Goal: Task Accomplishment & Management: Complete application form

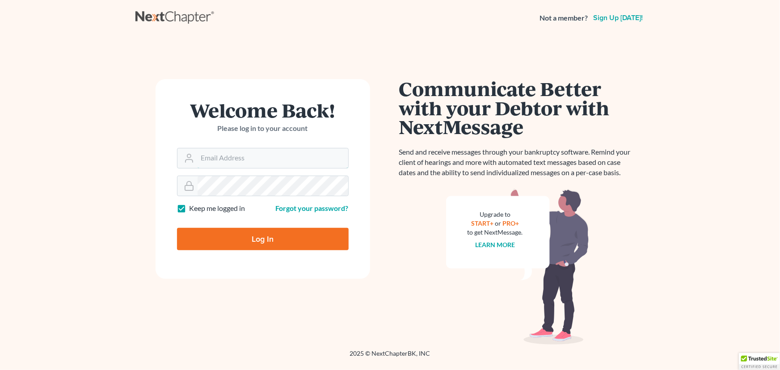
type input "luis@armlawyers.com"
click at [218, 235] on input "Log In" at bounding box center [263, 239] width 172 height 22
type input "Thinking..."
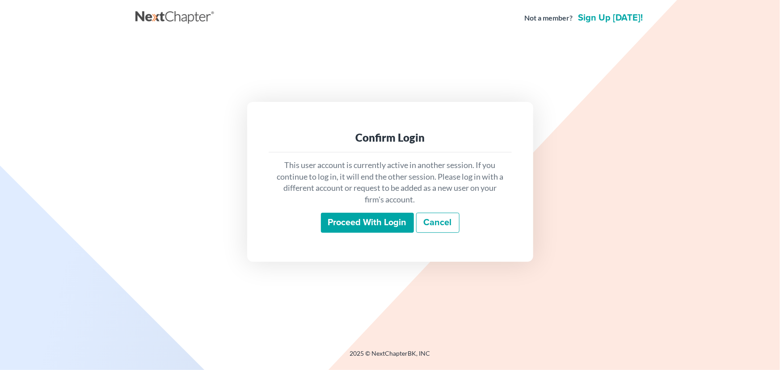
click at [383, 226] on input "Proceed with login" at bounding box center [367, 223] width 93 height 21
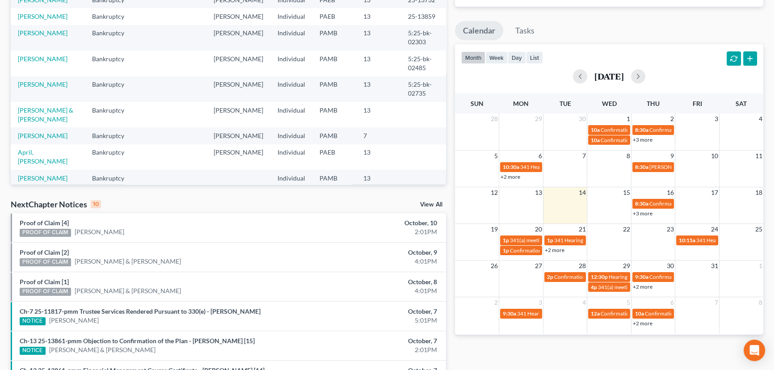
scroll to position [122, 0]
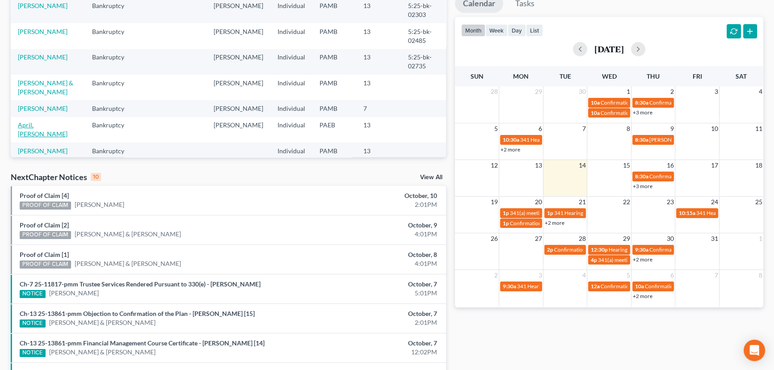
click at [43, 122] on link "April, [PERSON_NAME]" at bounding box center [43, 129] width 50 height 17
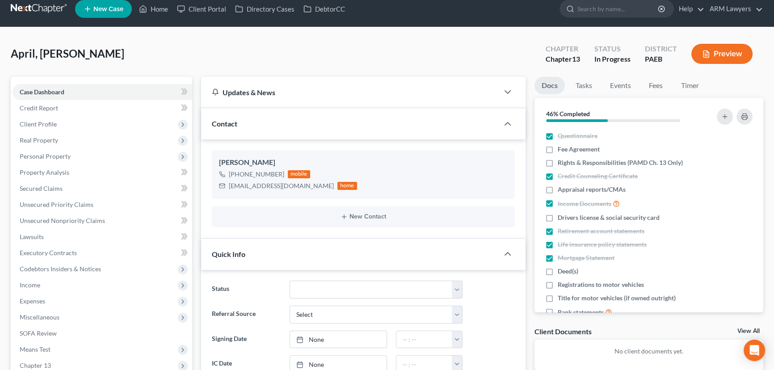
scroll to position [1, 0]
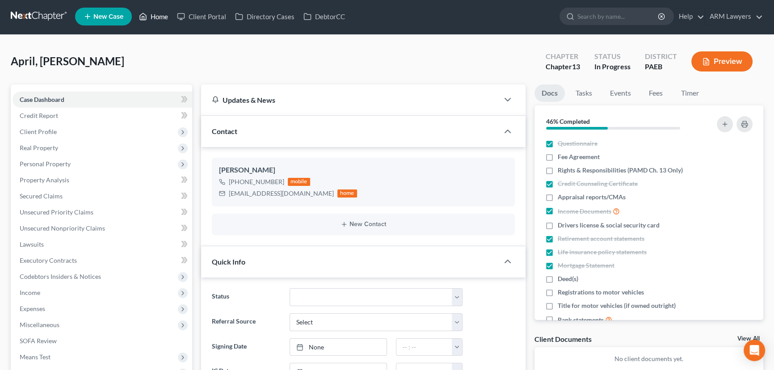
click at [158, 18] on link "Home" at bounding box center [153, 16] width 38 height 16
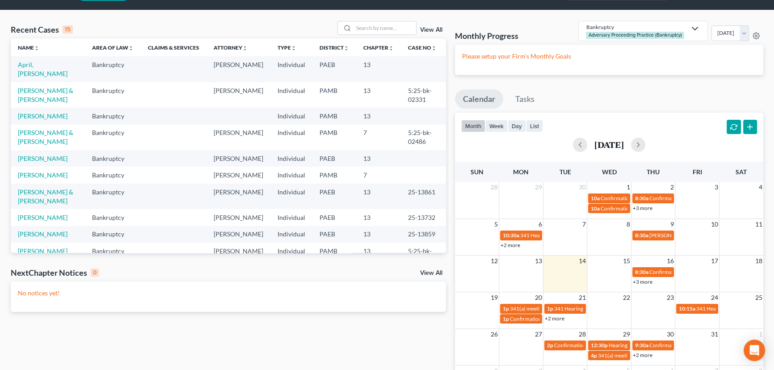
scroll to position [40, 0]
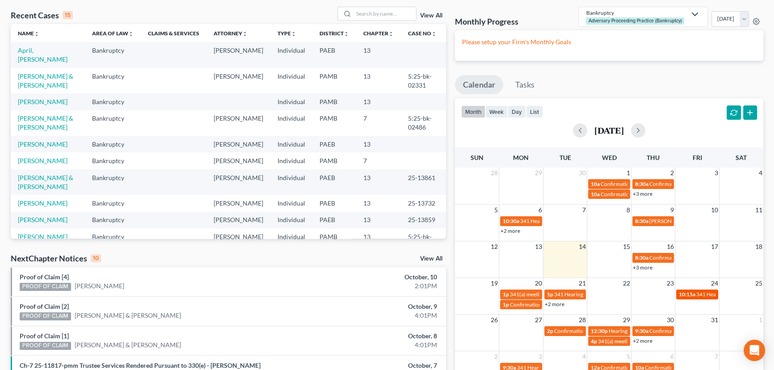
click at [688, 295] on span "10:15a" at bounding box center [687, 294] width 17 height 7
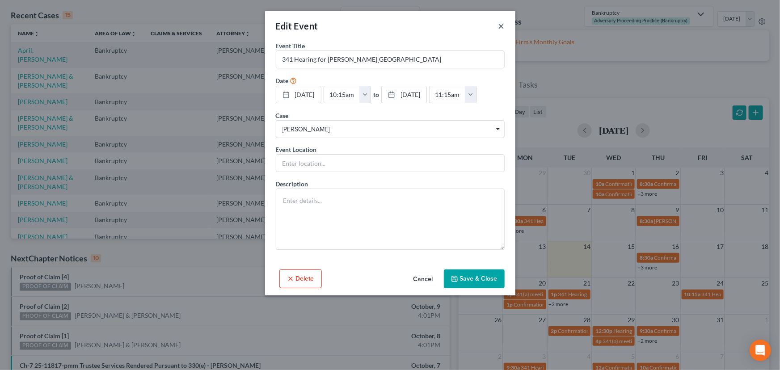
click at [502, 26] on button "×" at bounding box center [501, 26] width 6 height 11
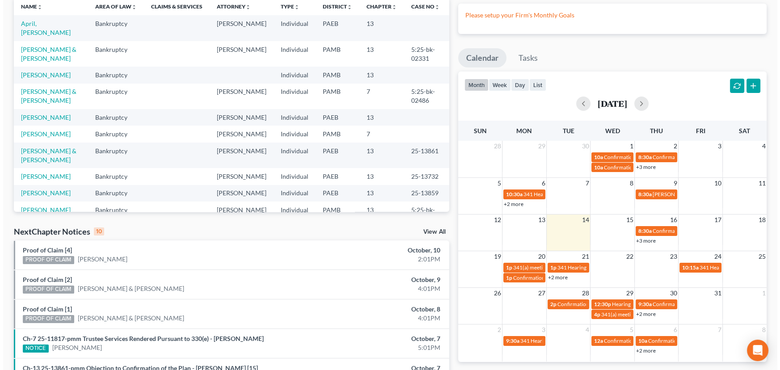
scroll to position [81, 0]
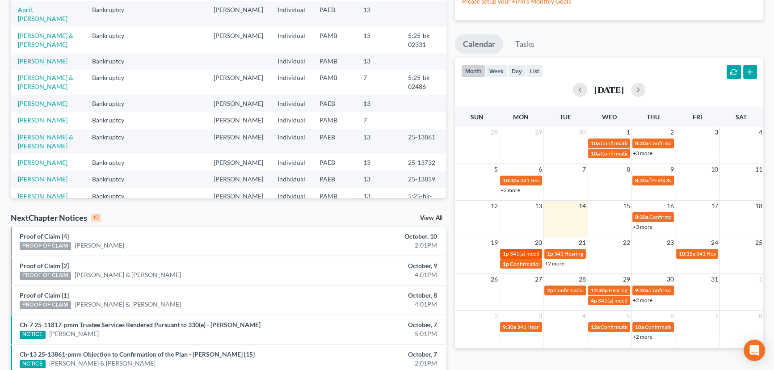
click at [510, 250] on span "341(a) meeting for [PERSON_NAME]" at bounding box center [553, 253] width 86 height 7
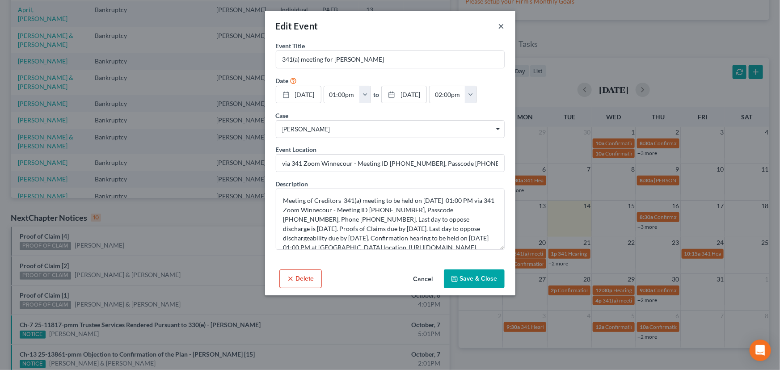
click at [500, 29] on button "×" at bounding box center [501, 26] width 6 height 11
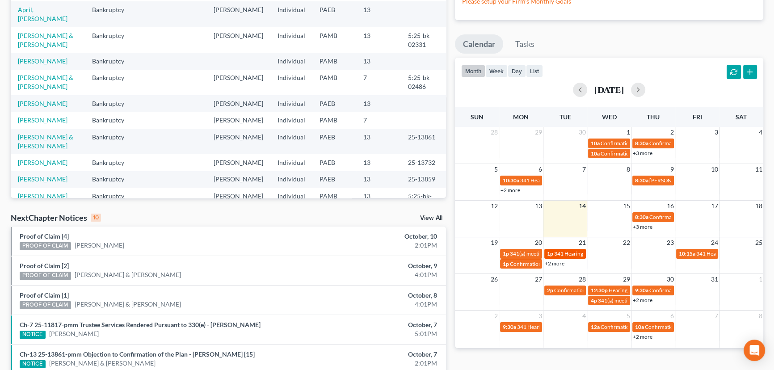
click at [552, 250] on span "1p" at bounding box center [550, 253] width 6 height 7
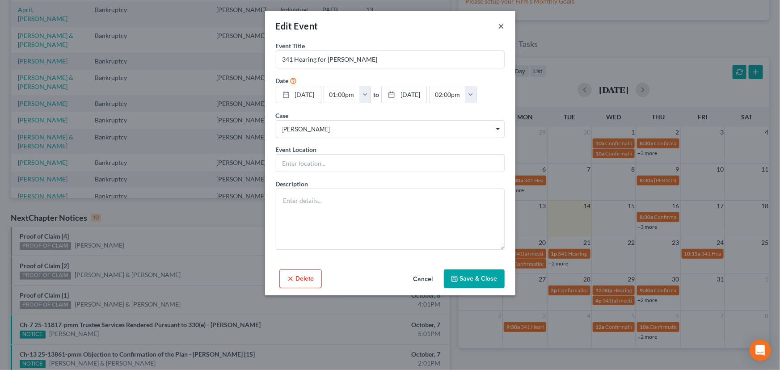
click at [501, 22] on button "×" at bounding box center [501, 26] width 6 height 11
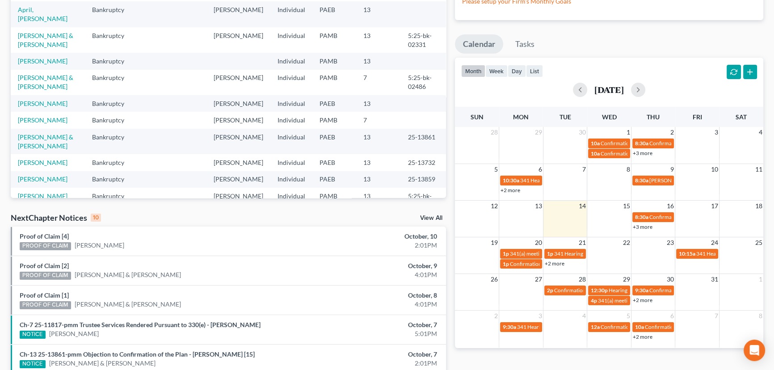
click at [556, 262] on link "+2 more" at bounding box center [555, 263] width 20 height 7
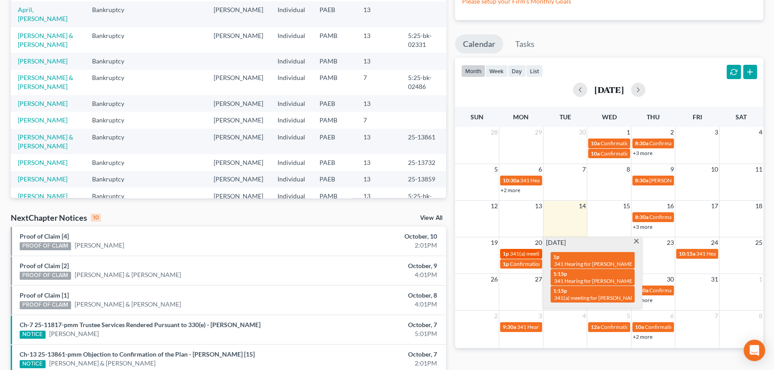
click at [514, 251] on span "341(a) meeting for [PERSON_NAME]" at bounding box center [553, 253] width 86 height 7
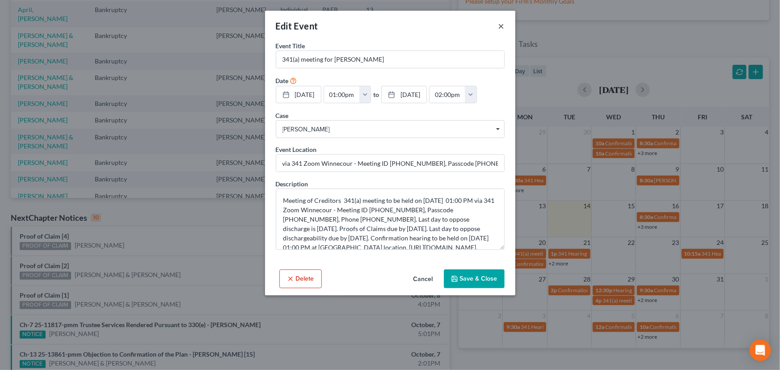
click at [500, 24] on button "×" at bounding box center [501, 26] width 6 height 11
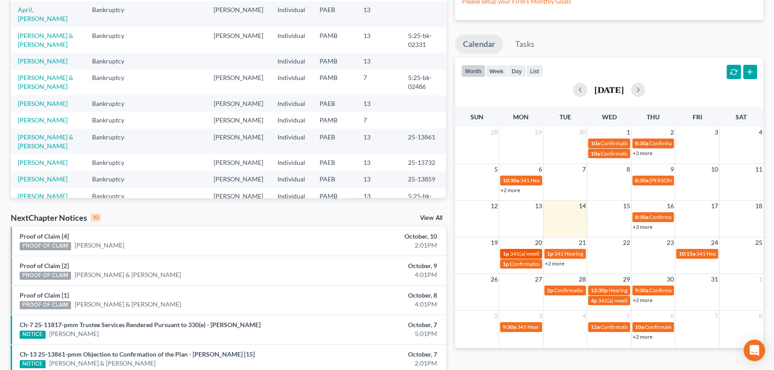
click at [524, 255] on span "341(a) meeting for [PERSON_NAME]" at bounding box center [553, 253] width 86 height 7
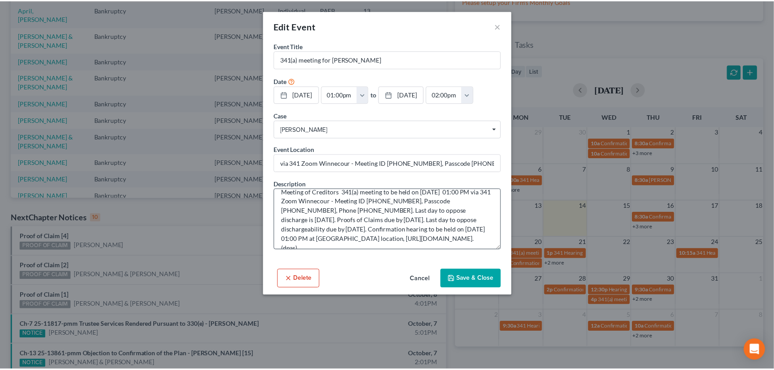
scroll to position [0, 0]
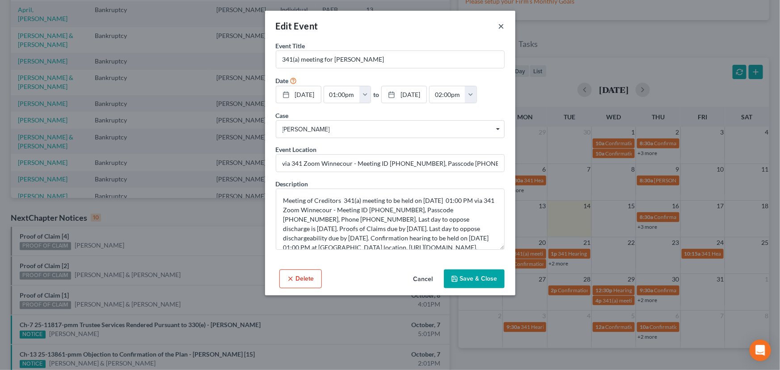
click at [502, 23] on button "×" at bounding box center [501, 26] width 6 height 11
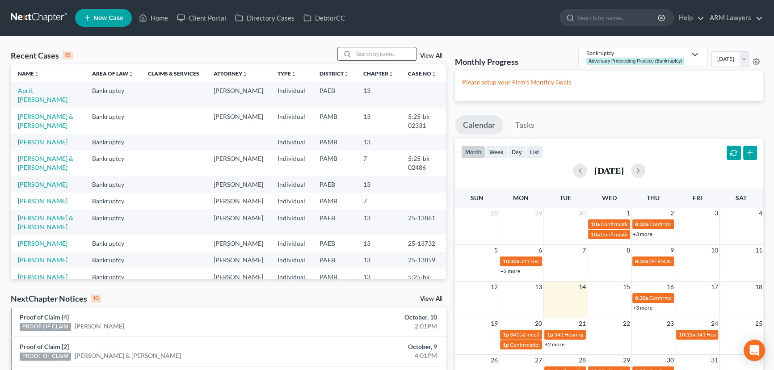
click at [400, 48] on input "search" at bounding box center [384, 53] width 63 height 13
type input "[PERSON_NAME]"
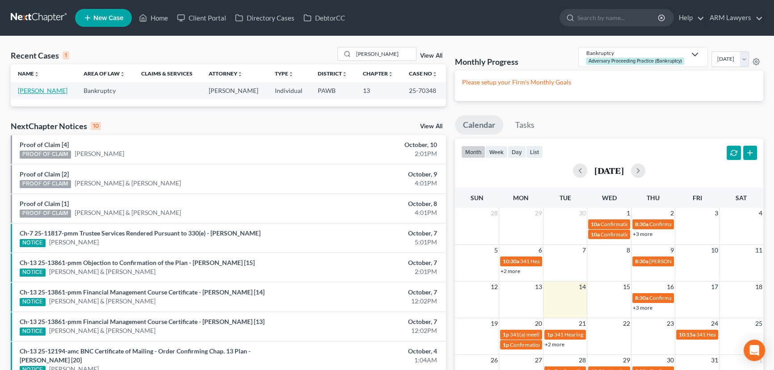
click at [29, 92] on link "[PERSON_NAME]" at bounding box center [43, 91] width 50 height 8
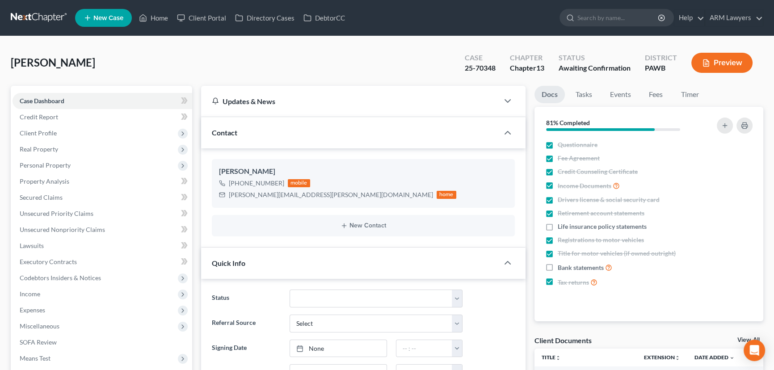
scroll to position [64, 0]
click at [229, 194] on div "[PERSON_NAME][EMAIL_ADDRESS][PERSON_NAME][DOMAIN_NAME] home" at bounding box center [337, 195] width 237 height 12
drag, startPoint x: 227, startPoint y: 193, endPoint x: 297, endPoint y: 196, distance: 69.3
click at [297, 196] on div "[PERSON_NAME][EMAIL_ADDRESS][PERSON_NAME][DOMAIN_NAME] home" at bounding box center [337, 195] width 237 height 12
copy div "[PERSON_NAME][EMAIL_ADDRESS][PERSON_NAME][DOMAIN_NAME]"
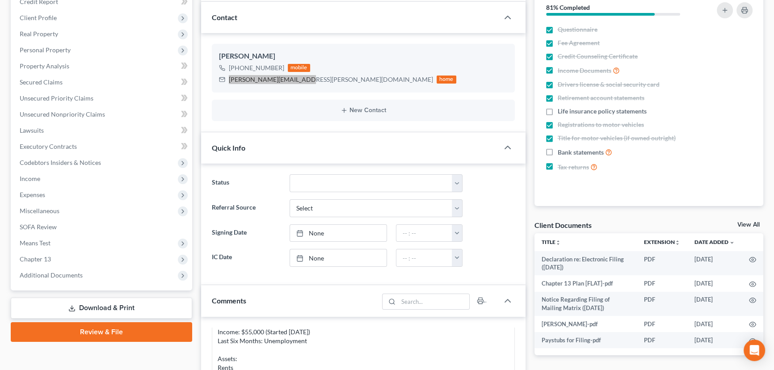
scroll to position [0, 0]
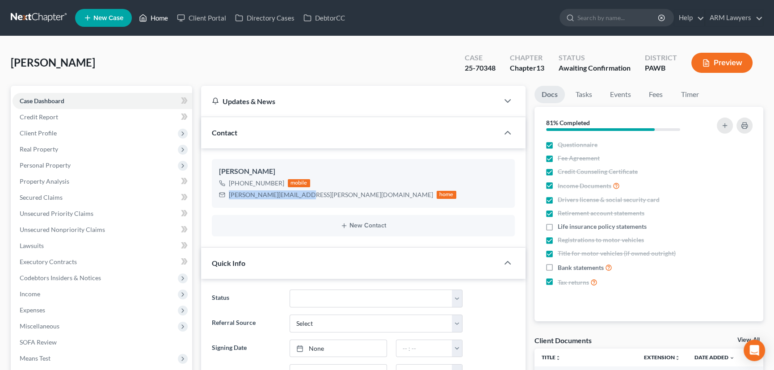
drag, startPoint x: 159, startPoint y: 19, endPoint x: 238, endPoint y: 87, distance: 103.5
click at [159, 19] on link "Home" at bounding box center [153, 18] width 38 height 16
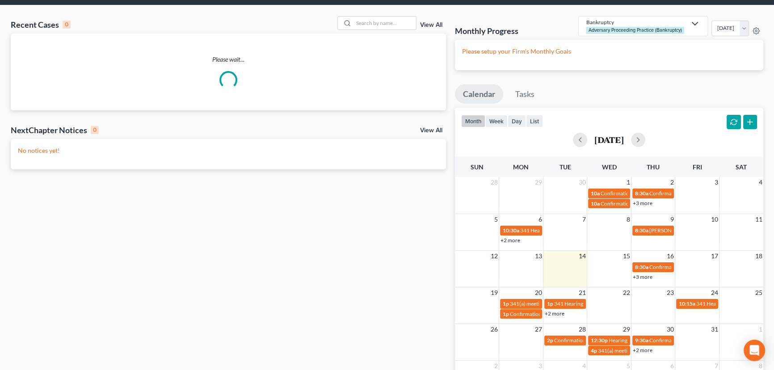
scroll to position [100, 0]
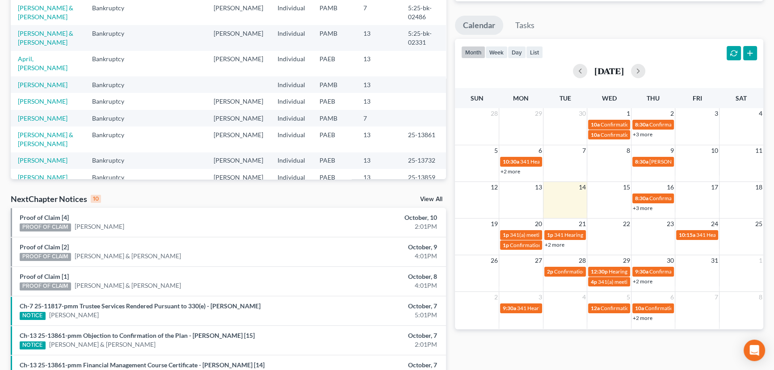
click at [560, 246] on link "+2 more" at bounding box center [555, 244] width 20 height 7
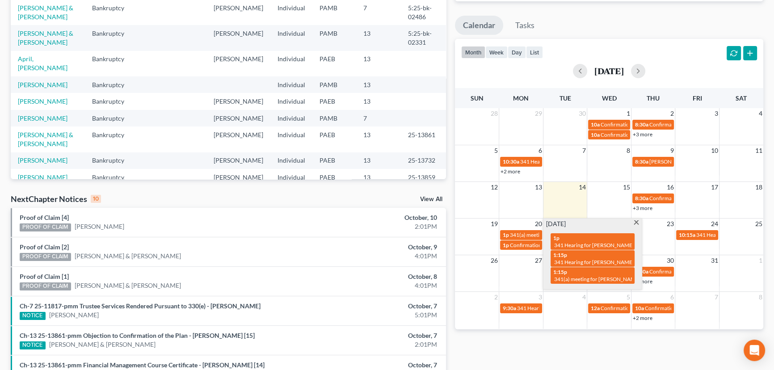
click at [633, 222] on span at bounding box center [636, 223] width 7 height 6
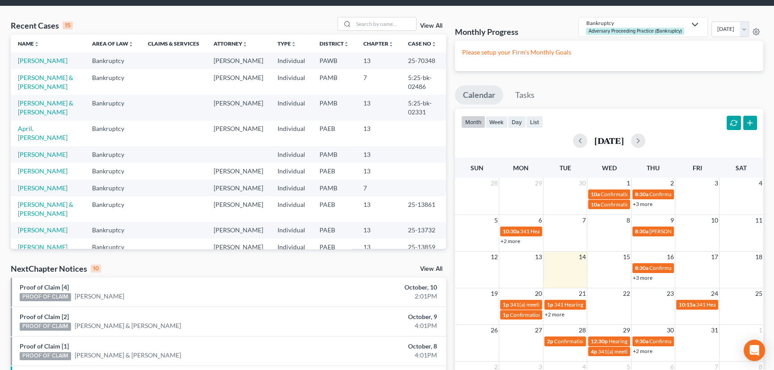
scroll to position [0, 0]
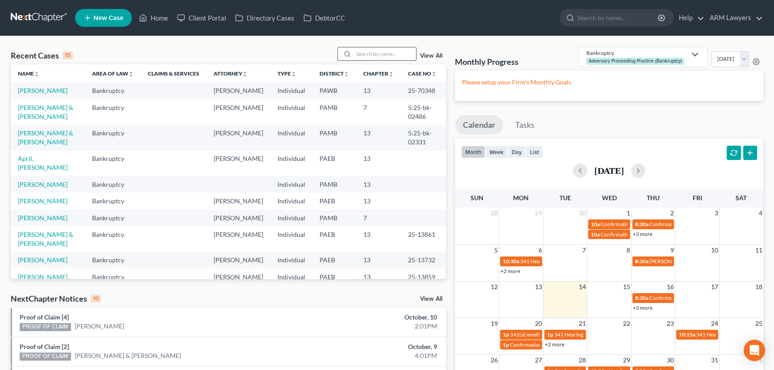
click at [387, 57] on input "search" at bounding box center [384, 53] width 63 height 13
type input "[PERSON_NAME]"
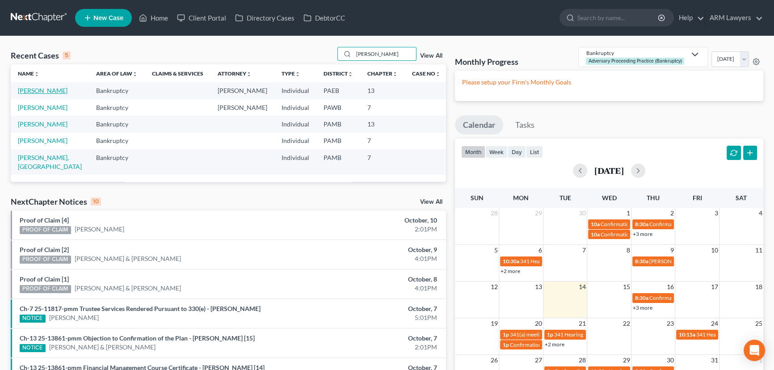
click at [40, 88] on link "[PERSON_NAME]" at bounding box center [43, 91] width 50 height 8
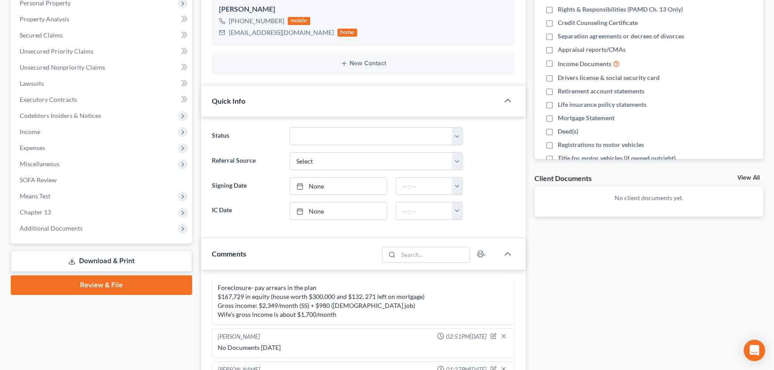
scroll to position [40, 0]
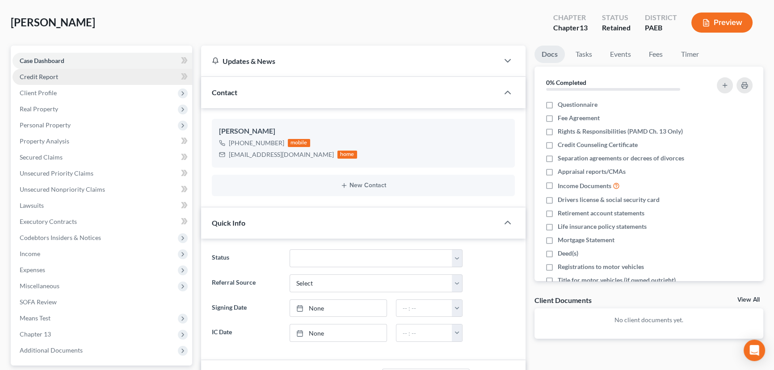
click at [49, 77] on span "Credit Report" at bounding box center [39, 77] width 38 height 8
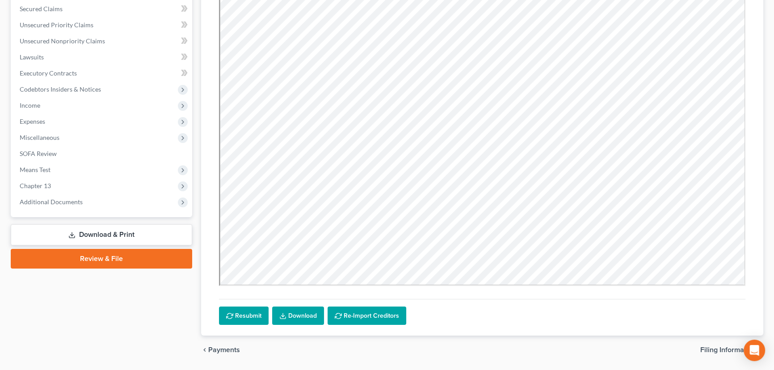
scroll to position [215, 0]
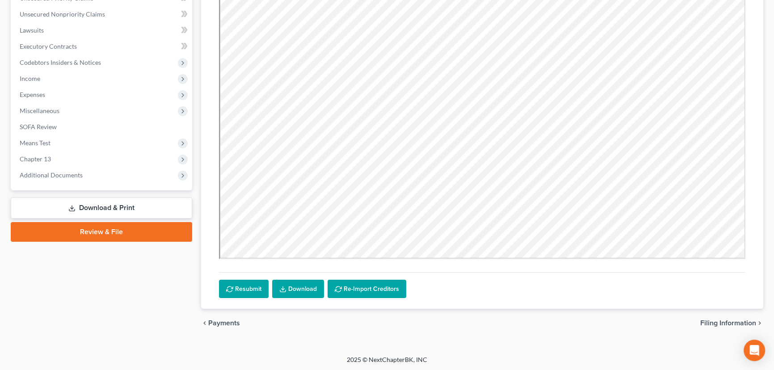
click at [248, 297] on div "Resubmit Download Re-Import Creditors" at bounding box center [482, 102] width 541 height 415
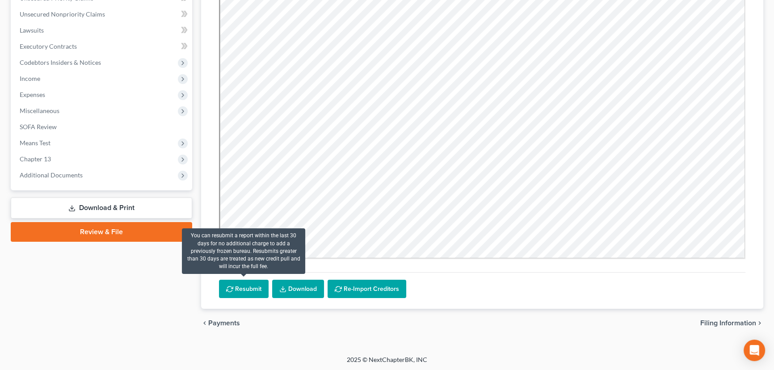
click at [249, 292] on button "Resubmit" at bounding box center [244, 289] width 50 height 19
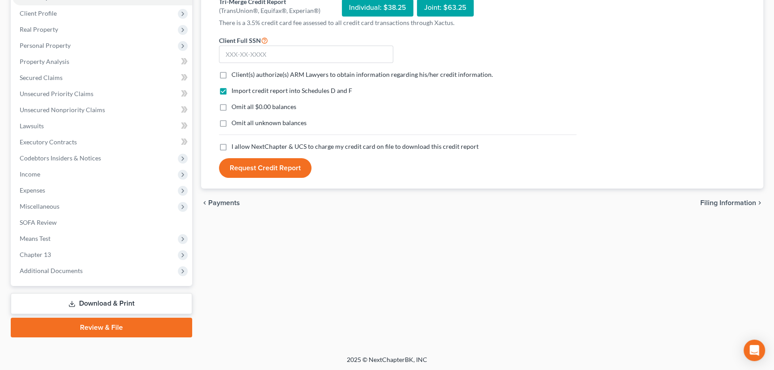
scroll to position [0, 0]
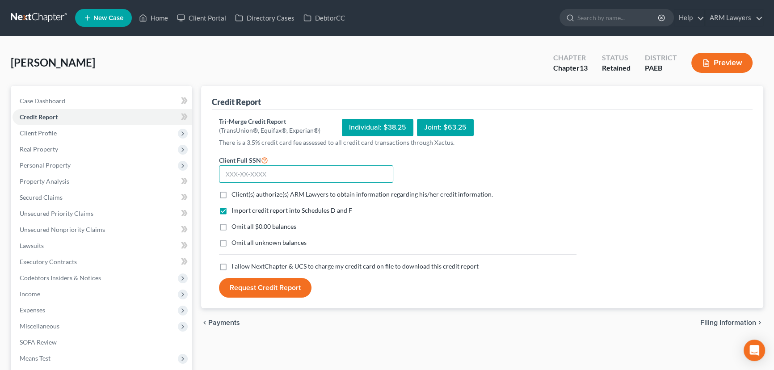
click at [257, 170] on input "text" at bounding box center [306, 174] width 174 height 18
type input "7"
type input "174-54-2235"
click at [231, 192] on label "Client(s) authorize(s) ARM Lawyers to obtain information regarding his/her cred…" at bounding box center [361, 194] width 261 height 9
click at [235, 192] on input "Client(s) authorize(s) ARM Lawyers to obtain information regarding his/her cred…" at bounding box center [238, 193] width 6 height 6
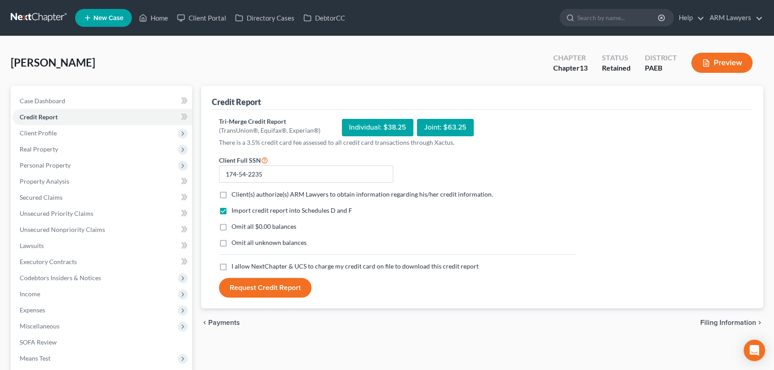
checkbox input "true"
click at [231, 223] on label "Omit all $0.00 balances" at bounding box center [263, 226] width 65 height 9
click at [235, 223] on input "Omit all $0.00 balances" at bounding box center [238, 225] width 6 height 6
checkbox input "true"
click at [231, 241] on label "Omit all unknown balances" at bounding box center [268, 242] width 75 height 9
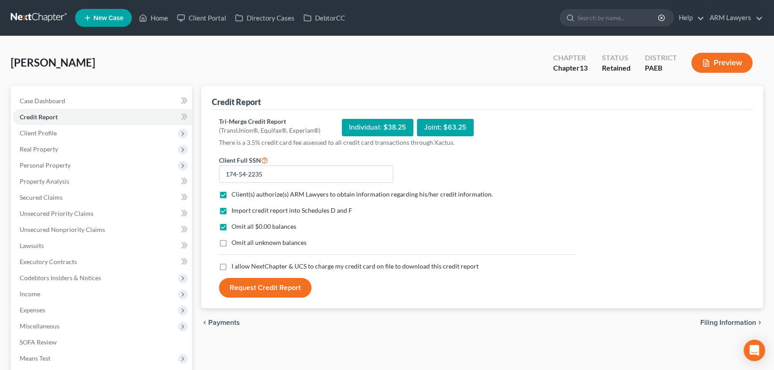
click at [235, 241] on input "Omit all unknown balances" at bounding box center [238, 241] width 6 height 6
checkbox input "true"
click at [231, 265] on label "I allow NextChapter & UCS to charge my credit card on file to download this cre…" at bounding box center [354, 266] width 247 height 9
click at [235, 265] on input "I allow NextChapter & UCS to charge my credit card on file to download this cre…" at bounding box center [238, 265] width 6 height 6
checkbox input "true"
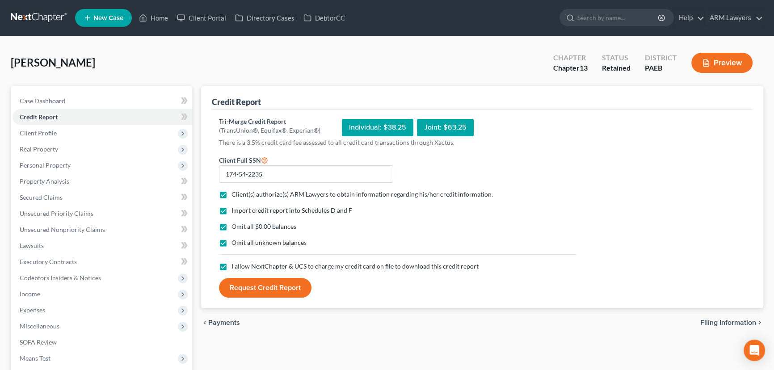
click at [265, 289] on button "Request Credit Report" at bounding box center [265, 288] width 92 height 20
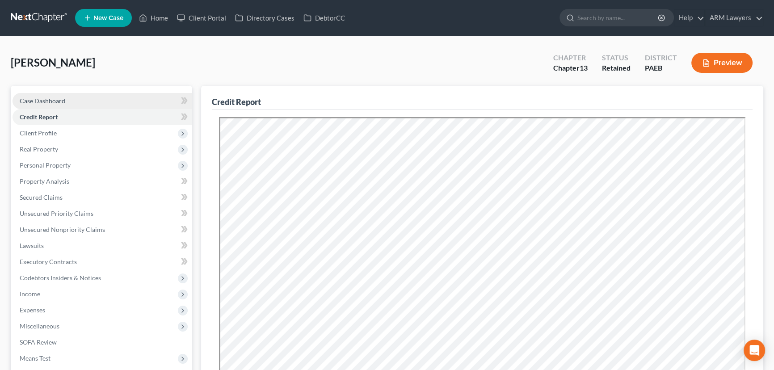
click at [71, 99] on link "Case Dashboard" at bounding box center [103, 101] width 180 height 16
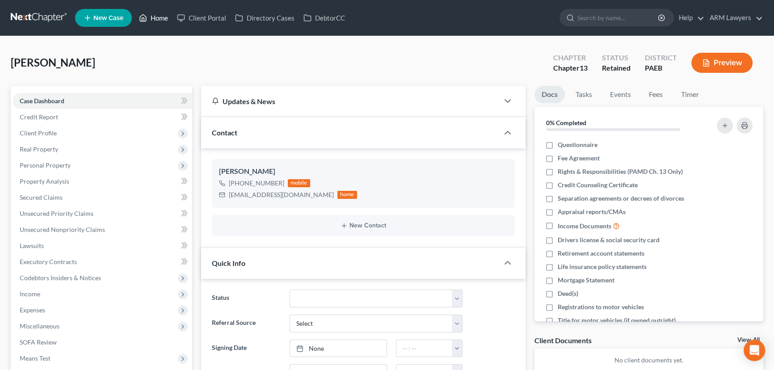
drag, startPoint x: 165, startPoint y: 20, endPoint x: 130, endPoint y: 49, distance: 46.0
click at [165, 21] on link "Home" at bounding box center [153, 18] width 38 height 16
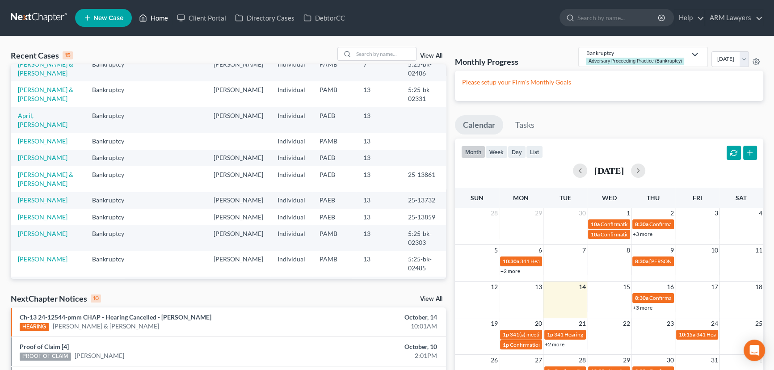
scroll to position [122, 0]
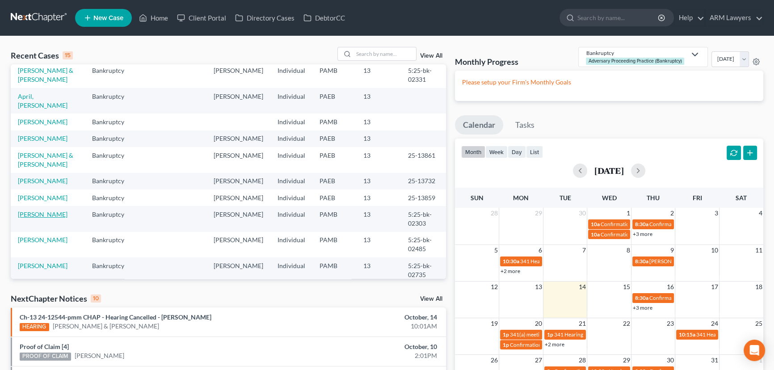
click at [50, 210] on link "[PERSON_NAME]" at bounding box center [43, 214] width 50 height 8
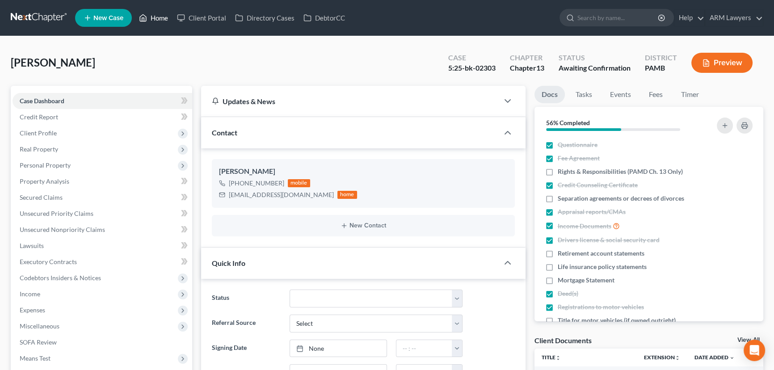
drag, startPoint x: 157, startPoint y: 16, endPoint x: 155, endPoint y: 69, distance: 53.7
click at [157, 16] on link "Home" at bounding box center [153, 18] width 38 height 16
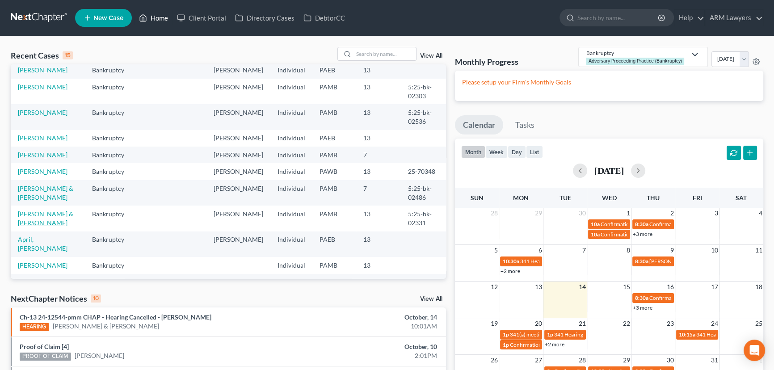
scroll to position [40, 0]
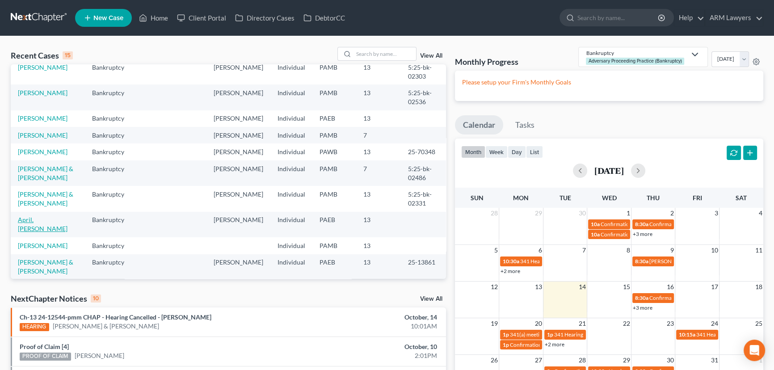
click at [34, 220] on link "April, [PERSON_NAME]" at bounding box center [43, 224] width 50 height 17
select select "9"
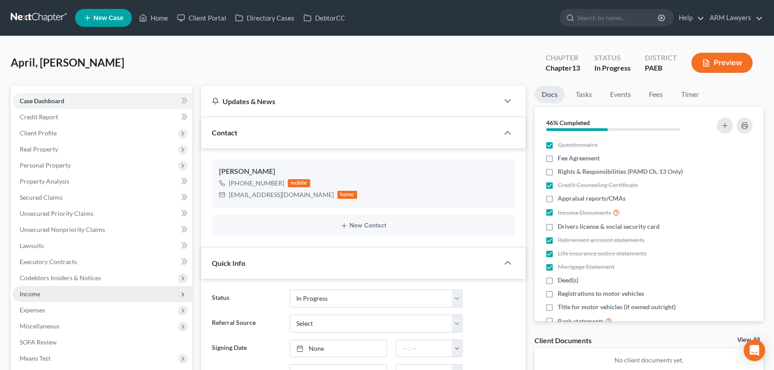
click at [53, 293] on span "Income" at bounding box center [103, 294] width 180 height 16
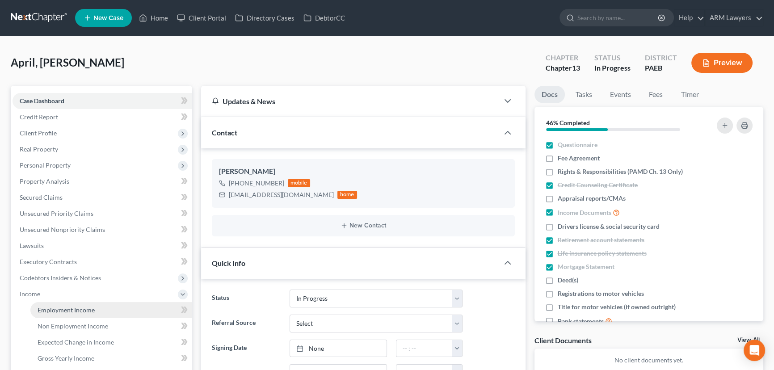
click at [55, 306] on span "Employment Income" at bounding box center [66, 310] width 57 height 8
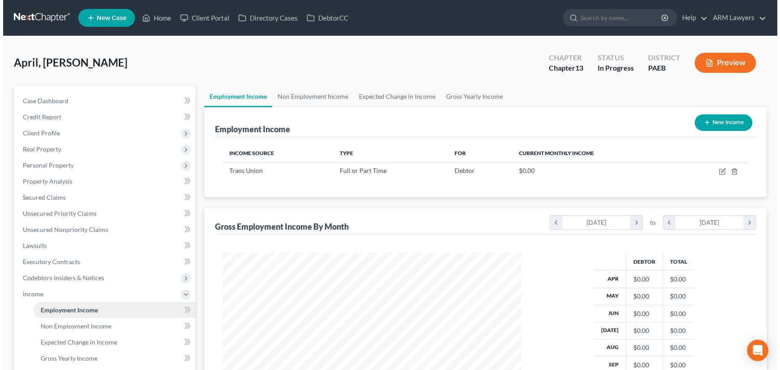
scroll to position [160, 317]
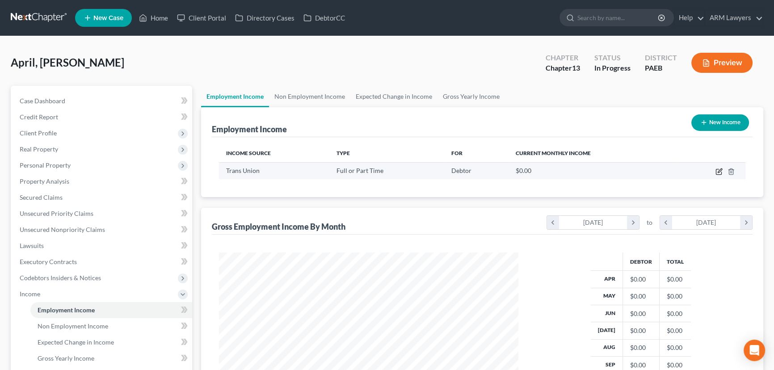
click at [716, 173] on icon "button" at bounding box center [718, 171] width 7 height 7
select select "0"
select select "39"
select select "0"
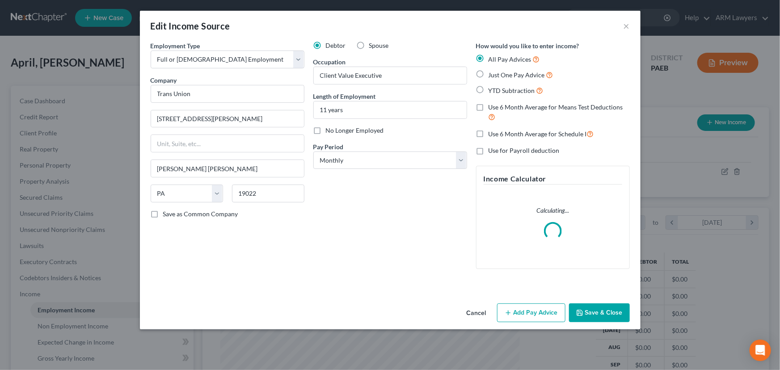
scroll to position [160, 320]
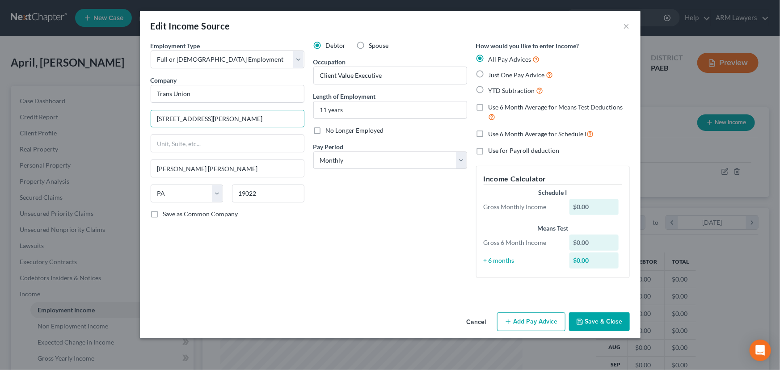
drag, startPoint x: 232, startPoint y: 115, endPoint x: 143, endPoint y: 114, distance: 89.3
click at [143, 114] on div "Employment Type * Select Full or [DEMOGRAPHIC_DATA] Employment Self Employment …" at bounding box center [390, 175] width 500 height 268
type input "[STREET_ADDRESS][PERSON_NAME]"
click at [250, 195] on input "19022" at bounding box center [268, 193] width 72 height 18
click at [252, 193] on input "19022" at bounding box center [268, 193] width 72 height 18
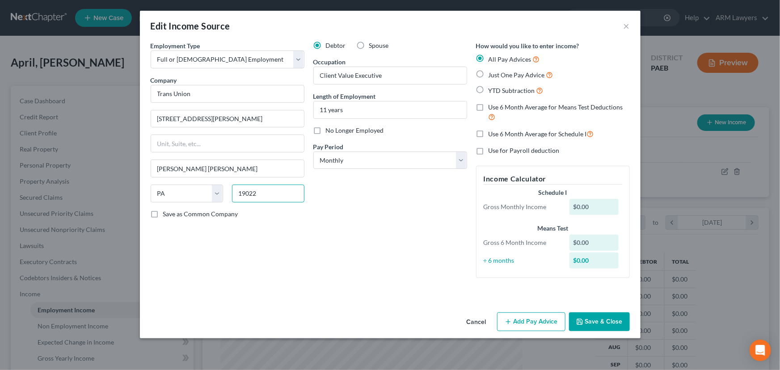
click at [252, 193] on input "19022" at bounding box center [268, 193] width 72 height 18
type input "60661"
click at [396, 218] on div "Debtor Spouse Occupation Client Value Executive Length of Employment 11 years N…" at bounding box center [390, 163] width 163 height 244
type input "[GEOGRAPHIC_DATA]"
select select "14"
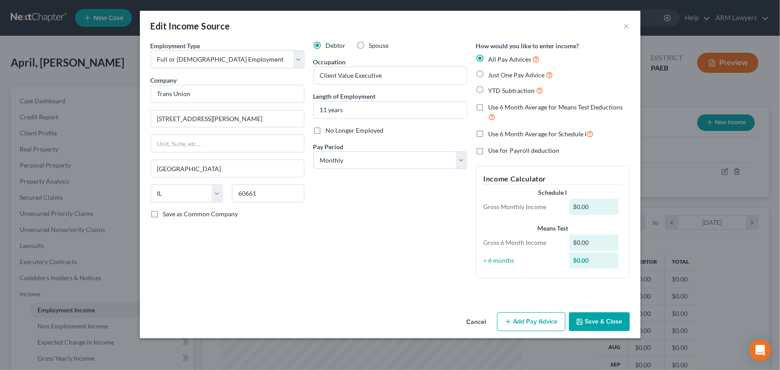
click at [541, 315] on button "Add Pay Advice" at bounding box center [531, 321] width 68 height 19
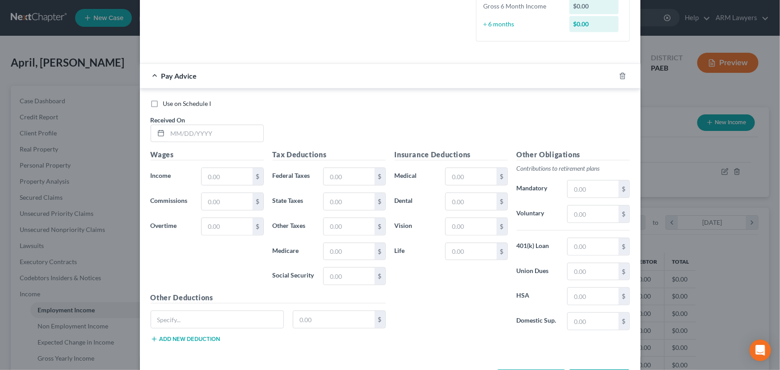
scroll to position [243, 0]
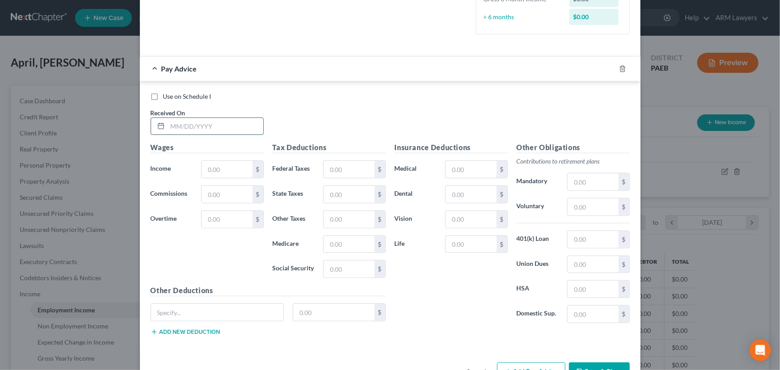
click at [175, 123] on input "text" at bounding box center [216, 126] width 96 height 17
type input "[DATE]"
click at [229, 168] on input "text" at bounding box center [226, 169] width 50 height 17
type input "3,538.46"
click at [335, 175] on input "text" at bounding box center [348, 169] width 50 height 17
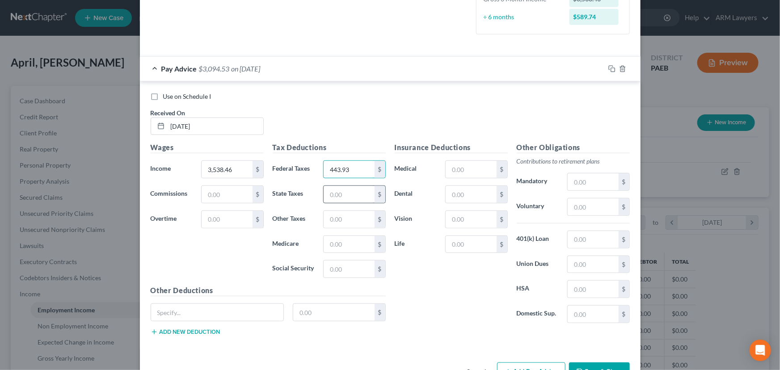
type input "443.93"
click at [344, 189] on input "text" at bounding box center [348, 194] width 50 height 17
type input "102.00"
click at [367, 221] on input "text" at bounding box center [348, 219] width 50 height 17
drag, startPoint x: 314, startPoint y: 243, endPoint x: 327, endPoint y: 243, distance: 12.5
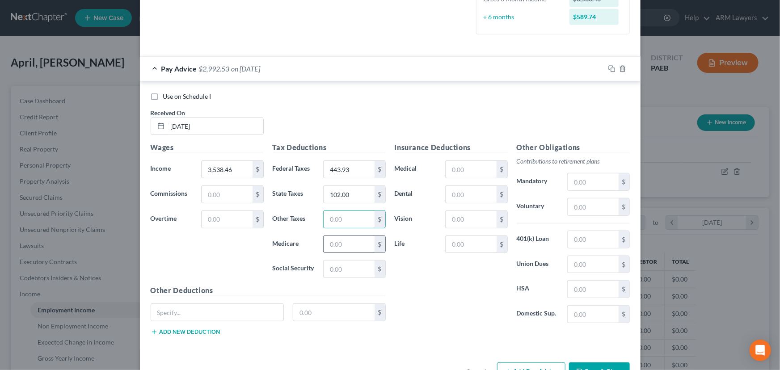
click at [314, 243] on label "Medicare" at bounding box center [293, 244] width 51 height 18
click at [329, 243] on input "text" at bounding box center [348, 244] width 50 height 17
type input "48.29"
click at [346, 270] on input "text" at bounding box center [348, 268] width 50 height 17
type input "206.47"
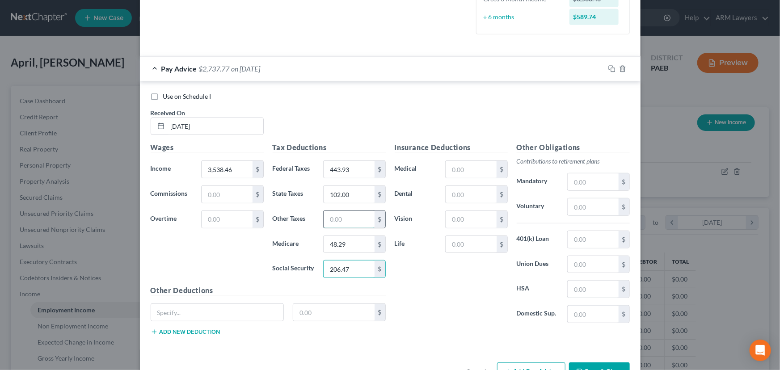
click at [331, 220] on input "text" at bounding box center [348, 219] width 50 height 17
type input "37.71"
click at [426, 260] on div "Insurance Deductions Medical $ Dental $ Vision $ Life $" at bounding box center [451, 236] width 122 height 188
click at [592, 182] on input "text" at bounding box center [592, 181] width 50 height 17
type input "404.80"
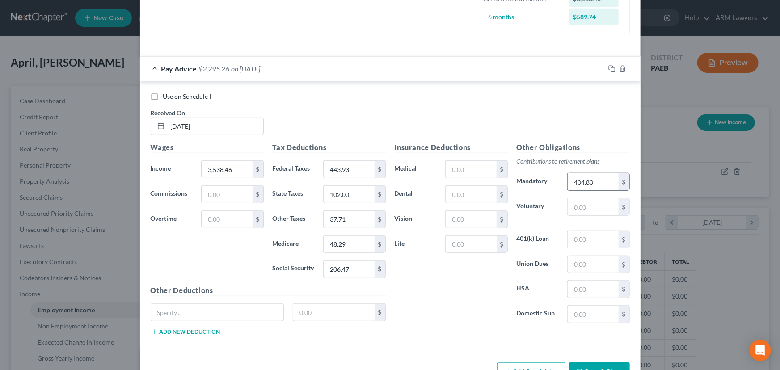
drag, startPoint x: 602, startPoint y: 182, endPoint x: 570, endPoint y: 179, distance: 31.4
click at [570, 179] on input "404.80" at bounding box center [592, 181] width 50 height 17
type input "404.80"
click at [588, 201] on input "text" at bounding box center [592, 206] width 50 height 17
type input "176.92"
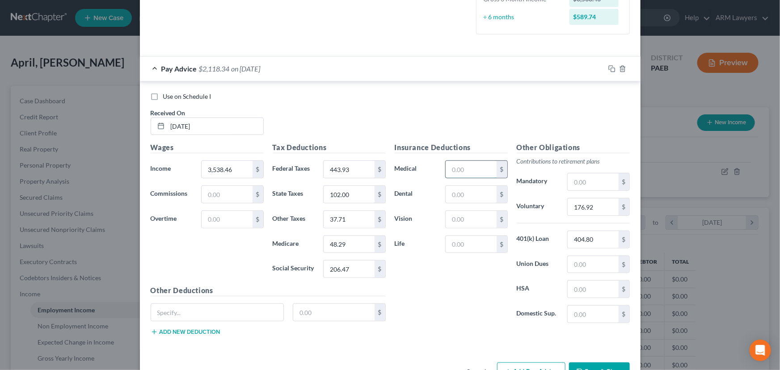
click at [478, 169] on input "text" at bounding box center [470, 169] width 50 height 17
click at [581, 287] on input "text" at bounding box center [592, 289] width 50 height 17
type input "125.00"
click at [465, 167] on input "text" at bounding box center [470, 169] width 50 height 17
click at [461, 173] on input "text" at bounding box center [470, 169] width 50 height 17
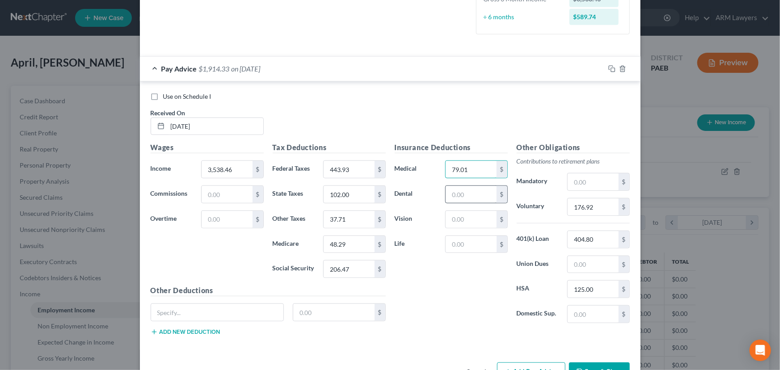
type input "79.01"
click at [477, 193] on input "text" at bounding box center [470, 194] width 50 height 17
type input "11.85"
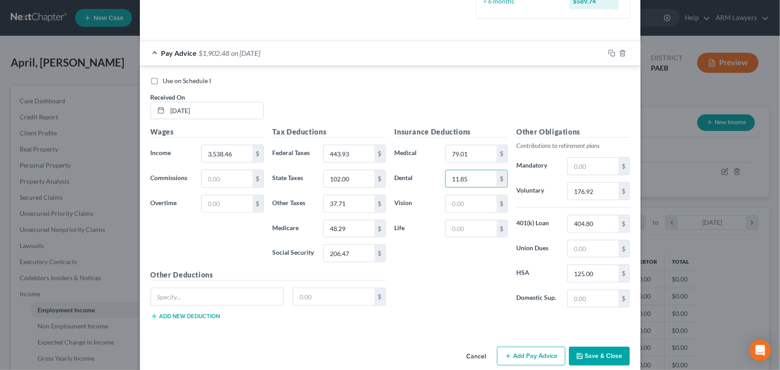
scroll to position [271, 0]
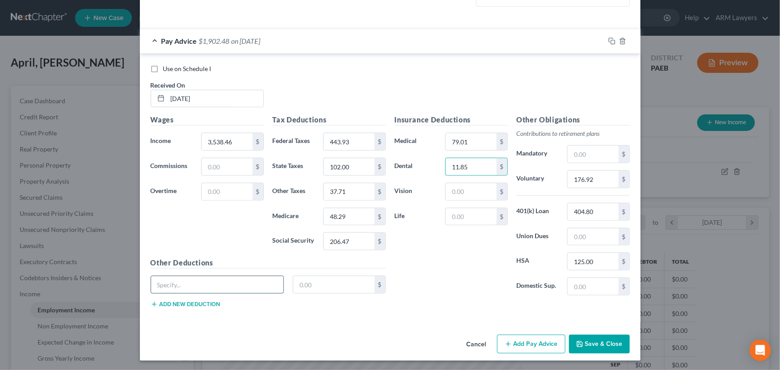
click at [225, 284] on input "text" at bounding box center [217, 284] width 133 height 17
click at [158, 288] on input "text" at bounding box center [217, 284] width 133 height 17
paste input "employee stock purchase plan options"
type input "employee stock purchase plan option A"
click at [339, 288] on input "text" at bounding box center [333, 284] width 81 height 17
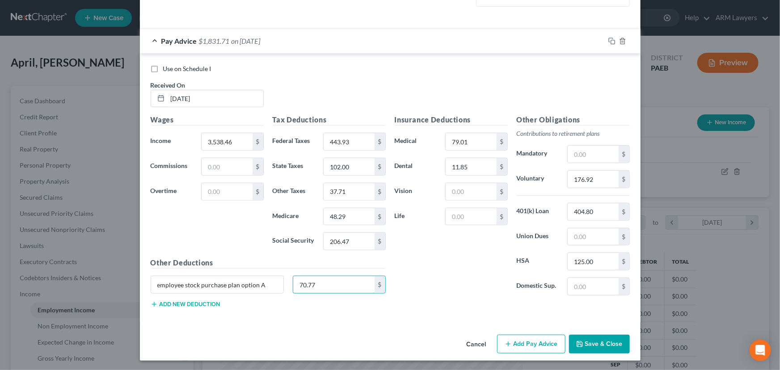
type input "70.77"
click at [189, 303] on button "Add new deduction" at bounding box center [186, 304] width 70 height 7
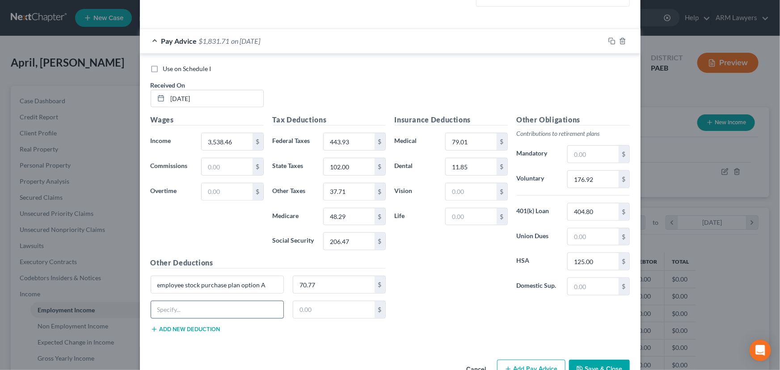
click at [211, 307] on input "text" at bounding box center [217, 309] width 133 height 17
type input "Legal Assist"
click at [309, 309] on input "text" at bounding box center [333, 309] width 81 height 17
type input "9.70"
click at [531, 287] on label "Domestic Sup." at bounding box center [537, 286] width 51 height 18
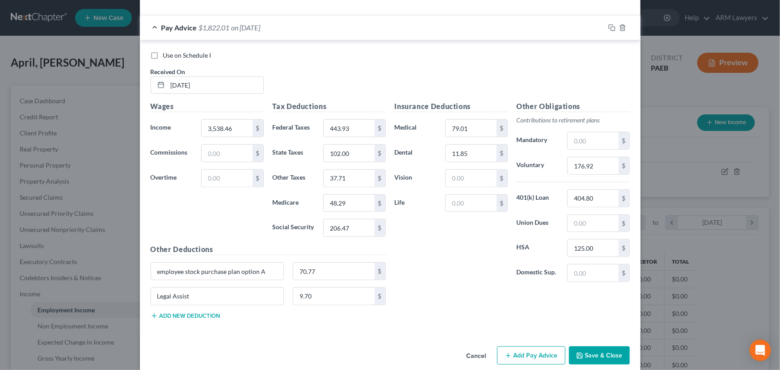
scroll to position [296, 0]
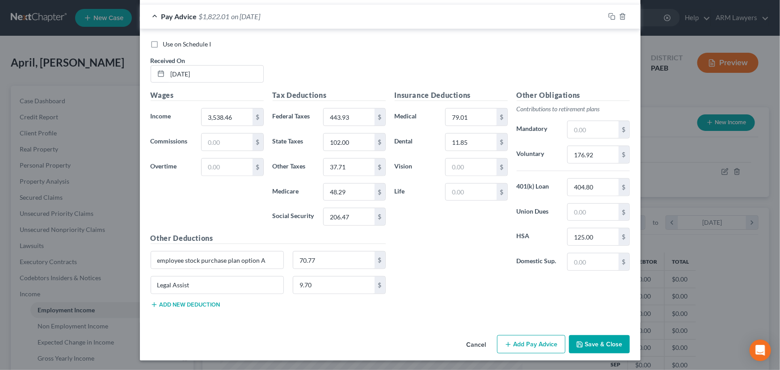
click at [164, 303] on button "Add new deduction" at bounding box center [186, 304] width 70 height 7
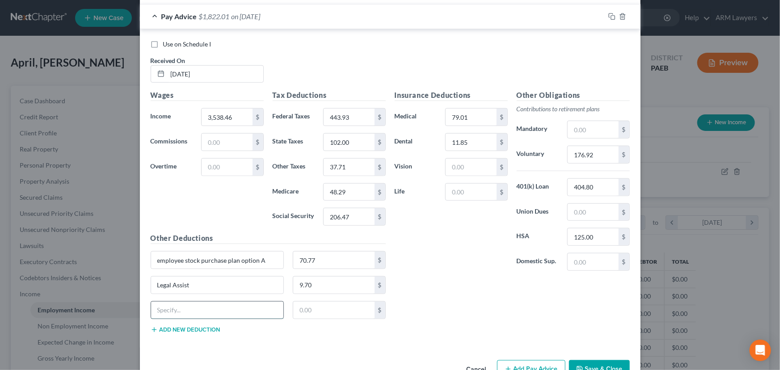
drag, startPoint x: 164, startPoint y: 303, endPoint x: 175, endPoint y: 300, distance: 11.5
click at [175, 302] on input "text" at bounding box center [217, 310] width 133 height 17
type input "D"
type input "Critical Ill"
click at [342, 314] on input "text" at bounding box center [333, 310] width 81 height 17
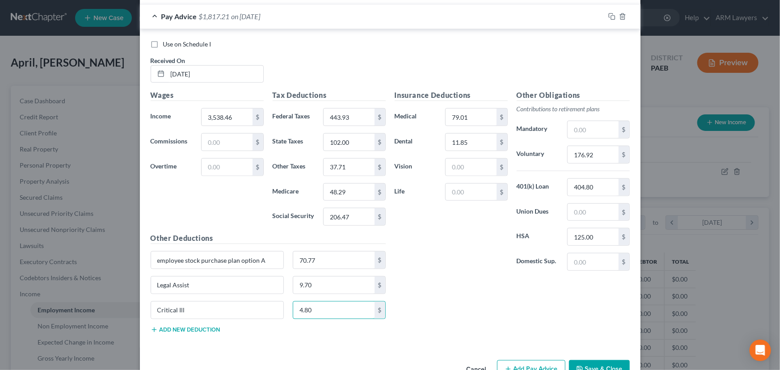
type input "4.80"
click at [451, 316] on div "Insurance Deductions Medical 79.01 $ Dental 11.85 $ Vision $ Life $ Other Oblig…" at bounding box center [512, 215] width 244 height 250
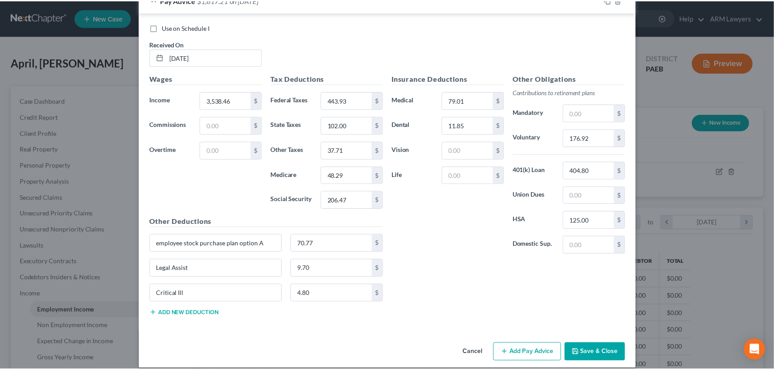
scroll to position [321, 0]
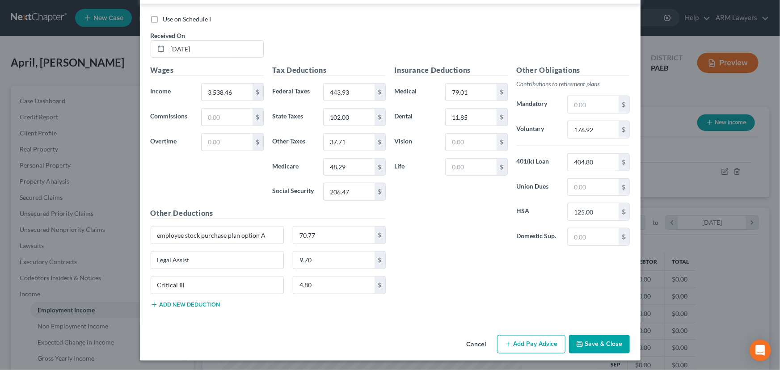
click at [594, 348] on button "Save & Close" at bounding box center [599, 344] width 61 height 19
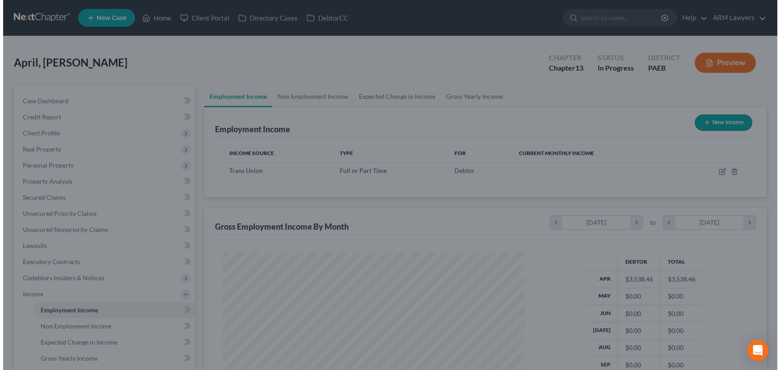
scroll to position [446550, 446392]
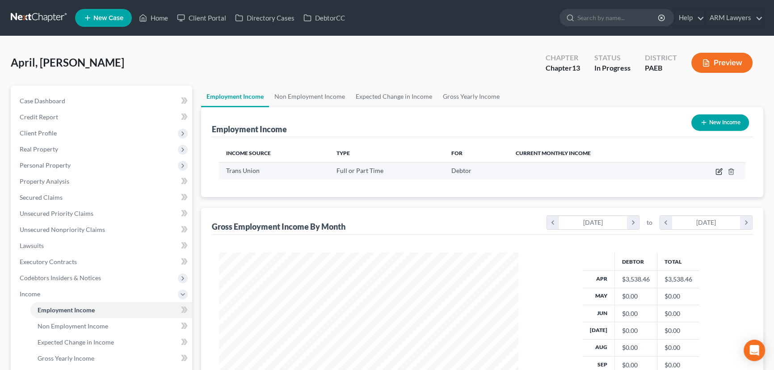
click at [718, 171] on icon "button" at bounding box center [718, 171] width 7 height 7
select select "0"
select select "14"
select select "0"
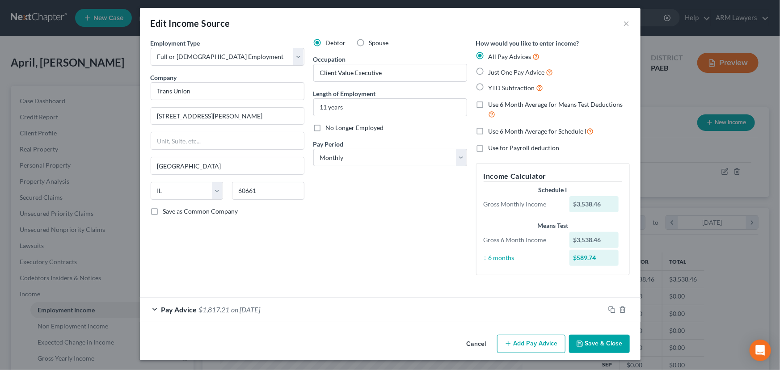
scroll to position [3, 0]
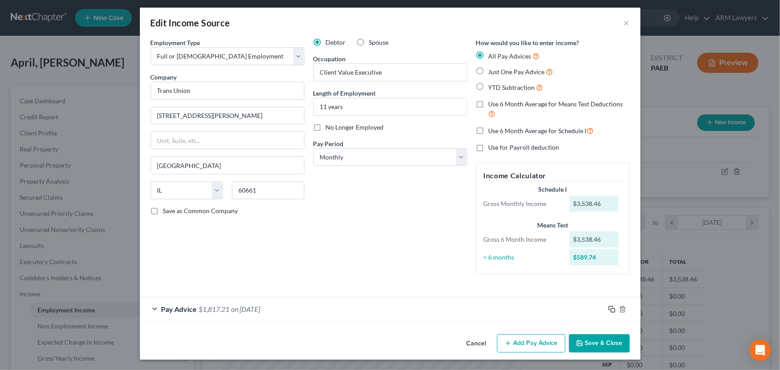
click at [608, 308] on icon "button" at bounding box center [611, 309] width 7 height 7
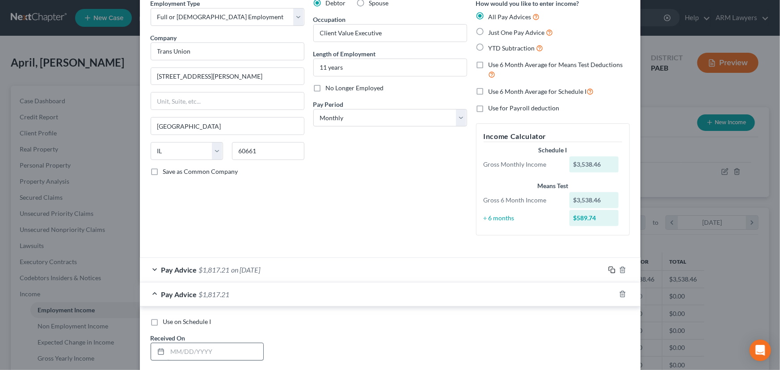
scroll to position [125, 0]
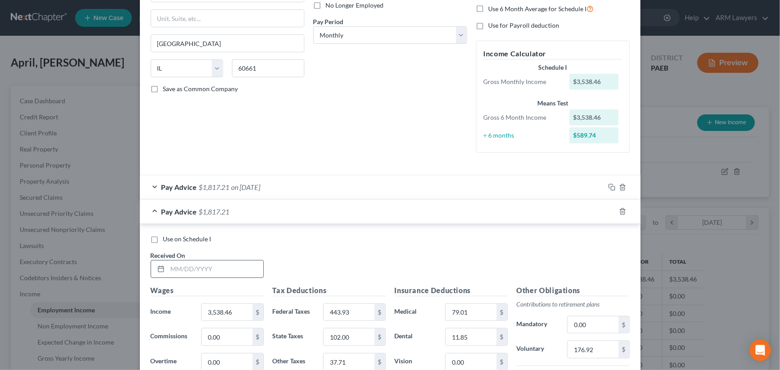
click at [245, 268] on input "text" at bounding box center [216, 268] width 96 height 17
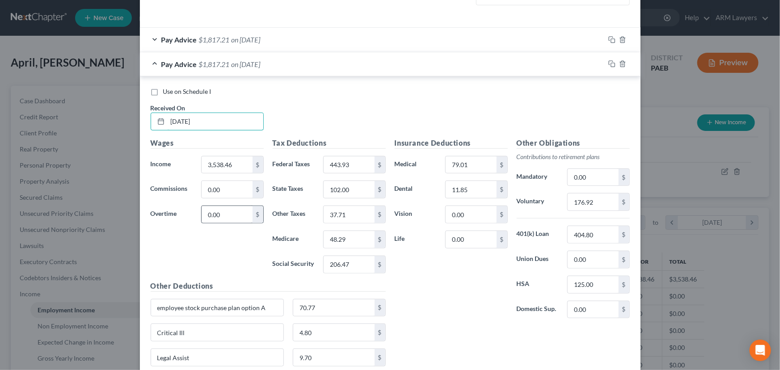
scroll to position [287, 0]
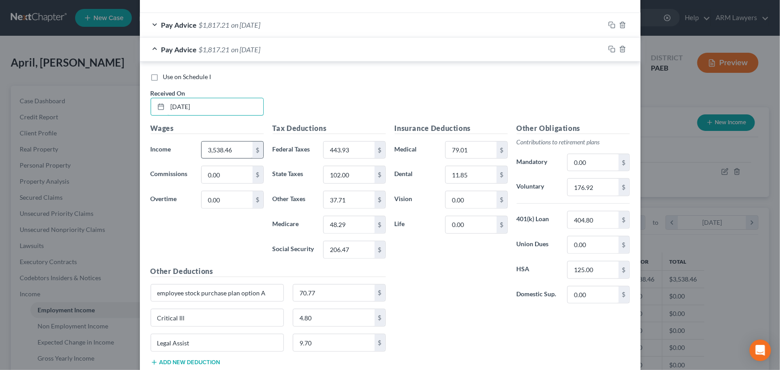
type input "[DATE]"
click at [232, 153] on input "3,538.46" at bounding box center [226, 150] width 50 height 17
click at [356, 250] on input "206.47" at bounding box center [348, 249] width 50 height 17
type input "206.46"
click at [457, 293] on div "Insurance Deductions Medical 79.01 $ Dental 11.85 $ Vision 0.00 $ Life 0.00 $" at bounding box center [451, 217] width 122 height 188
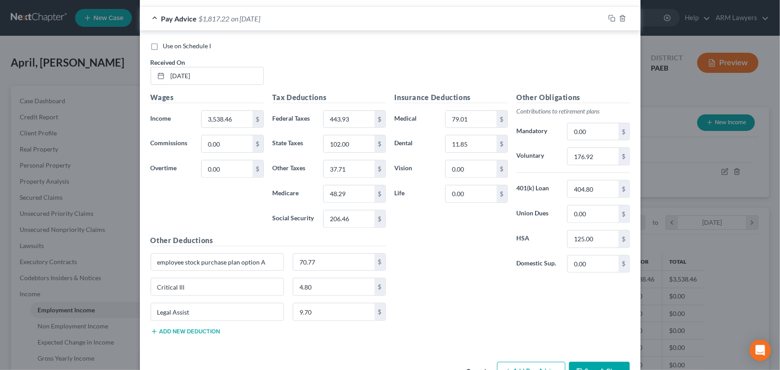
scroll to position [223, 0]
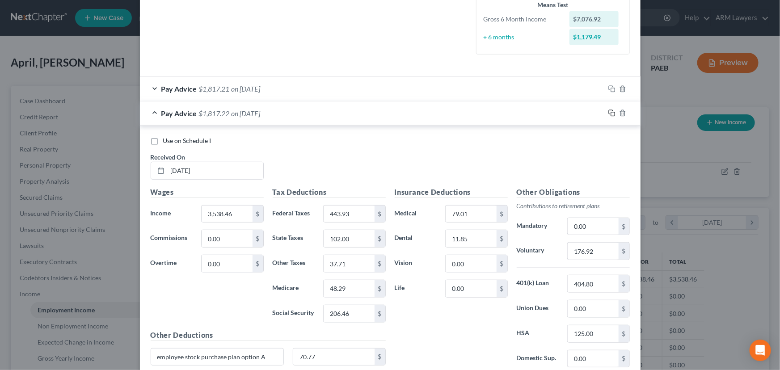
click at [609, 114] on icon "button" at bounding box center [611, 112] width 7 height 7
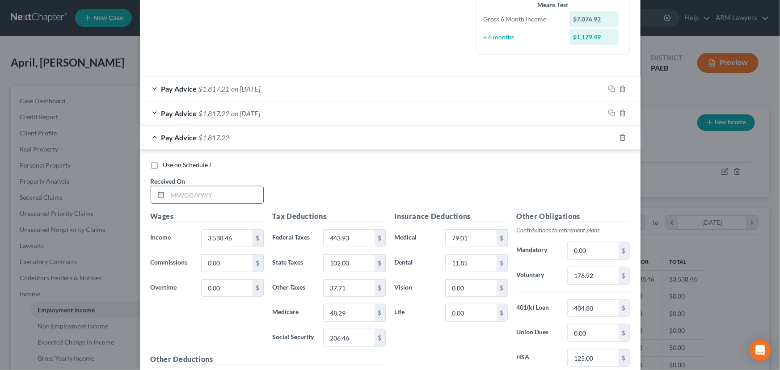
click at [216, 200] on input "text" at bounding box center [216, 194] width 96 height 17
type input "[DATE]"
drag, startPoint x: 343, startPoint y: 166, endPoint x: 344, endPoint y: 178, distance: 12.1
click at [344, 168] on div "Use on Schedule I" at bounding box center [390, 164] width 479 height 9
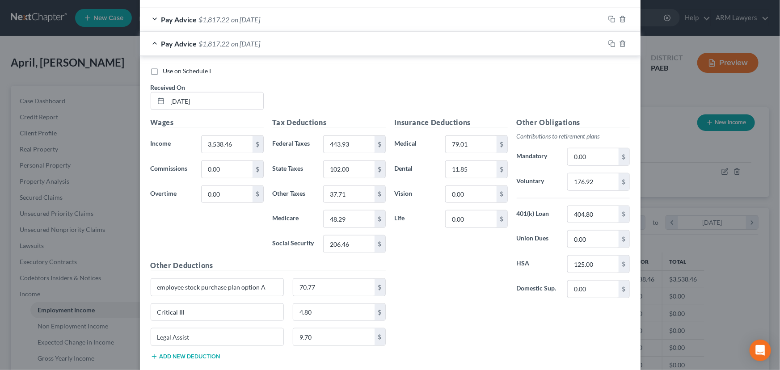
scroll to position [247, 0]
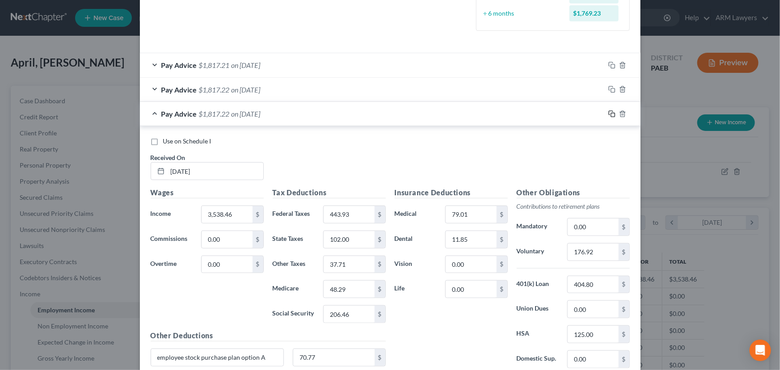
click at [608, 110] on icon "button" at bounding box center [611, 113] width 7 height 7
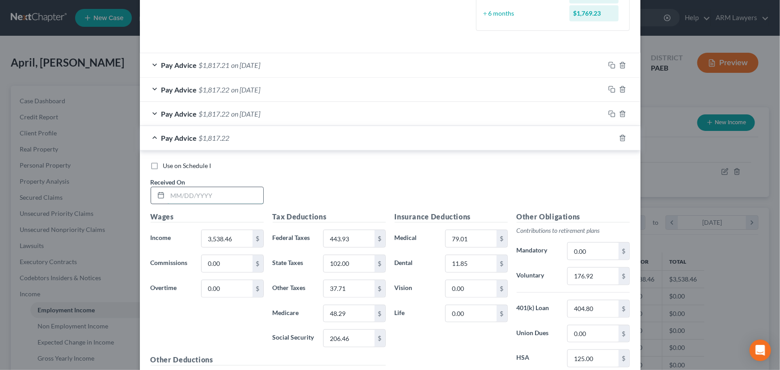
click at [218, 194] on input "text" at bounding box center [216, 195] width 96 height 17
type input "[DATE]"
click at [235, 240] on input "3,538.46" at bounding box center [226, 238] width 50 height 17
type input "2,875.00"
click at [350, 235] on input "443.93" at bounding box center [348, 238] width 50 height 17
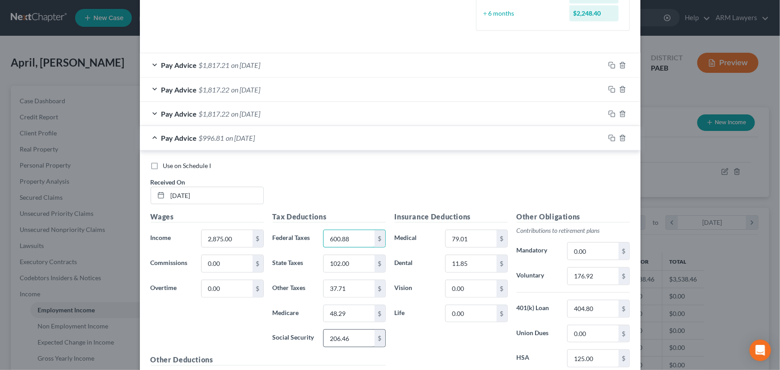
type input "600.88"
click at [350, 342] on input "206.46" at bounding box center [348, 338] width 50 height 17
type input "178.25"
click at [355, 308] on input "48.29" at bounding box center [348, 313] width 50 height 17
type input "41.69"
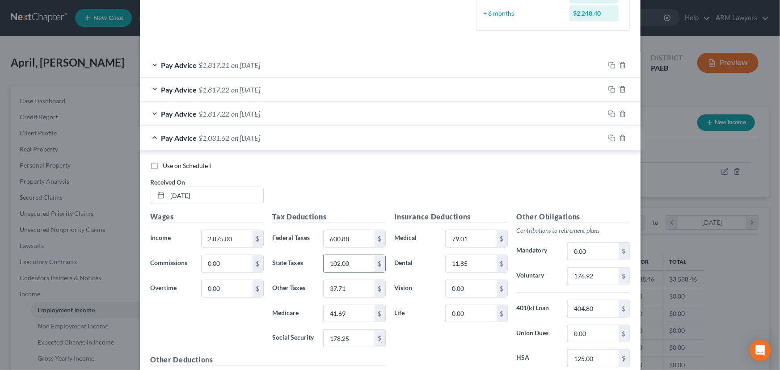
click at [354, 263] on input "102.00" at bounding box center [348, 263] width 50 height 17
type input "88.26"
click at [338, 280] on input "37.71" at bounding box center [348, 288] width 50 height 17
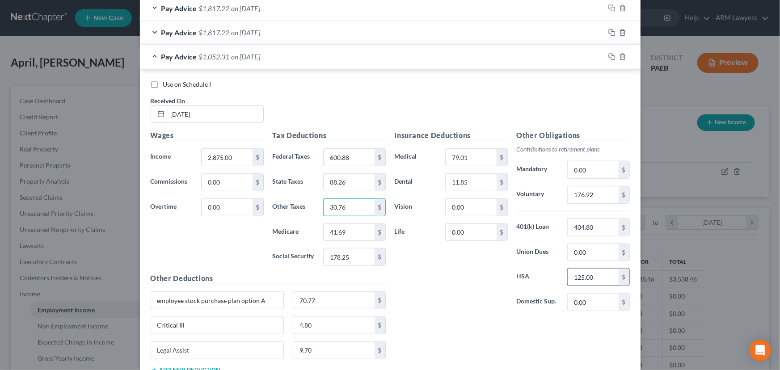
type input "30.76"
type input "0"
click at [580, 225] on input "404.80" at bounding box center [592, 227] width 50 height 17
click at [578, 194] on input "176.92" at bounding box center [592, 194] width 50 height 17
type input "143.75"
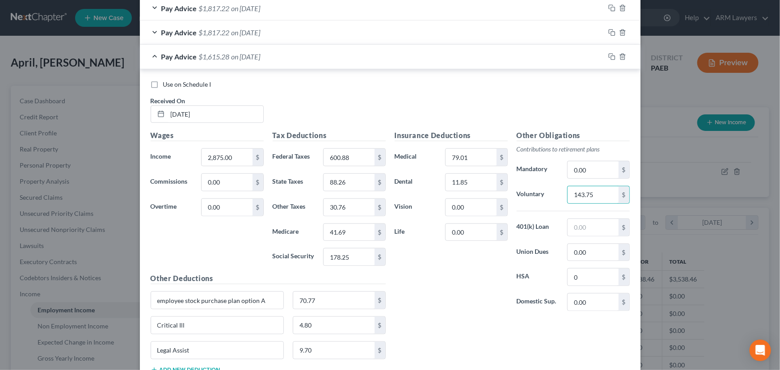
click at [452, 281] on div "Insurance Deductions Medical 79.01 $ Dental 11.85 $ Vision 0.00 $ Life 0.00 $" at bounding box center [451, 224] width 122 height 188
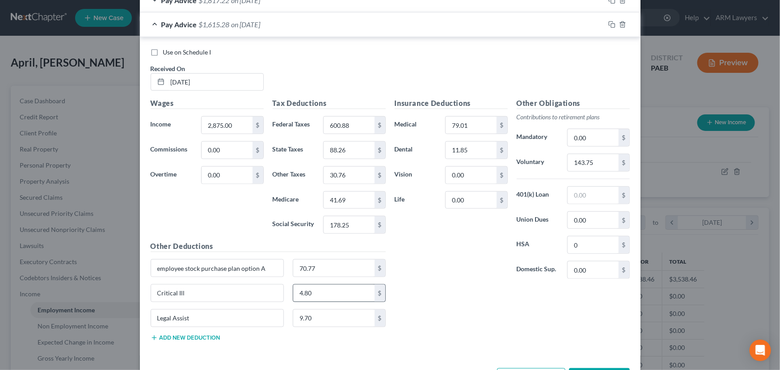
scroll to position [393, 0]
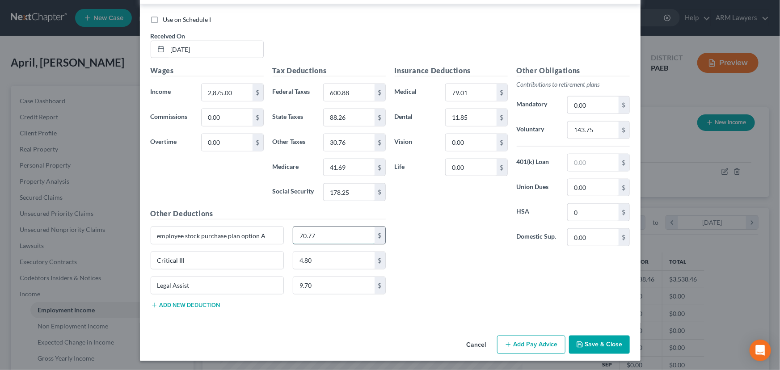
click at [308, 237] on input "70.77" at bounding box center [333, 235] width 81 height 17
click at [305, 258] on input "4.80" at bounding box center [333, 260] width 81 height 17
click at [319, 279] on input "9.70" at bounding box center [333, 285] width 81 height 17
click at [424, 274] on div "Insurance Deductions Medical 79.01 $ Dental 11.85 $ Vision 0.00 $ Life 0.00 $ O…" at bounding box center [512, 190] width 244 height 250
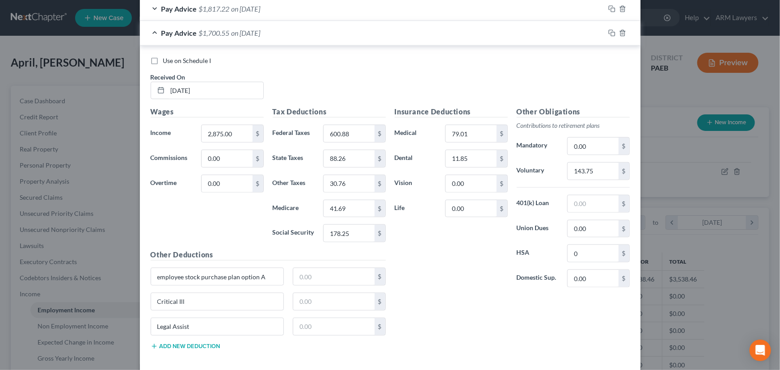
scroll to position [312, 0]
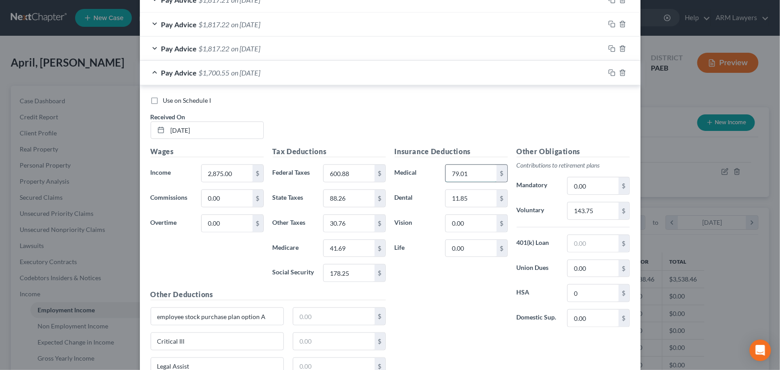
click at [456, 173] on input "79.01" at bounding box center [470, 173] width 50 height 17
click at [468, 196] on input "11.85" at bounding box center [470, 198] width 50 height 17
click at [400, 309] on div "Insurance Deductions Medical $ Dental $ Vision 0.00 $ Life 0.00 $" at bounding box center [451, 240] width 122 height 188
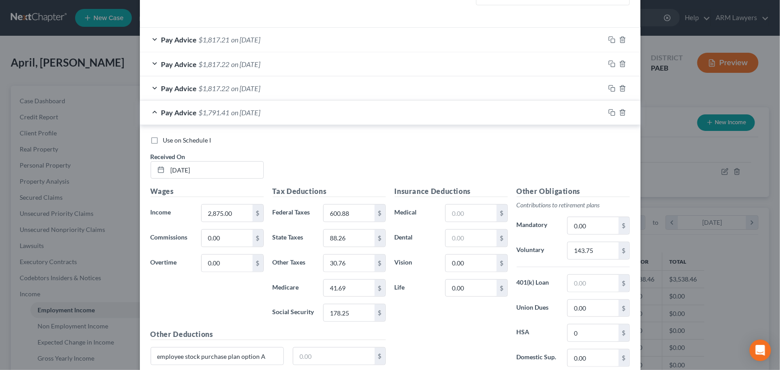
scroll to position [272, 0]
click at [605, 94] on div at bounding box center [622, 89] width 36 height 14
click at [608, 88] on icon "button" at bounding box center [611, 89] width 7 height 7
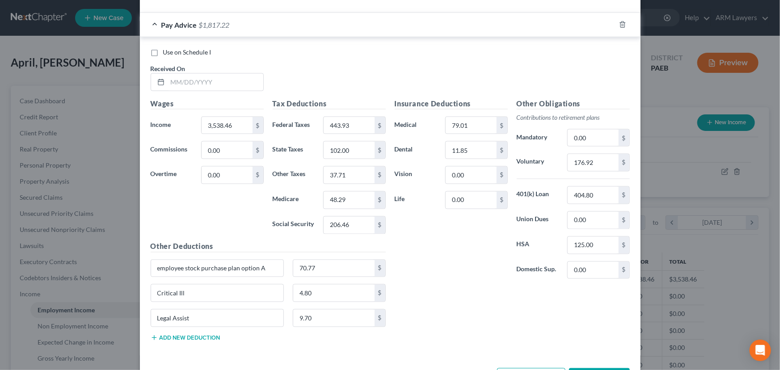
scroll to position [718, 0]
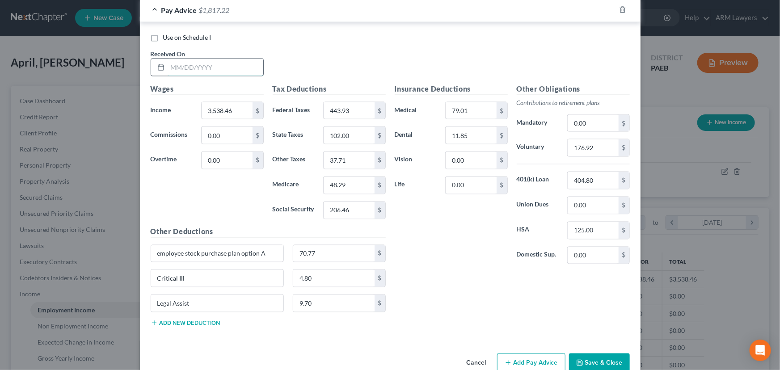
click at [212, 70] on input "text" at bounding box center [216, 67] width 96 height 17
type input "[DATE]"
click at [367, 180] on input "48.29" at bounding box center [348, 185] width 50 height 17
type input "48.28"
click at [349, 159] on input "37.71" at bounding box center [348, 160] width 50 height 17
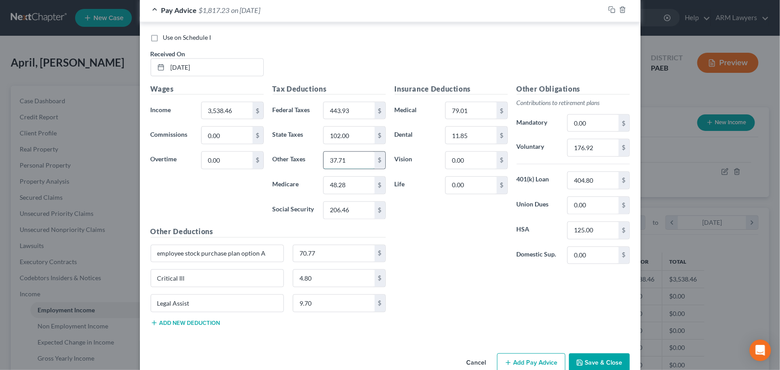
click at [349, 159] on input "37.71" at bounding box center [348, 160] width 50 height 17
type input "37.70"
click at [472, 251] on div "Insurance Deductions Medical 79.01 $ Dental 11.85 $ Vision 0.00 $ Life 0.00 $" at bounding box center [451, 178] width 122 height 188
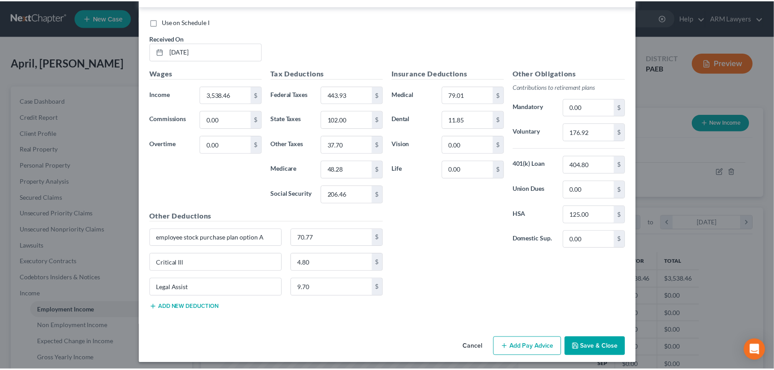
scroll to position [736, 0]
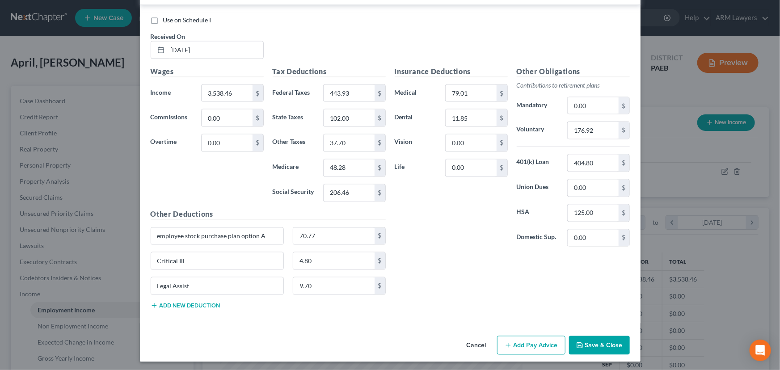
click at [593, 342] on button "Save & Close" at bounding box center [599, 345] width 61 height 19
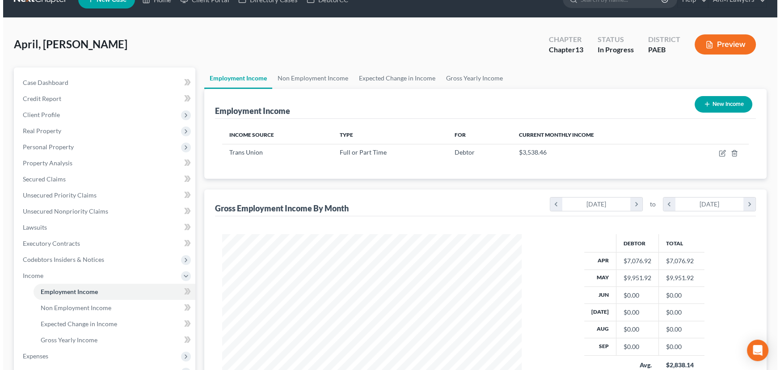
scroll to position [0, 0]
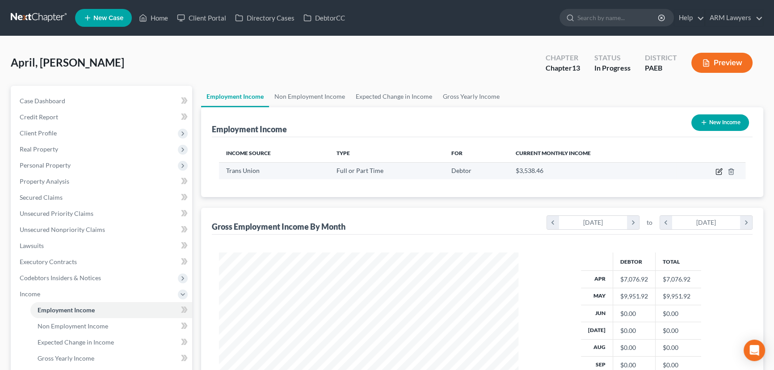
click at [718, 172] on icon "button" at bounding box center [719, 170] width 4 height 4
select select "0"
select select "14"
select select "0"
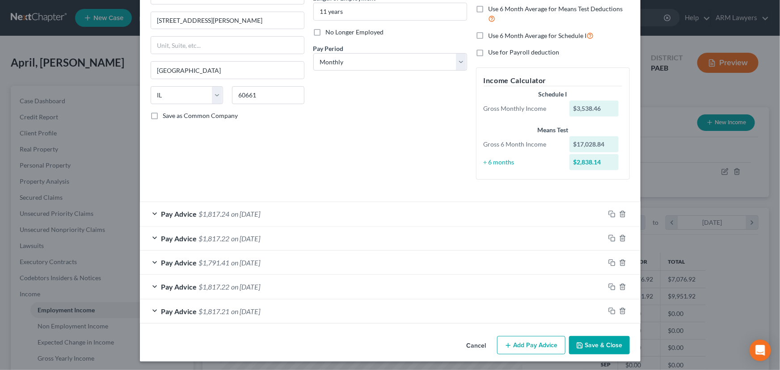
scroll to position [100, 0]
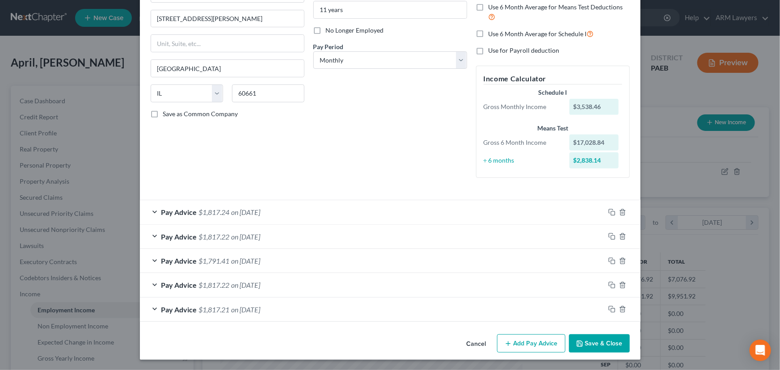
click at [150, 259] on div "Pay Advice $1,791.41 on [DATE]" at bounding box center [372, 261] width 465 height 24
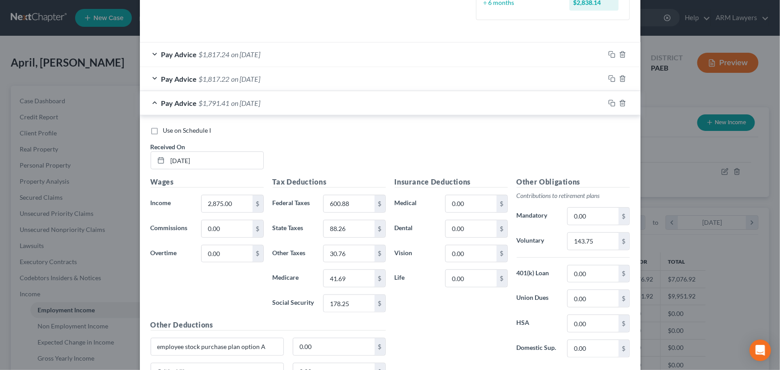
scroll to position [263, 0]
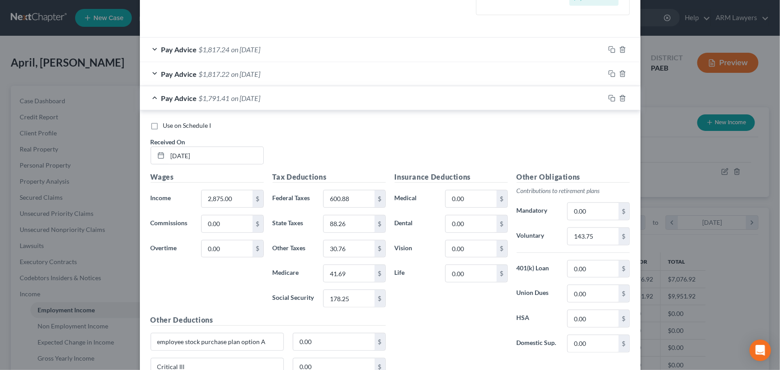
click at [604, 94] on div at bounding box center [622, 98] width 36 height 14
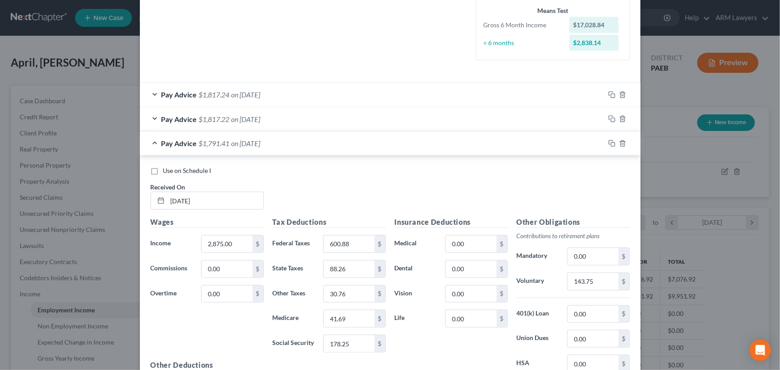
scroll to position [215, 0]
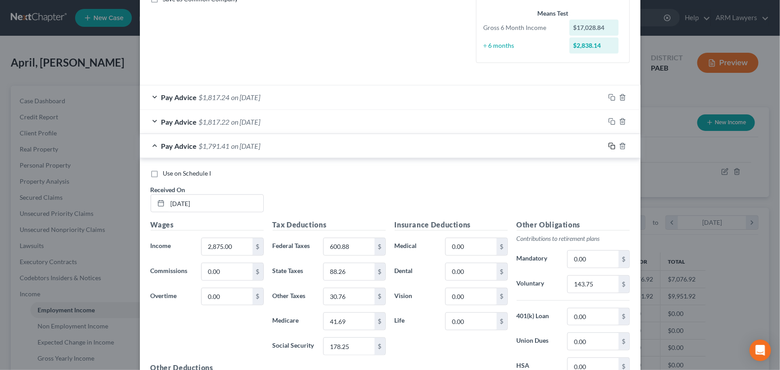
click at [608, 143] on icon "button" at bounding box center [611, 146] width 7 height 7
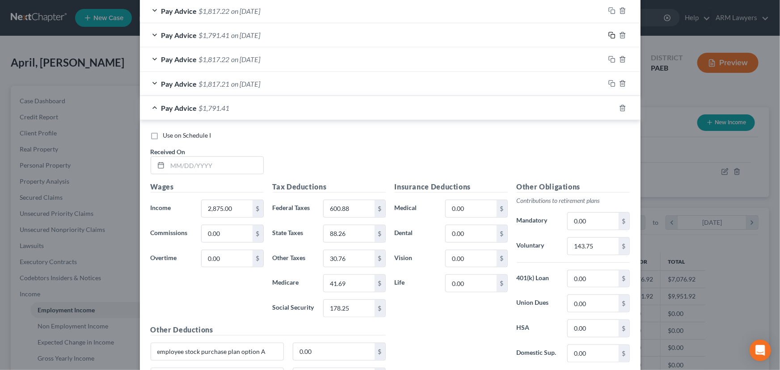
scroll to position [337, 0]
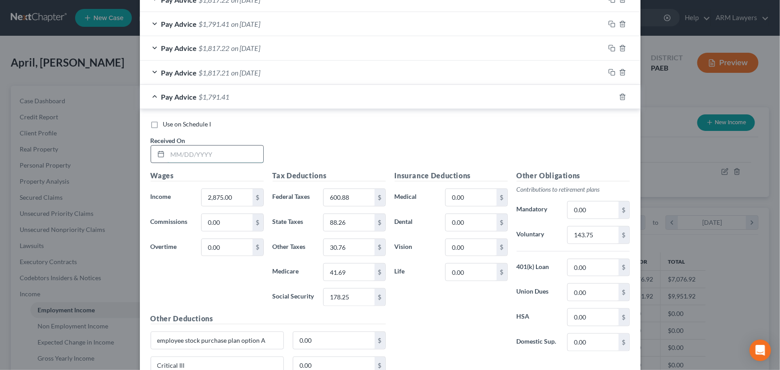
click at [197, 147] on input "text" at bounding box center [216, 154] width 96 height 17
type input "[DATE]"
click at [237, 192] on input "2,875.00" at bounding box center [226, 197] width 50 height 17
type input "7,570.75"
click at [358, 202] on input "600.88" at bounding box center [348, 197] width 50 height 17
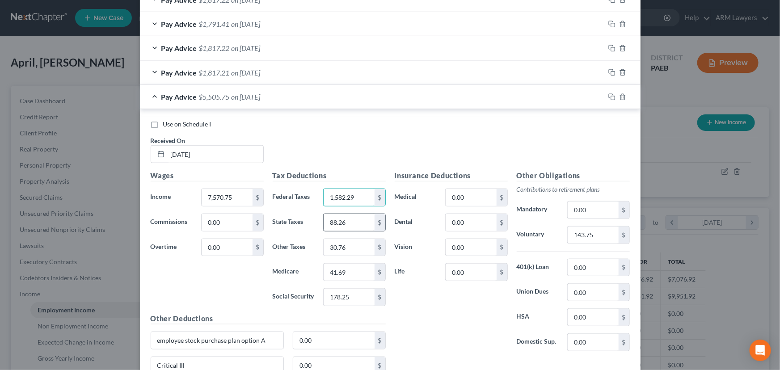
type input "1,582.29"
click at [351, 221] on input "88.26" at bounding box center [348, 222] width 50 height 17
type input "4"
type input "232.42"
click at [347, 273] on input "41.69" at bounding box center [348, 272] width 50 height 17
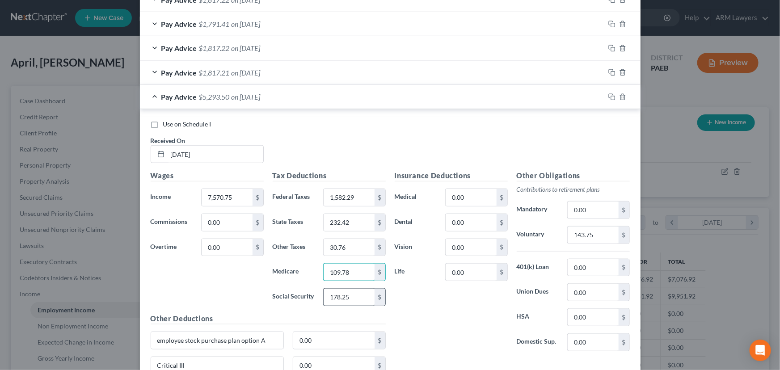
type input "109.78"
click at [350, 293] on input "178.25" at bounding box center [348, 297] width 50 height 17
click at [585, 234] on input "143.75" at bounding box center [592, 234] width 50 height 17
type input "378.54"
click at [341, 241] on input "30.76" at bounding box center [348, 247] width 50 height 17
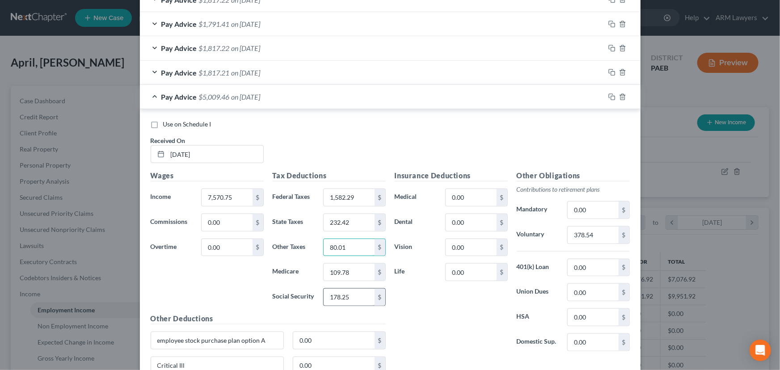
type input "80.01"
click at [362, 295] on input "178.25" at bounding box center [348, 297] width 50 height 17
type input "469.39"
click at [524, 292] on label "Union Dues" at bounding box center [537, 292] width 51 height 18
click at [493, 316] on div "Insurance Deductions Medical 0.00 $ Dental 0.00 $ Vision 0.00 $ Life 0.00 $" at bounding box center [451, 264] width 122 height 188
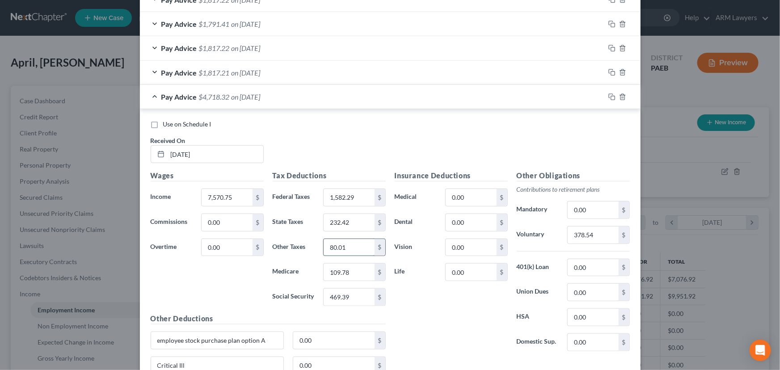
click at [331, 245] on input "80.01" at bounding box center [348, 247] width 50 height 17
type input "81.01"
click at [505, 319] on div "Insurance Deductions Medical 0.00 $ Dental 0.00 $ Vision 0.00 $ Life 0.00 $" at bounding box center [451, 264] width 122 height 188
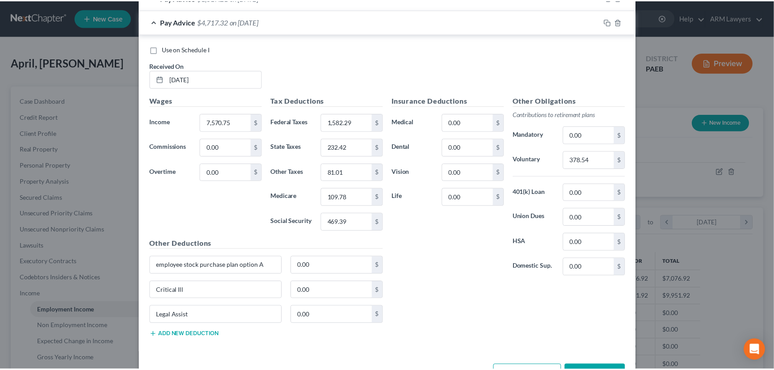
scroll to position [418, 0]
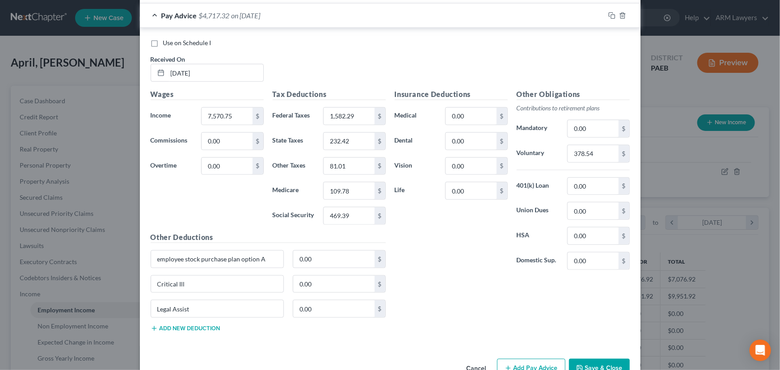
click at [596, 364] on button "Save & Close" at bounding box center [599, 368] width 61 height 19
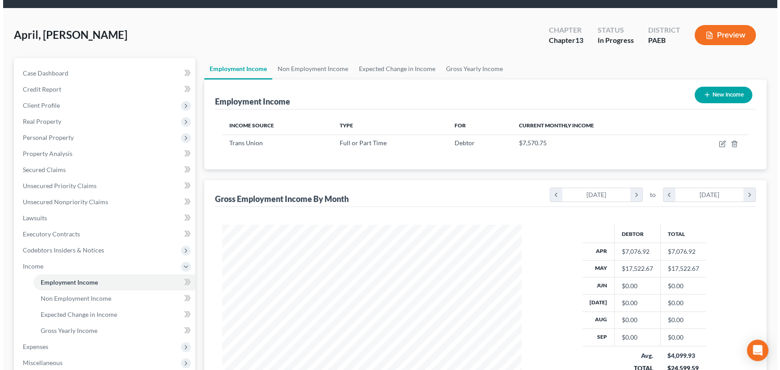
scroll to position [22, 0]
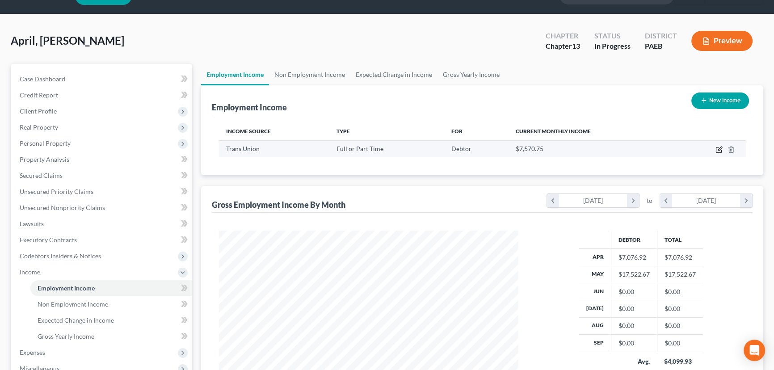
click at [717, 151] on icon "button" at bounding box center [718, 149] width 7 height 7
select select "0"
select select "14"
select select "0"
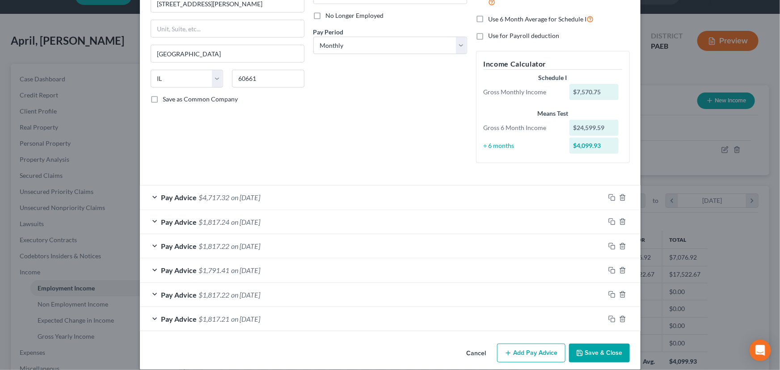
scroll to position [122, 0]
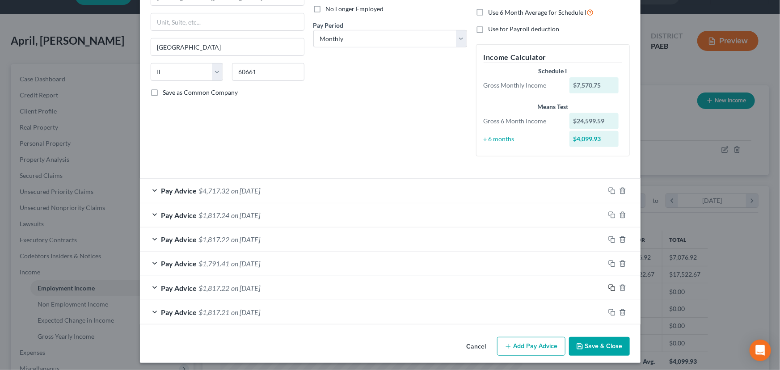
click at [608, 286] on icon "button" at bounding box center [610, 287] width 4 height 4
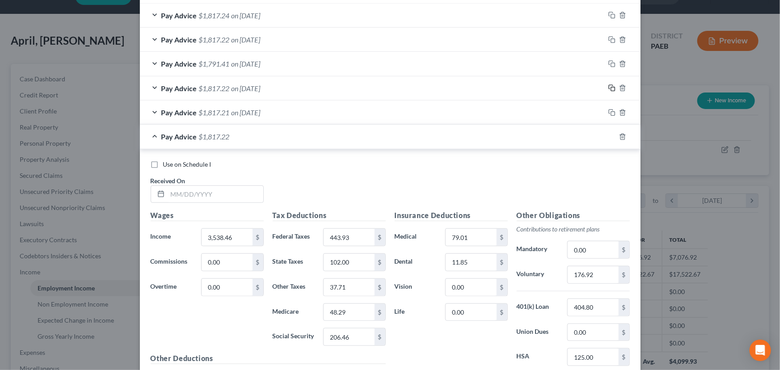
scroll to position [325, 0]
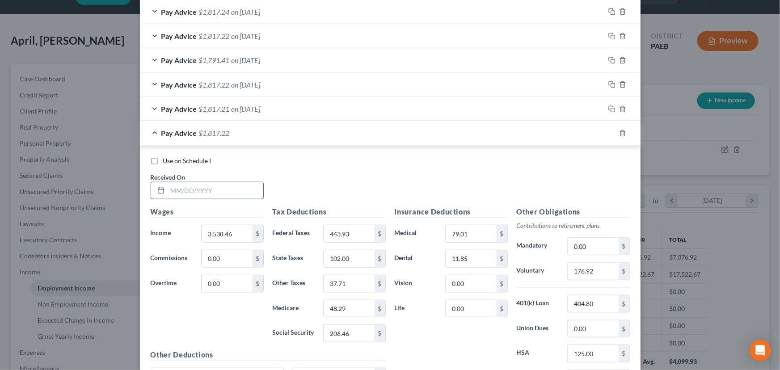
click at [232, 196] on input "text" at bounding box center [216, 190] width 96 height 17
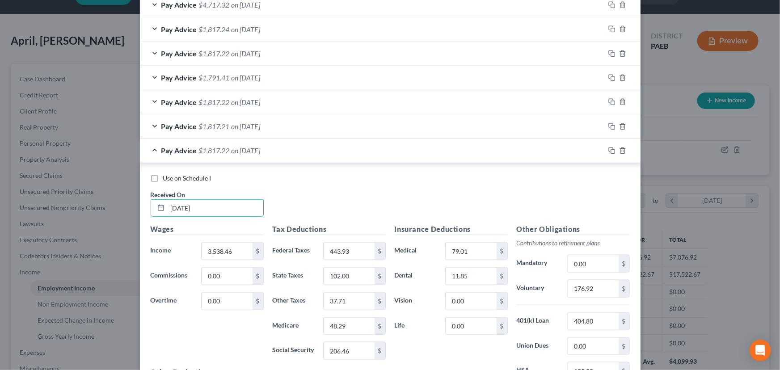
scroll to position [304, 0]
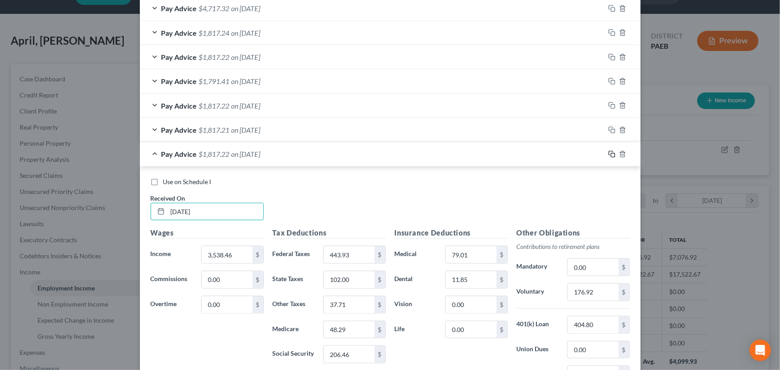
type input "[DATE]"
click at [608, 153] on icon "button" at bounding box center [610, 153] width 4 height 4
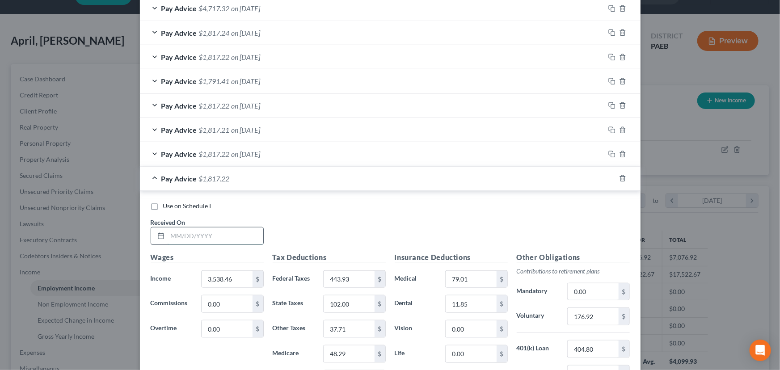
click at [227, 234] on input "text" at bounding box center [216, 235] width 96 height 17
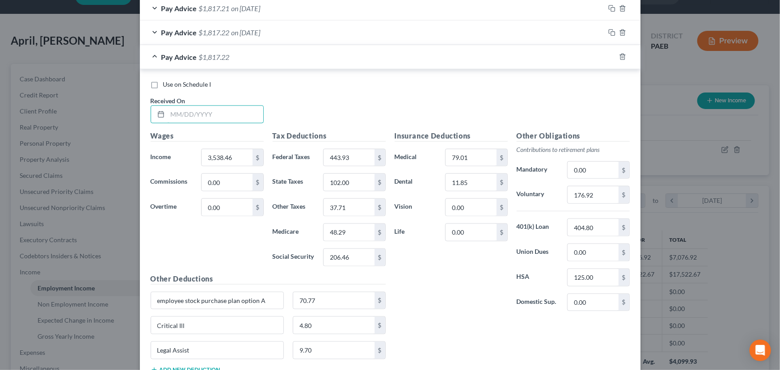
scroll to position [466, 0]
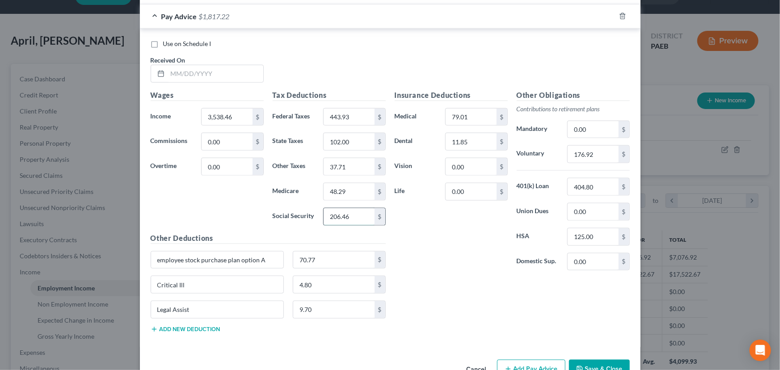
click at [356, 213] on input "206.46" at bounding box center [348, 216] width 50 height 17
type input "206.47"
click at [348, 192] on input "48.29" at bounding box center [348, 191] width 50 height 17
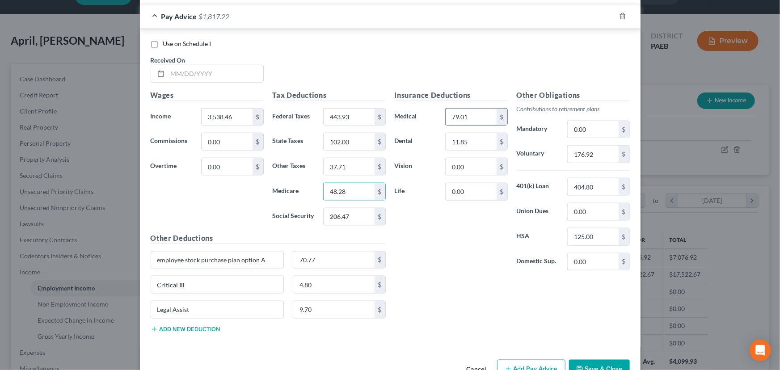
type input "48.28"
click at [465, 117] on input "79.01" at bounding box center [470, 117] width 50 height 17
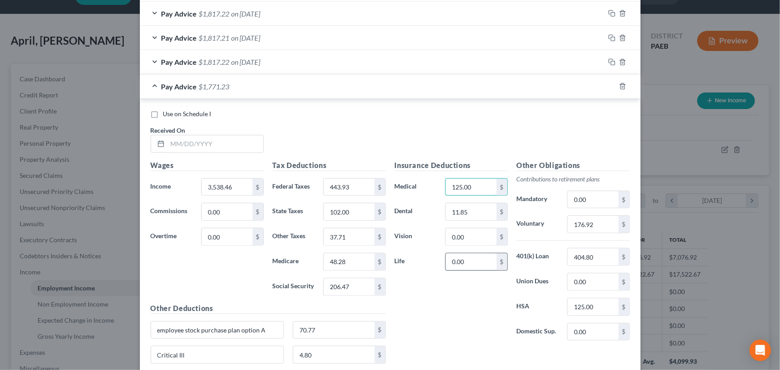
scroll to position [263, 0]
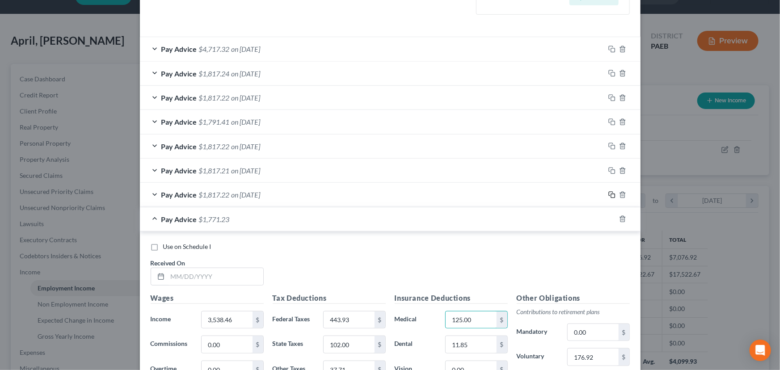
click at [611, 192] on icon "button" at bounding box center [611, 194] width 7 height 7
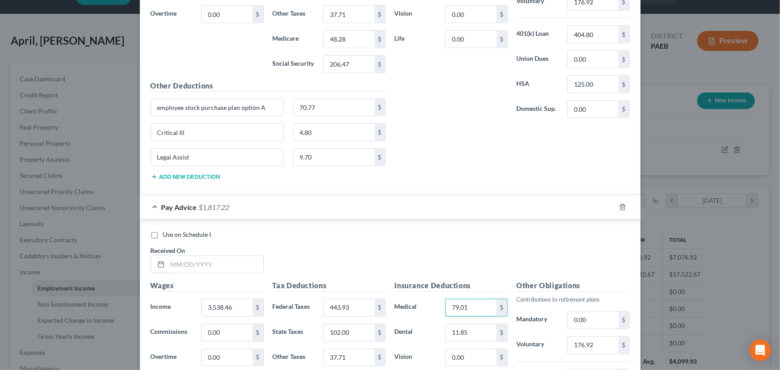
scroll to position [507, 0]
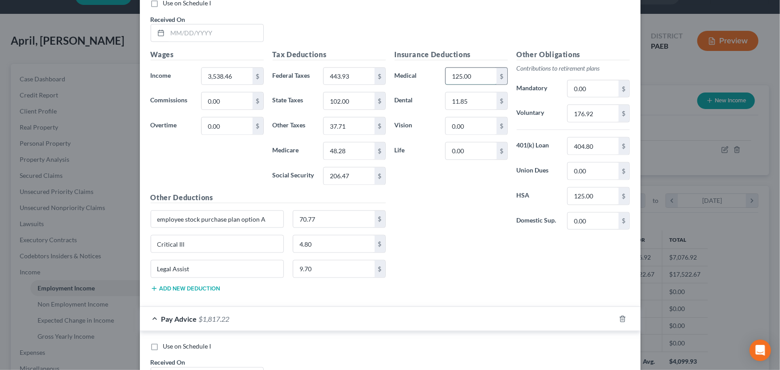
click at [459, 80] on input "125.00" at bounding box center [470, 76] width 50 height 17
paste input "79.01"
type input "79.01"
click at [333, 216] on input "70.77" at bounding box center [333, 219] width 81 height 17
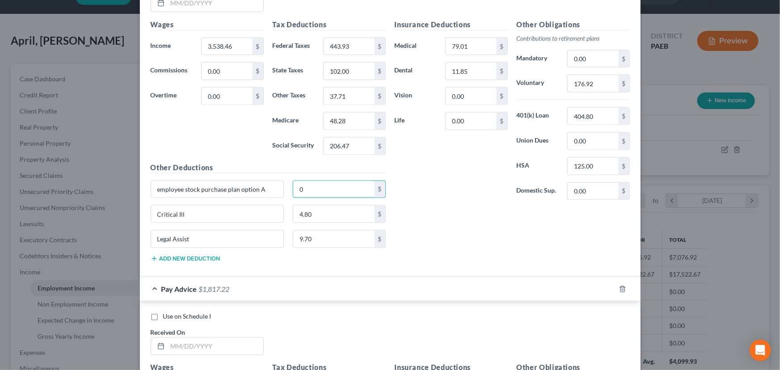
scroll to position [547, 0]
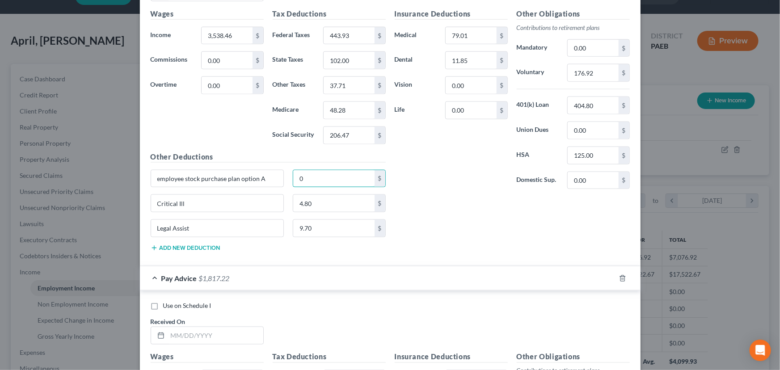
type input "0"
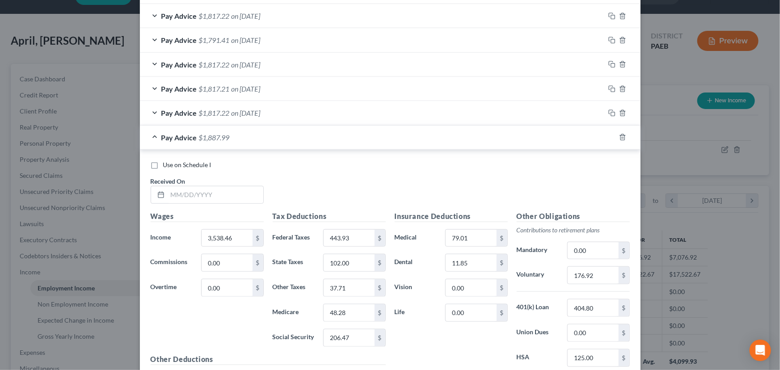
scroll to position [344, 0]
click at [200, 188] on input "text" at bounding box center [216, 195] width 96 height 17
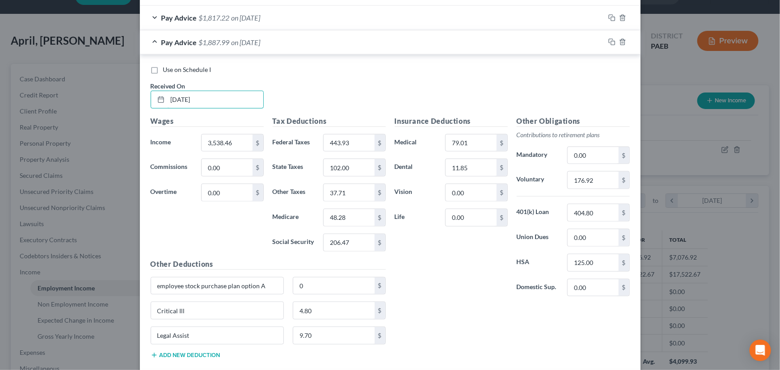
scroll to position [425, 0]
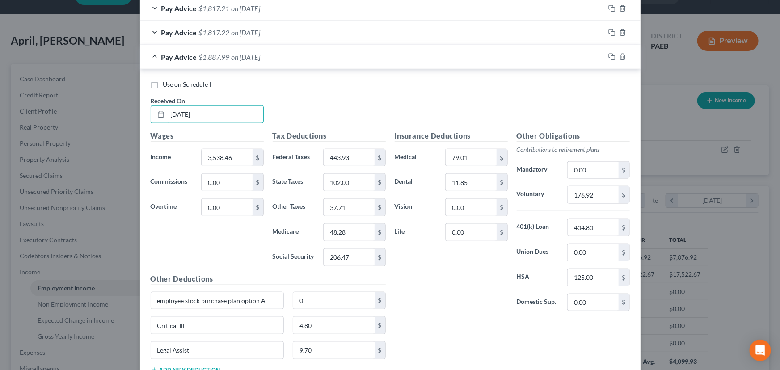
type input "[DATE]"
click at [153, 61] on div "Pay Advice $1,887.99 on [DATE]" at bounding box center [372, 57] width 465 height 24
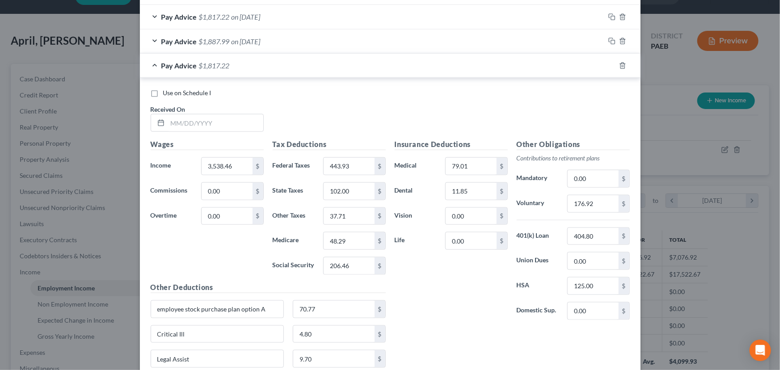
scroll to position [466, 0]
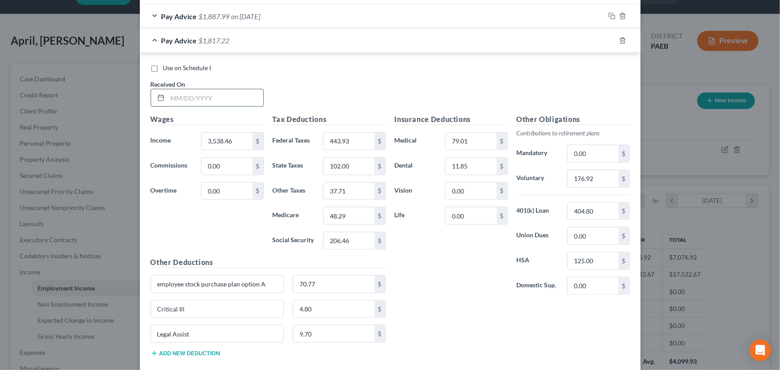
click at [202, 100] on input "text" at bounding box center [216, 97] width 96 height 17
type input "[DATE]"
click at [352, 189] on input "37.71" at bounding box center [348, 191] width 50 height 17
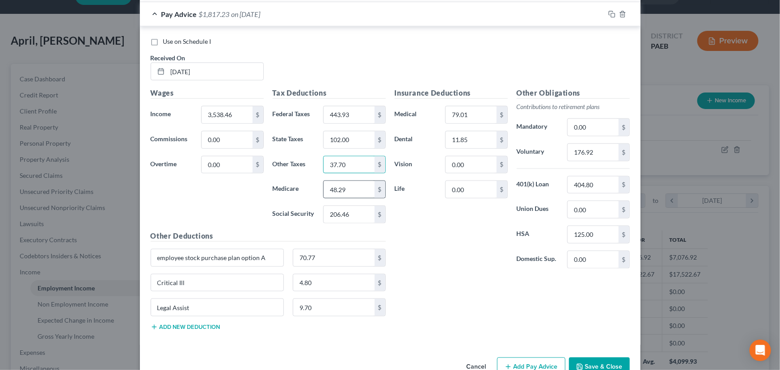
scroll to position [507, 0]
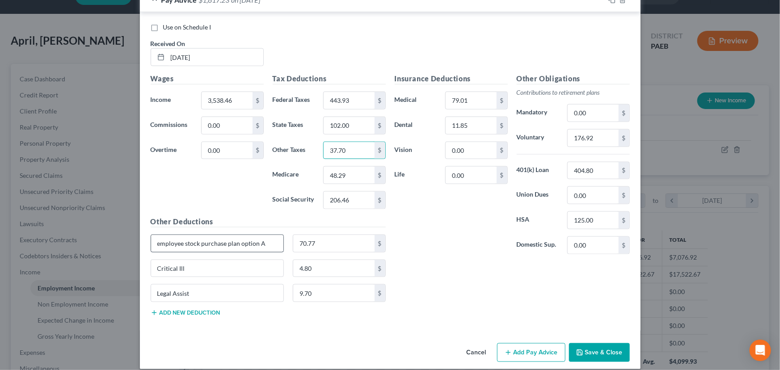
type input "37.70"
click at [266, 241] on input "employee stock purchase plan option A" at bounding box center [217, 243] width 133 height 17
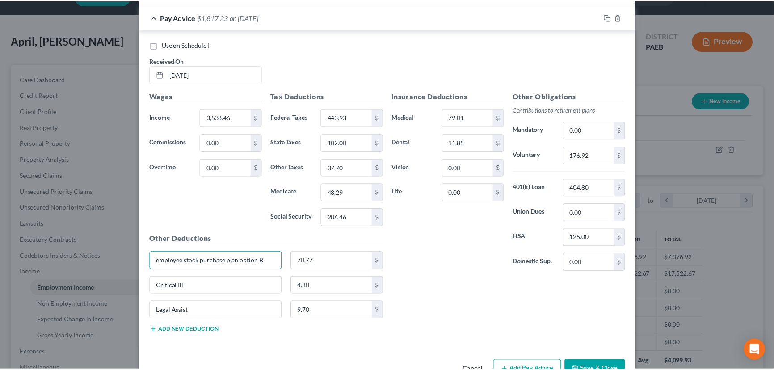
scroll to position [514, 0]
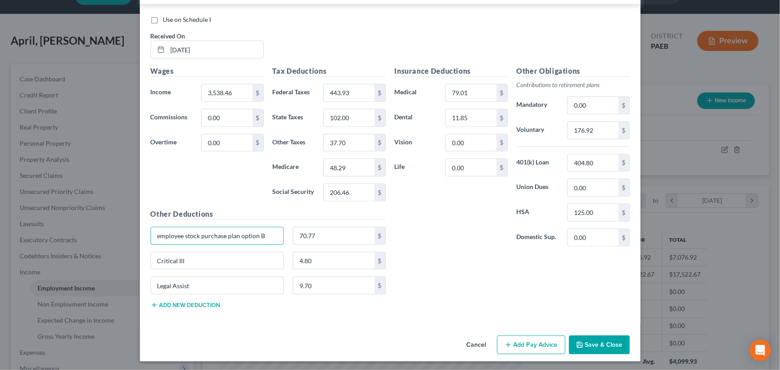
type input "employee stock purchase plan option B"
click at [586, 343] on button "Save & Close" at bounding box center [599, 344] width 61 height 19
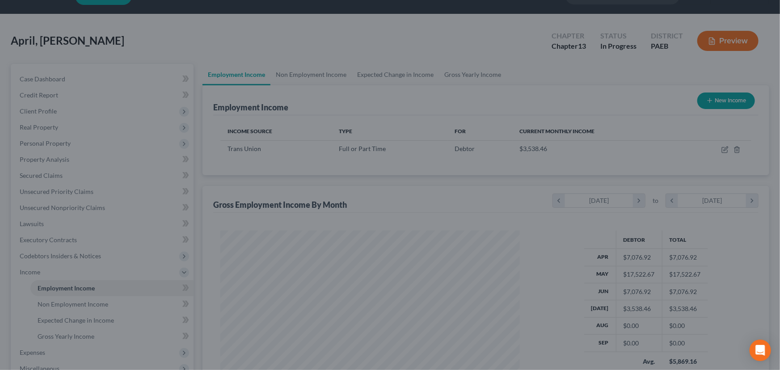
scroll to position [446550, 446392]
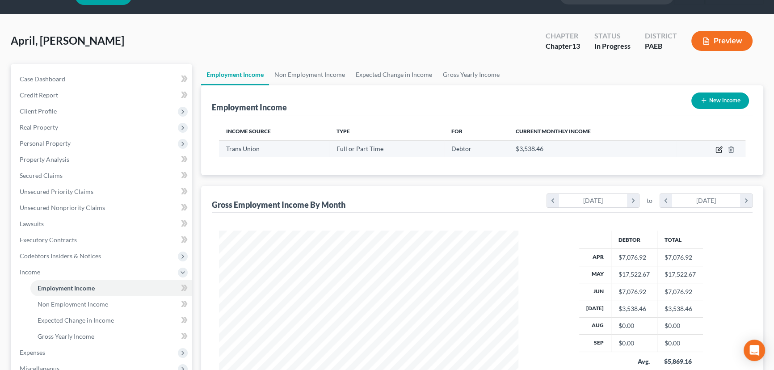
click at [719, 150] on icon "button" at bounding box center [719, 149] width 4 height 4
select select "0"
select select "14"
select select "0"
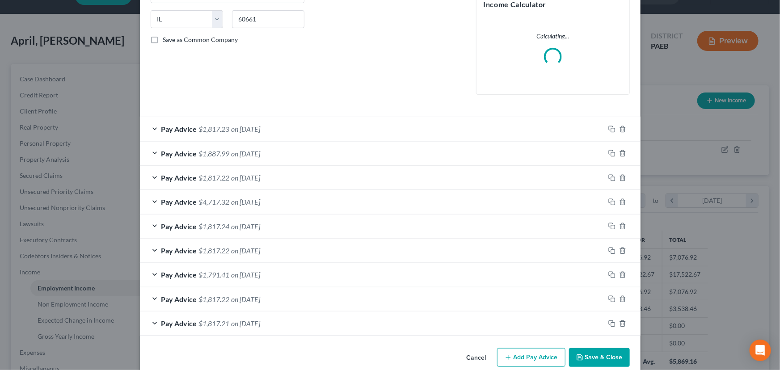
scroll to position [188, 0]
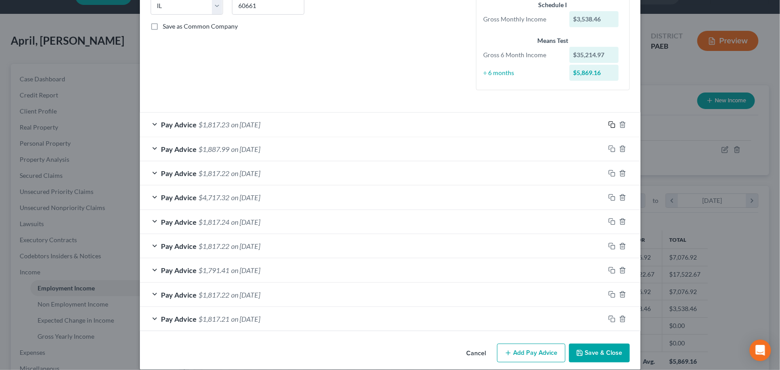
click at [608, 123] on icon "button" at bounding box center [611, 124] width 7 height 7
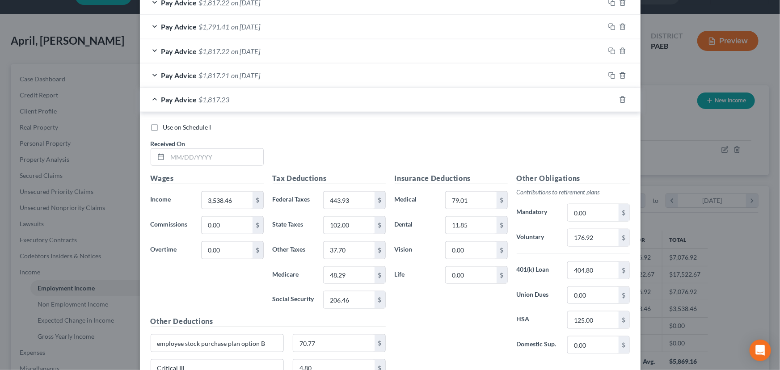
scroll to position [432, 0]
click at [225, 161] on input "text" at bounding box center [216, 156] width 96 height 17
type input "[DATE]"
click at [608, 98] on icon "button" at bounding box center [611, 99] width 7 height 7
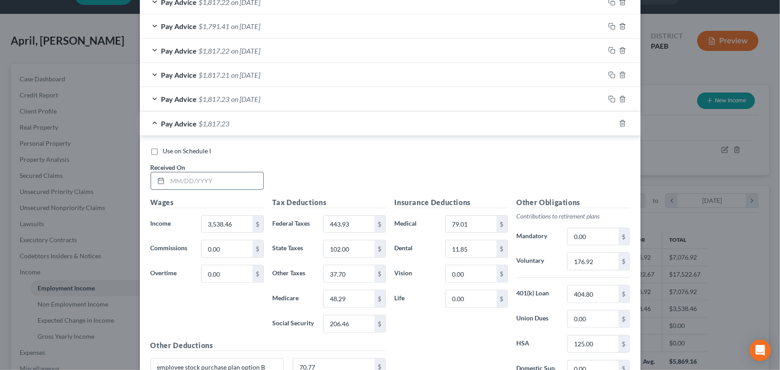
click at [197, 180] on input "text" at bounding box center [216, 180] width 96 height 17
click at [616, 126] on div at bounding box center [627, 123] width 25 height 14
click at [620, 120] on icon "button" at bounding box center [622, 123] width 4 height 6
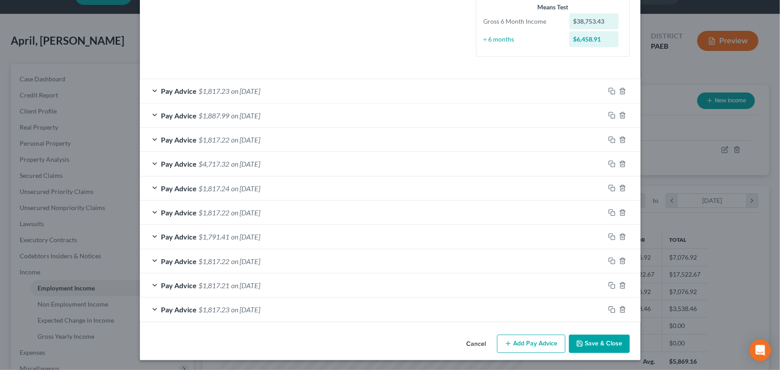
click at [217, 236] on span "$1,791.41" at bounding box center [214, 236] width 31 height 8
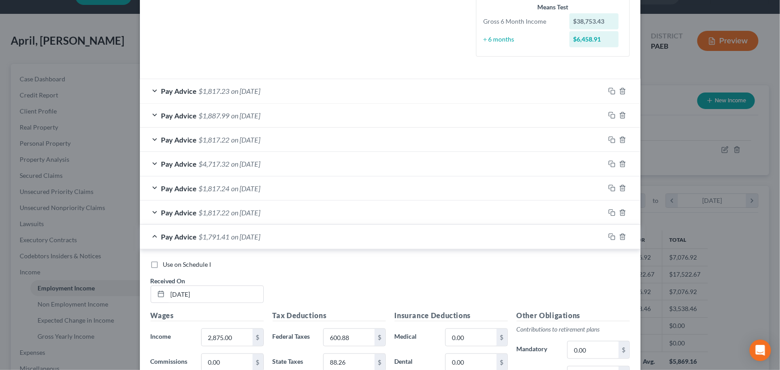
scroll to position [432, 0]
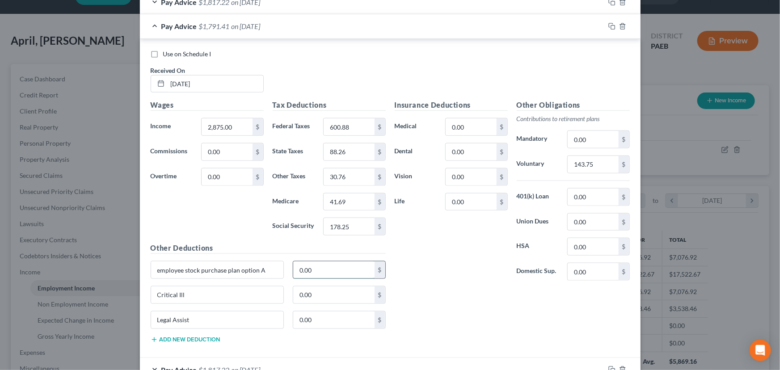
click at [327, 268] on input "0.00" at bounding box center [333, 269] width 81 height 17
type input "149.87"
click at [590, 165] on input "143.75" at bounding box center [592, 164] width 50 height 17
type input "0"
click at [363, 125] on input "600.88" at bounding box center [348, 126] width 50 height 17
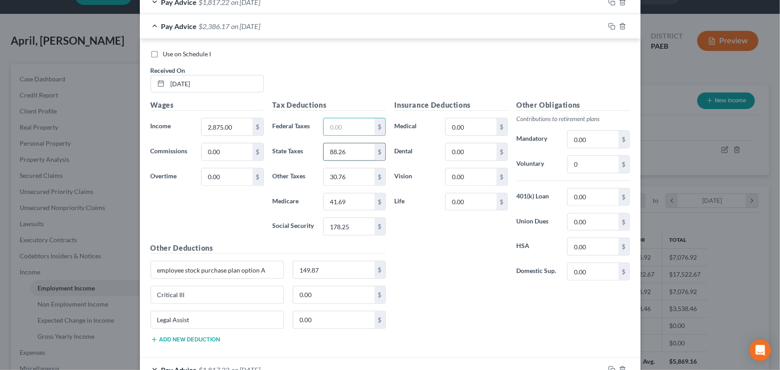
click at [359, 147] on input "88.26" at bounding box center [348, 151] width 50 height 17
click at [334, 175] on input "30.76" at bounding box center [348, 176] width 50 height 17
click at [346, 197] on input "41.69" at bounding box center [348, 201] width 50 height 17
click at [346, 225] on input "178.25" at bounding box center [348, 226] width 50 height 17
click at [234, 123] on input "2,875.00" at bounding box center [226, 126] width 50 height 17
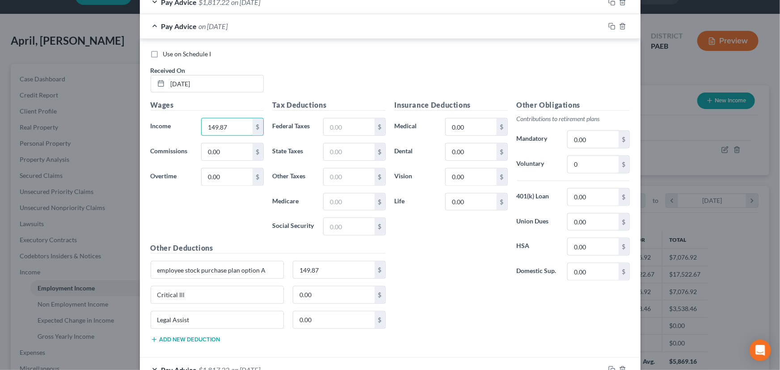
type input "149.87"
click at [465, 335] on div "Insurance Deductions Medical 0.00 $ Dental 0.00 $ Vision 0.00 $ Life 0.00 $ Oth…" at bounding box center [512, 225] width 244 height 250
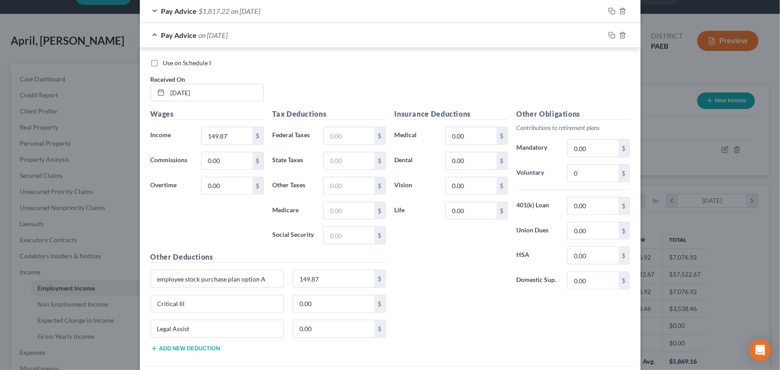
scroll to position [377, 0]
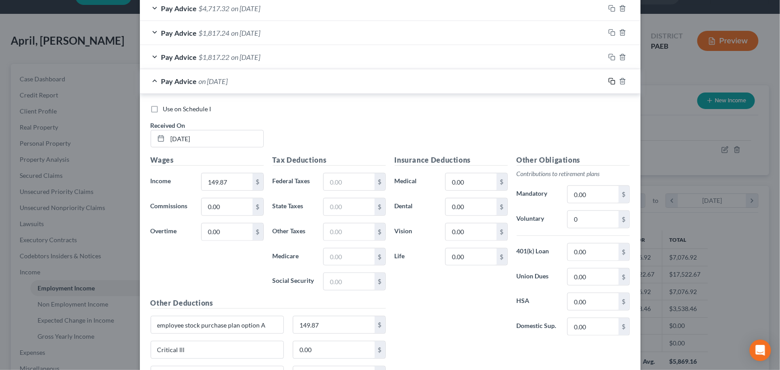
click at [609, 82] on icon "button" at bounding box center [611, 81] width 7 height 7
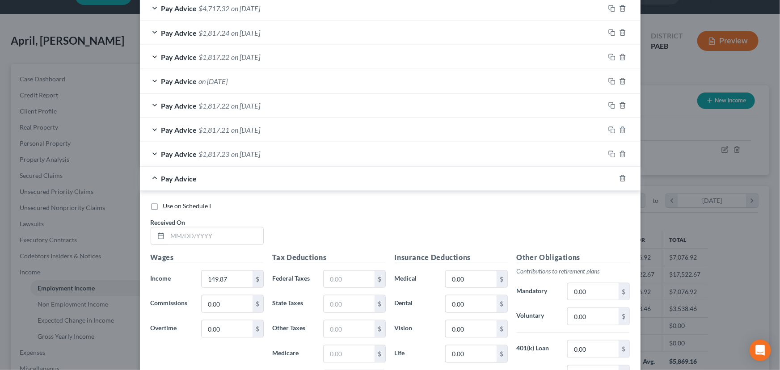
click at [618, 181] on div at bounding box center [627, 178] width 25 height 14
click at [619, 178] on icon "button" at bounding box center [622, 178] width 7 height 7
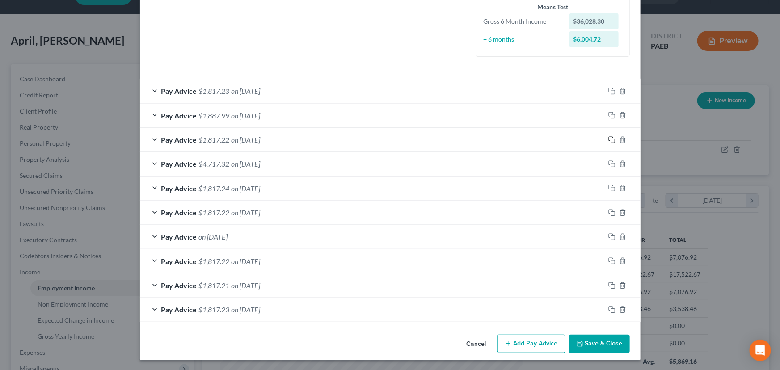
drag, startPoint x: 608, startPoint y: 138, endPoint x: 536, endPoint y: 208, distance: 100.8
click at [609, 138] on icon "button" at bounding box center [611, 139] width 7 height 7
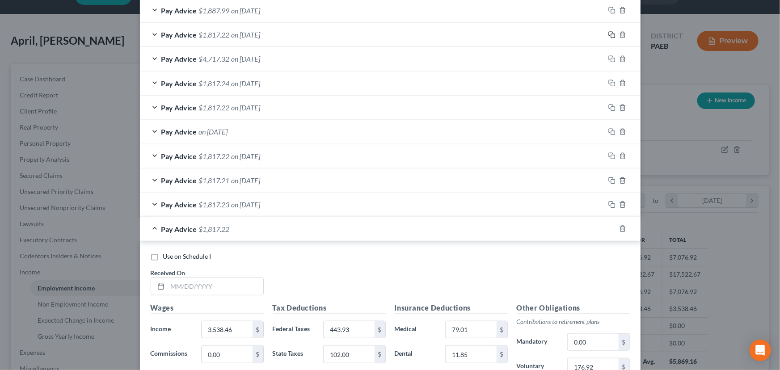
scroll to position [343, 0]
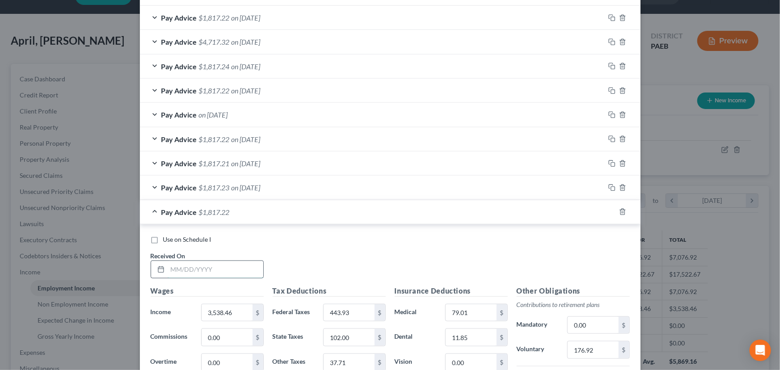
click at [209, 264] on input "text" at bounding box center [216, 269] width 96 height 17
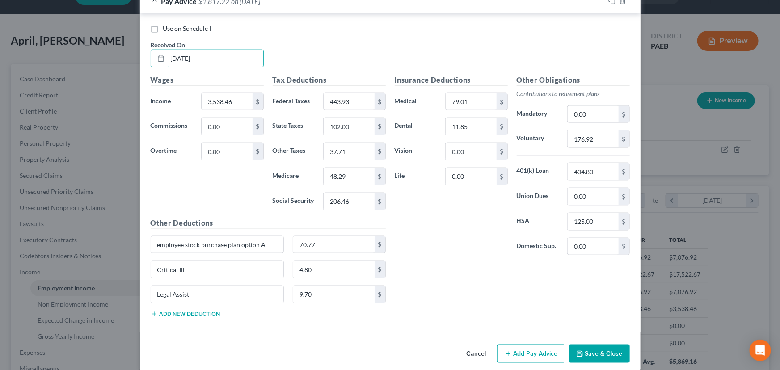
scroll to position [563, 0]
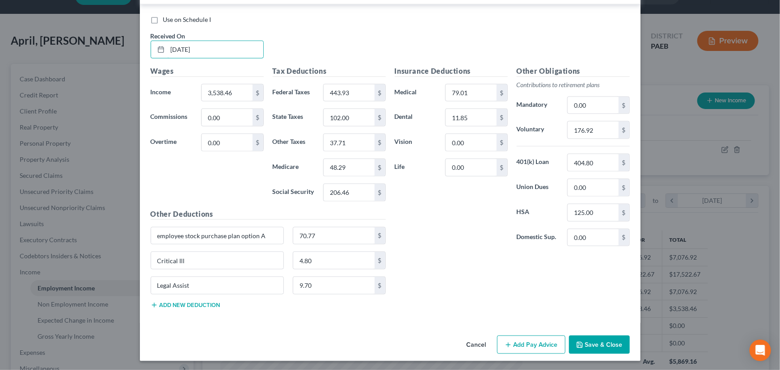
type input "[DATE]"
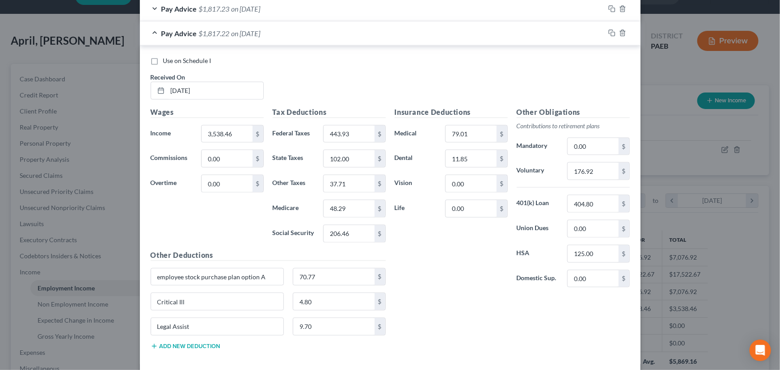
scroll to position [482, 0]
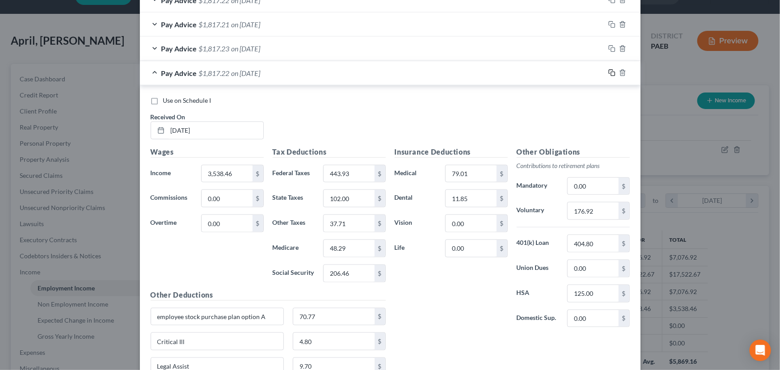
drag, startPoint x: 608, startPoint y: 73, endPoint x: 571, endPoint y: 111, distance: 53.1
click at [608, 73] on icon "button" at bounding box center [611, 72] width 7 height 7
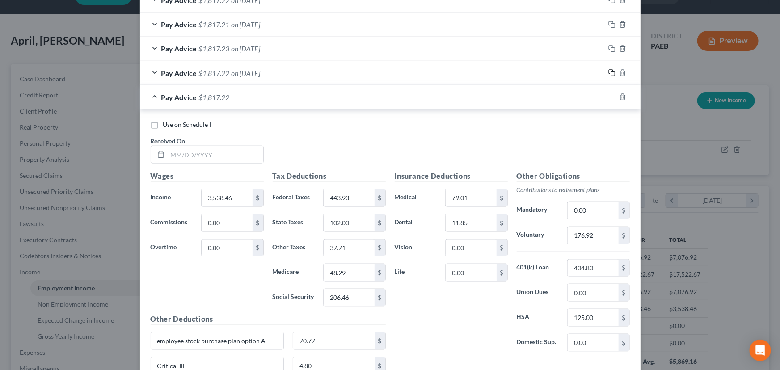
scroll to position [587, 0]
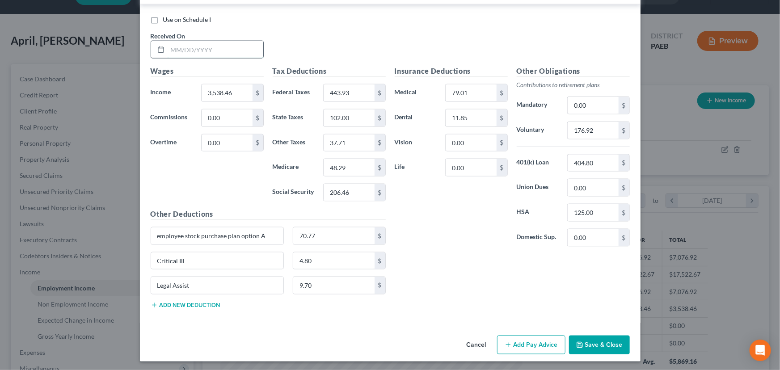
click at [221, 49] on input "text" at bounding box center [216, 49] width 96 height 17
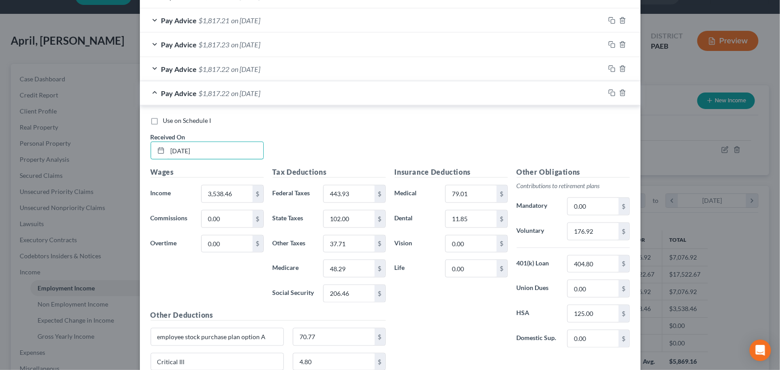
scroll to position [465, 0]
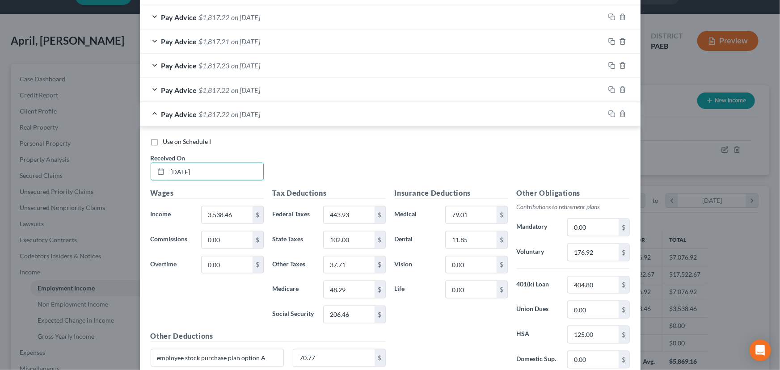
type input "[DATE]"
drag, startPoint x: 608, startPoint y: 109, endPoint x: 510, endPoint y: 153, distance: 107.6
click at [608, 110] on icon "button" at bounding box center [611, 113] width 7 height 7
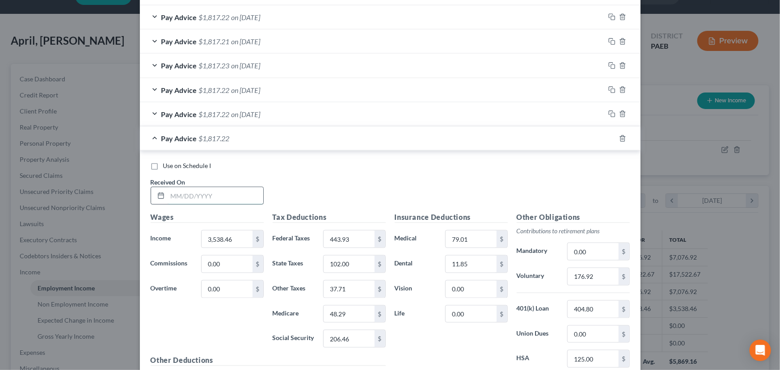
click at [184, 194] on input "text" at bounding box center [216, 195] width 96 height 17
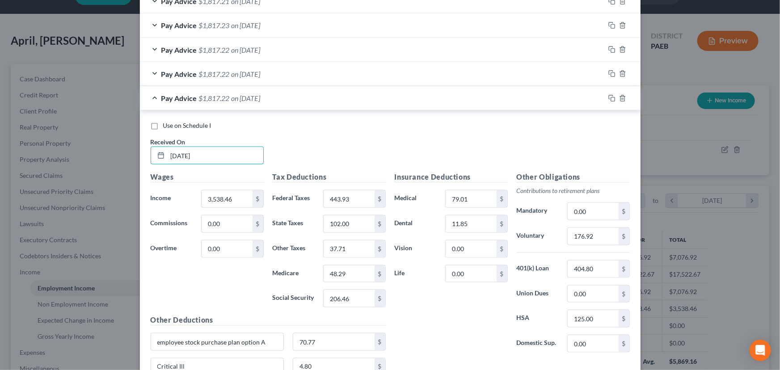
scroll to position [506, 0]
type input "[DATE]"
click at [363, 201] on input "443.93" at bounding box center [348, 198] width 50 height 17
type input "491.42"
click at [354, 303] on input "206.46" at bounding box center [348, 297] width 50 height 17
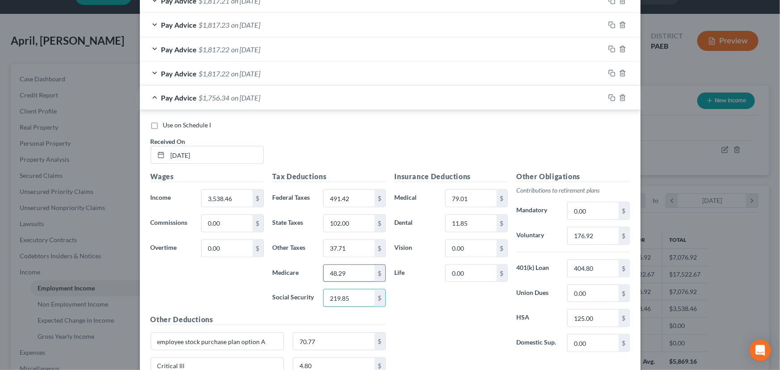
type input "219.85"
click at [353, 276] on input "48.29" at bounding box center [348, 273] width 50 height 17
type input "51.41"
click at [344, 226] on input "102.00" at bounding box center [348, 223] width 50 height 17
type input "108.63"
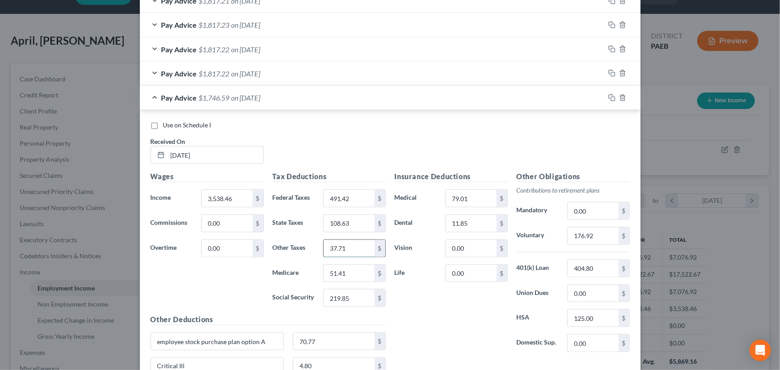
click at [342, 246] on input "37.71" at bounding box center [348, 248] width 50 height 17
type input "39.86"
click at [430, 294] on div "Insurance Deductions Medical 79.01 $ Dental 11.85 $ Vision 0.00 $ Life 0.00 $" at bounding box center [451, 265] width 122 height 188
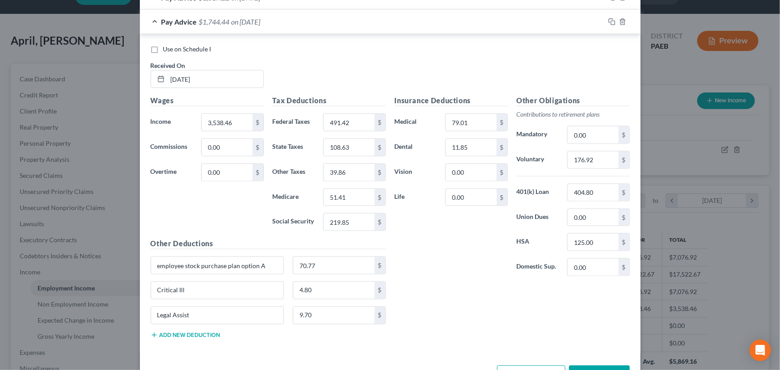
scroll to position [587, 0]
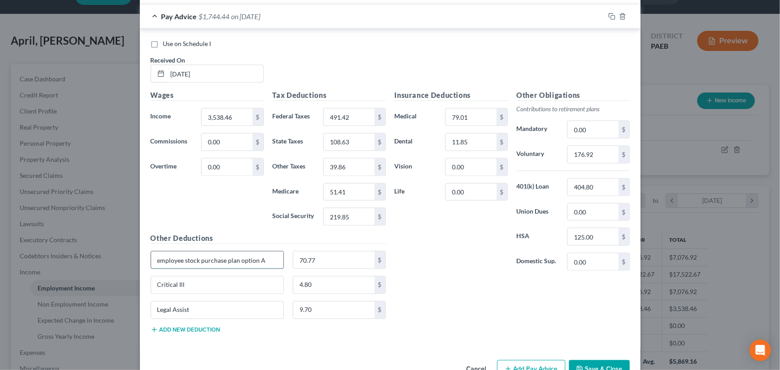
click at [263, 255] on input "employee stock purchase plan option A" at bounding box center [217, 259] width 133 height 17
type input "employee stock purchase plan option B"
click at [583, 231] on input "125.00" at bounding box center [592, 236] width 50 height 17
type input "0"
click at [307, 258] on input "70.77" at bounding box center [333, 259] width 81 height 17
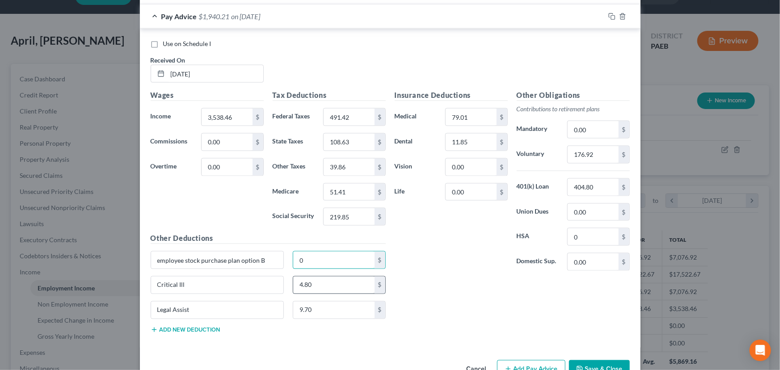
type input "0"
click at [303, 278] on input "4.80" at bounding box center [333, 285] width 81 height 17
type input "0"
click at [309, 318] on div "Legal Assist 9.70 $" at bounding box center [268, 313] width 244 height 25
click at [309, 307] on input "9.70" at bounding box center [333, 310] width 81 height 17
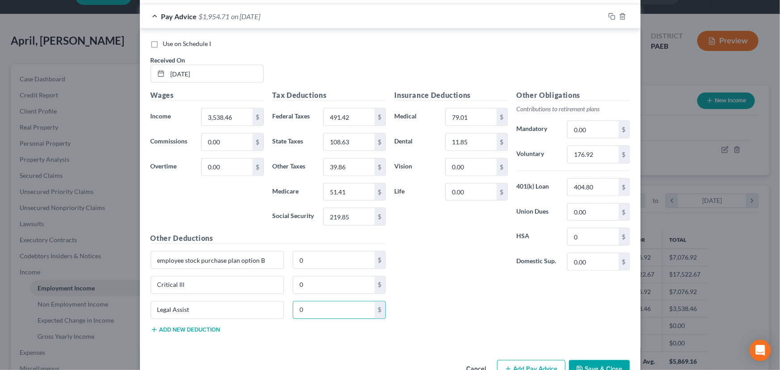
type input "0"
click at [443, 277] on div "Insurance Deductions Medical 79.01 $ Dental 11.85 $ Vision 0.00 $ Life 0.00 $ O…" at bounding box center [512, 215] width 244 height 250
click at [361, 256] on input "0" at bounding box center [333, 259] width 81 height 17
type input "70.77"
click at [524, 306] on div "Insurance Deductions Medical 79.01 $ Dental 11.85 $ Vision 0.00 $ Life 0.00 $ O…" at bounding box center [512, 215] width 244 height 250
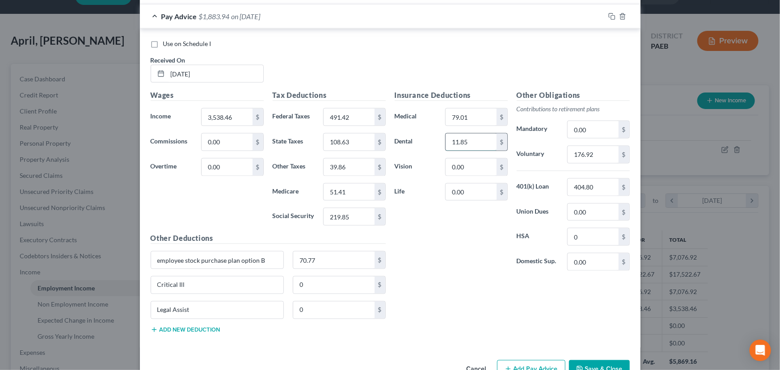
click at [464, 142] on input "11.85" at bounding box center [470, 142] width 50 height 17
type input "0"
click at [467, 119] on input "79.01" at bounding box center [470, 117] width 50 height 17
type input "0"
click at [469, 331] on div "Insurance Deductions Medical 0 $ Dental 0 $ Vision 0.00 $ Life 0.00 $ Other Obl…" at bounding box center [512, 215] width 244 height 250
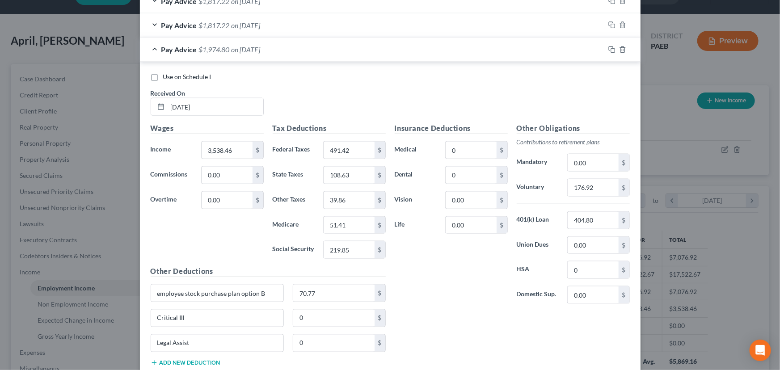
scroll to position [408, 0]
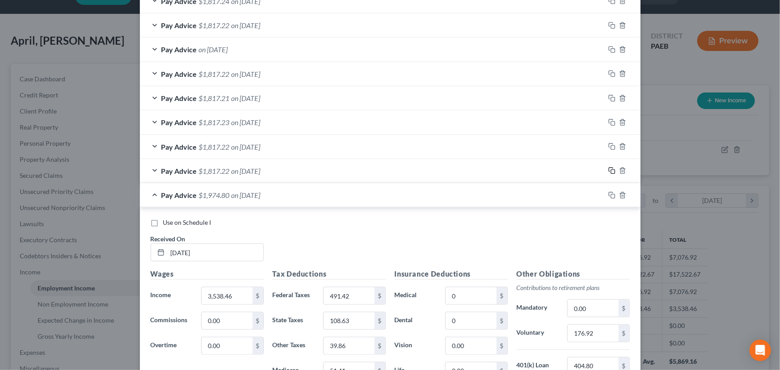
click at [609, 168] on icon "button" at bounding box center [611, 170] width 7 height 7
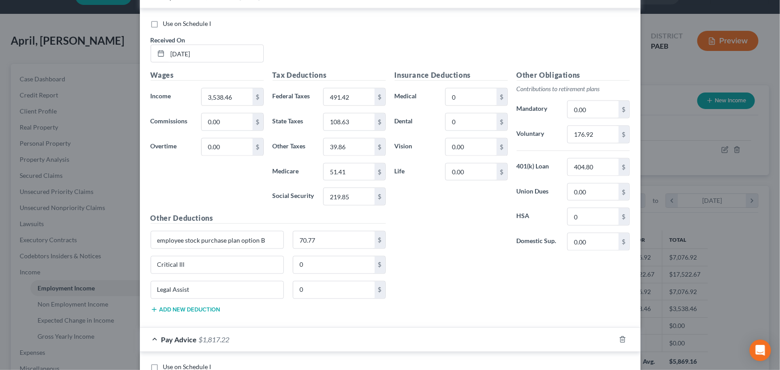
scroll to position [530, 0]
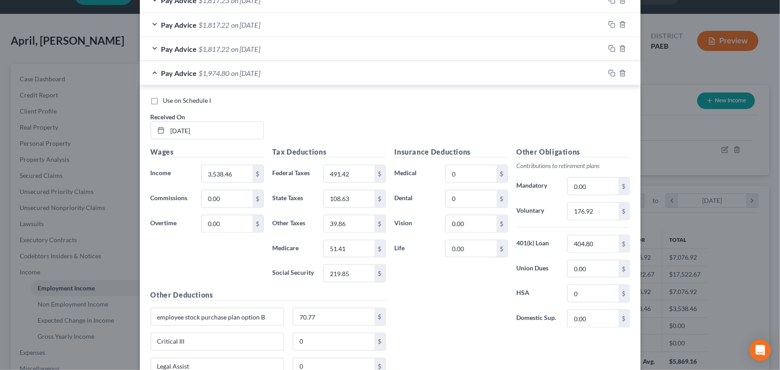
click at [193, 74] on span "Pay Advice" at bounding box center [179, 73] width 36 height 8
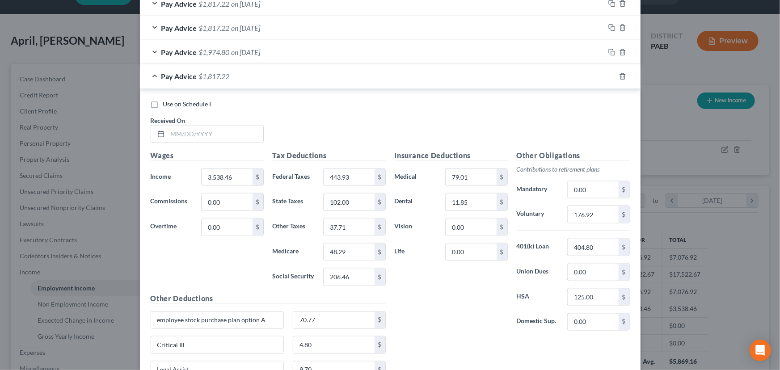
scroll to position [571, 0]
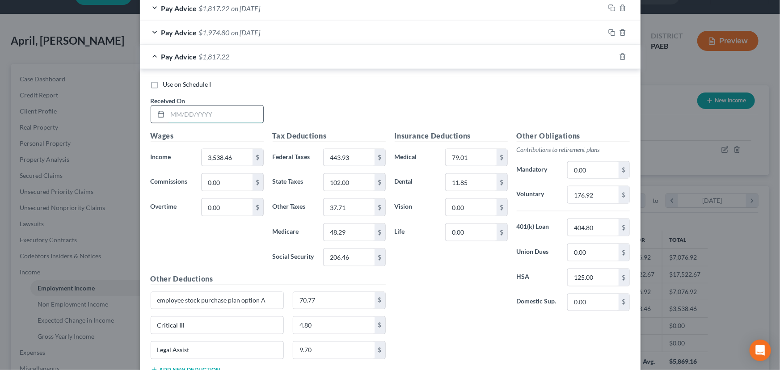
click at [202, 114] on input "text" at bounding box center [216, 114] width 96 height 17
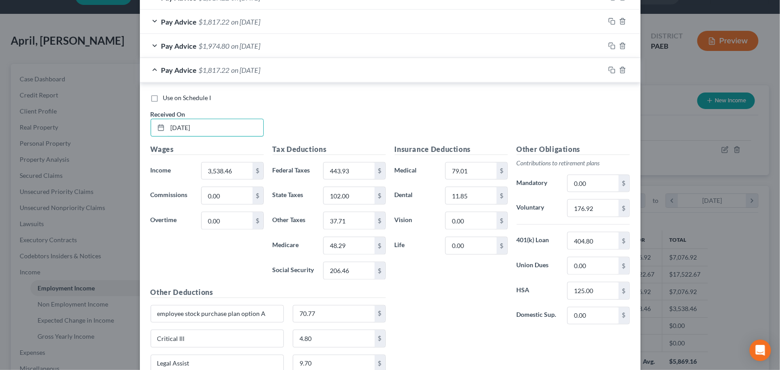
scroll to position [554, 0]
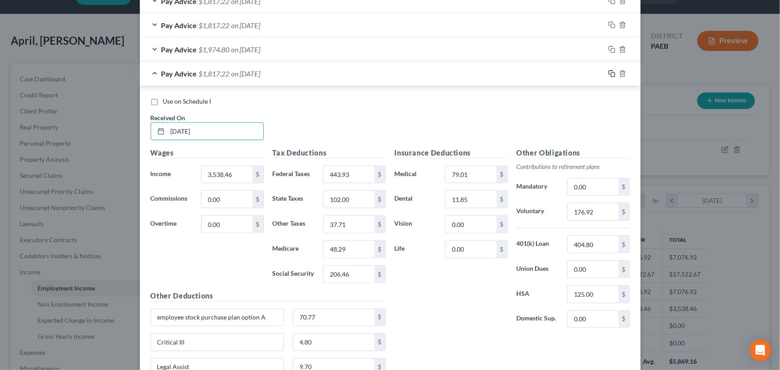
type input "[DATE]"
click at [611, 73] on rect "button" at bounding box center [613, 75] width 4 height 4
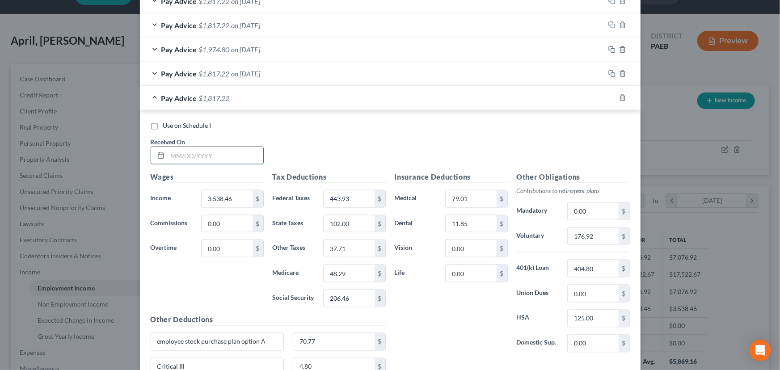
click at [230, 156] on input "text" at bounding box center [216, 155] width 96 height 17
type input "[DATE]"
click at [351, 145] on div "Use on Schedule I Received On * [DATE]" at bounding box center [390, 146] width 488 height 50
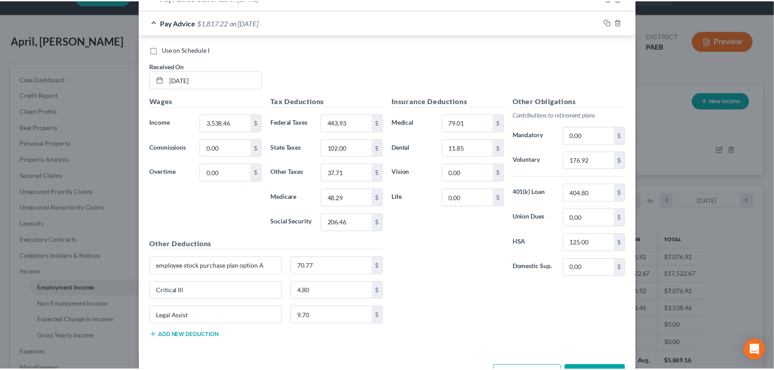
scroll to position [660, 0]
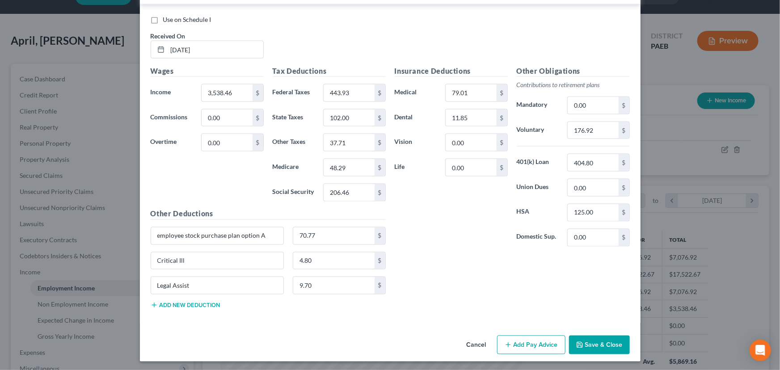
click at [615, 343] on button "Save & Close" at bounding box center [599, 344] width 61 height 19
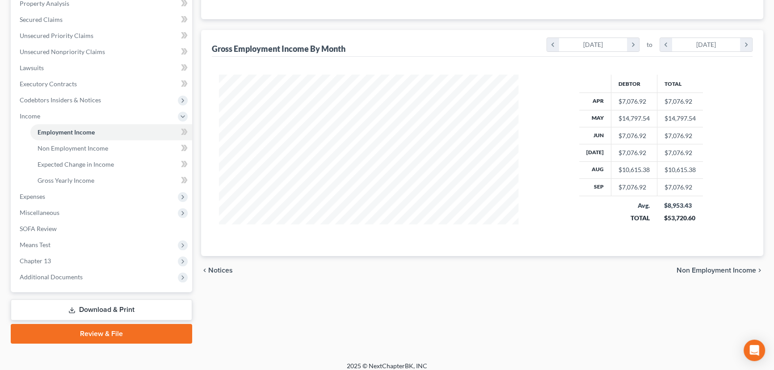
scroll to position [184, 0]
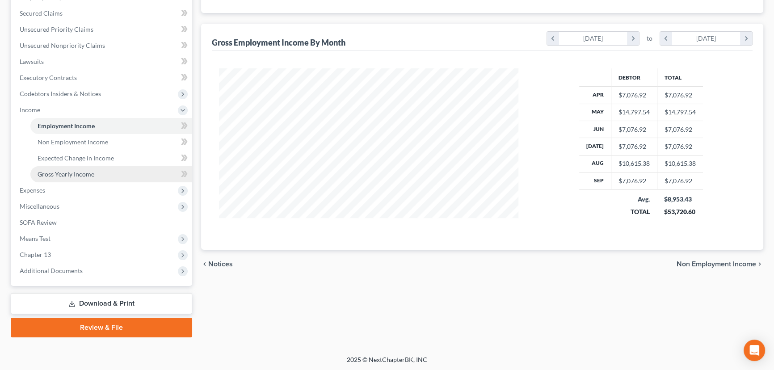
click at [89, 173] on span "Gross Yearly Income" at bounding box center [66, 174] width 57 height 8
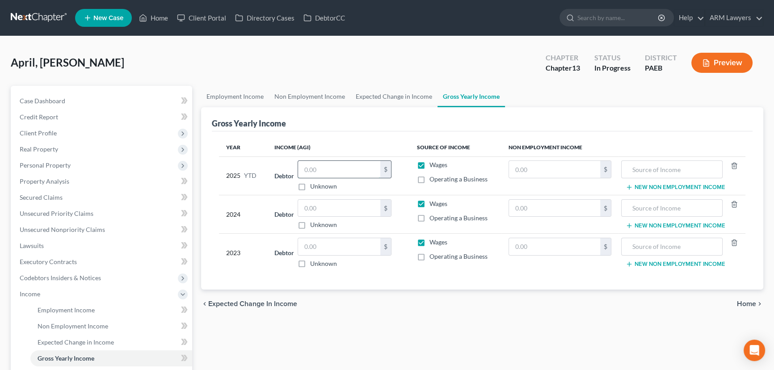
click at [365, 171] on input "text" at bounding box center [339, 169] width 82 height 17
click at [348, 168] on input "text" at bounding box center [339, 169] width 82 height 17
type input "86,156.89"
click at [353, 200] on input "text" at bounding box center [339, 208] width 82 height 17
click at [329, 212] on input "text" at bounding box center [339, 208] width 82 height 17
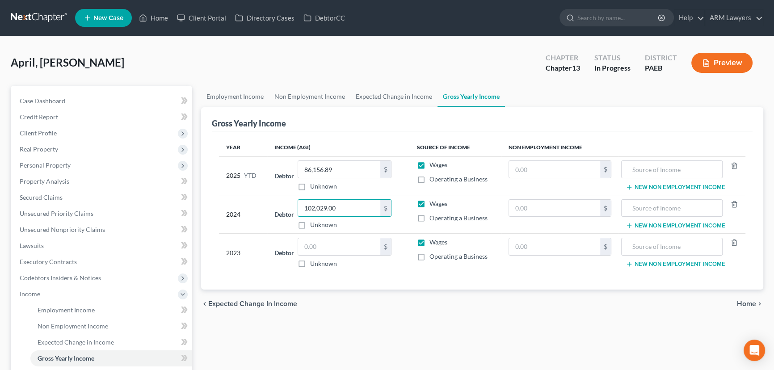
type input "102,029.00"
click at [390, 280] on div "Year Income (AGI) Source of Income Non Employment Income 2025 YTD Debtor 86,156…" at bounding box center [482, 210] width 541 height 159
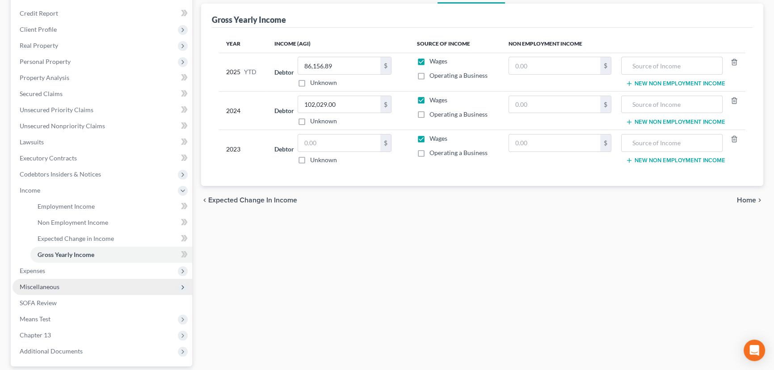
scroll to position [122, 0]
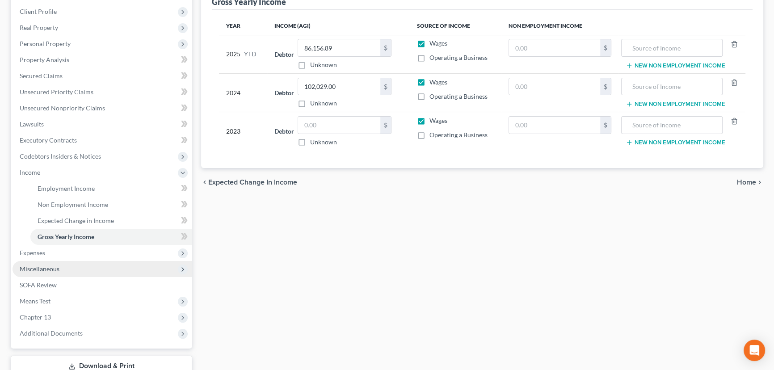
click at [45, 267] on span "Miscellaneous" at bounding box center [40, 269] width 40 height 8
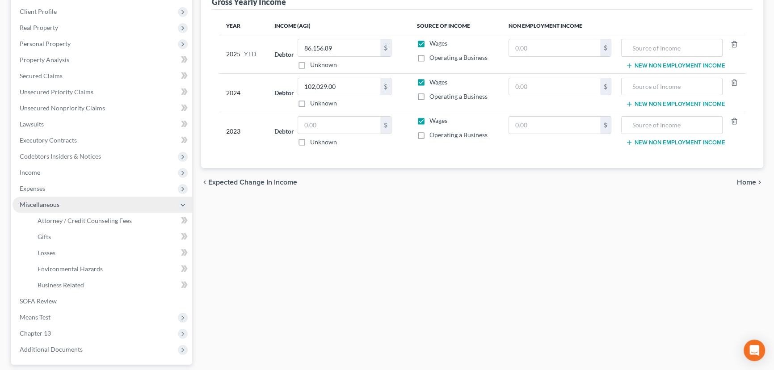
click at [58, 210] on span "Miscellaneous" at bounding box center [103, 205] width 180 height 16
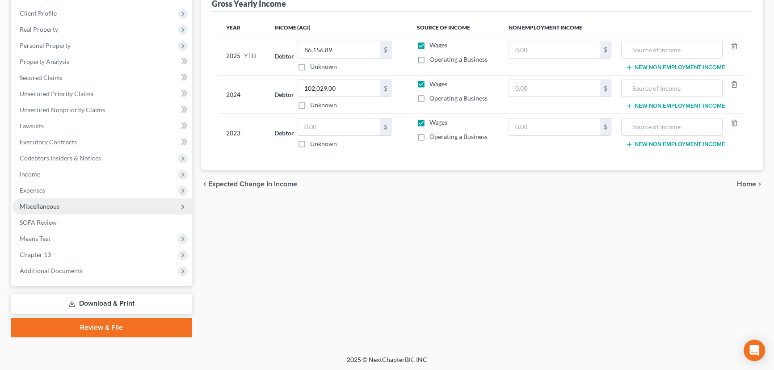
click at [67, 210] on span "Miscellaneous" at bounding box center [103, 206] width 180 height 16
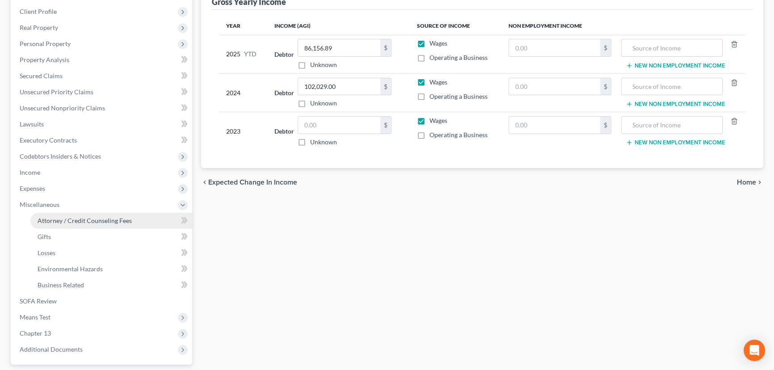
click at [73, 218] on span "Attorney / Credit Counseling Fees" at bounding box center [85, 221] width 94 height 8
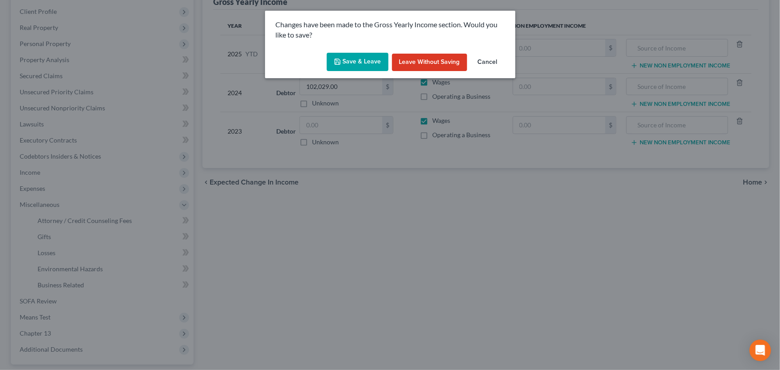
click at [356, 56] on button "Save & Leave" at bounding box center [358, 62] width 62 height 19
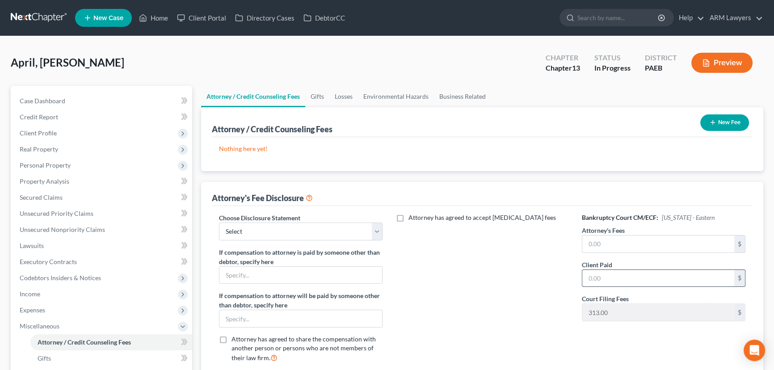
click at [612, 273] on input "text" at bounding box center [658, 278] width 152 height 17
type input "0"
click at [603, 241] on input "text" at bounding box center [658, 243] width 152 height 17
type input "5,335.00"
click at [279, 227] on select "Select ARM Lawyers" at bounding box center [300, 231] width 163 height 18
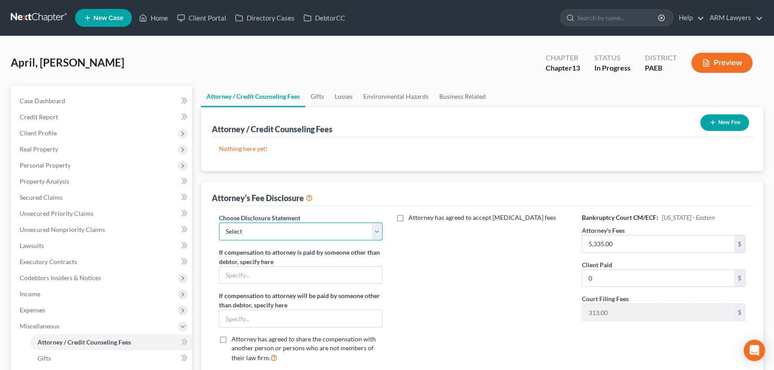
select select "0"
click at [219, 222] on select "Select ARM Lawyers" at bounding box center [300, 231] width 163 height 18
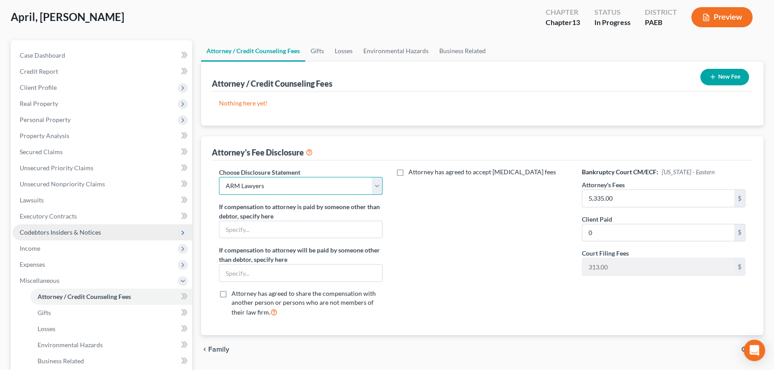
scroll to position [122, 0]
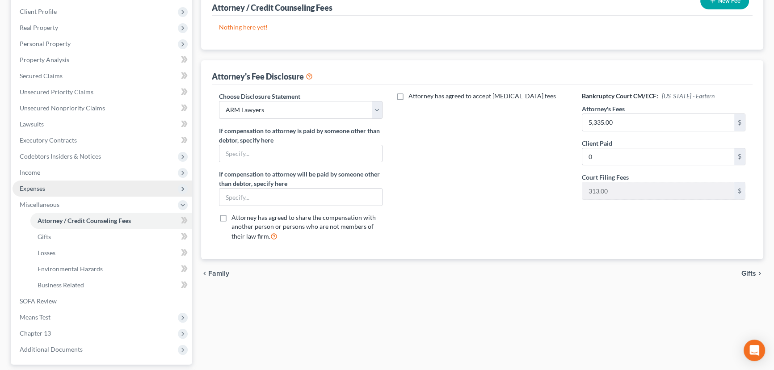
click at [57, 189] on span "Expenses" at bounding box center [103, 188] width 180 height 16
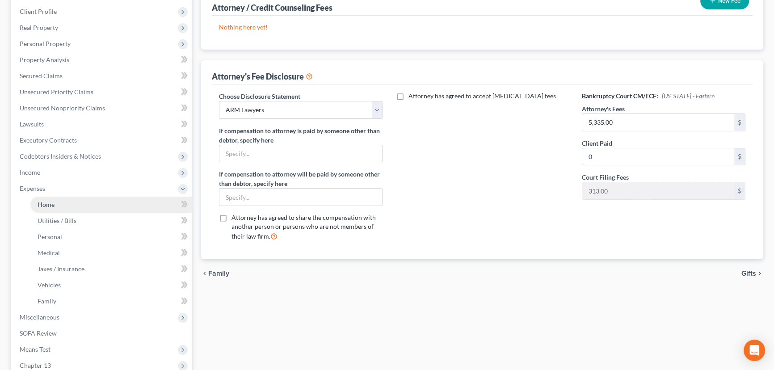
click at [71, 201] on link "Home" at bounding box center [111, 205] width 162 height 16
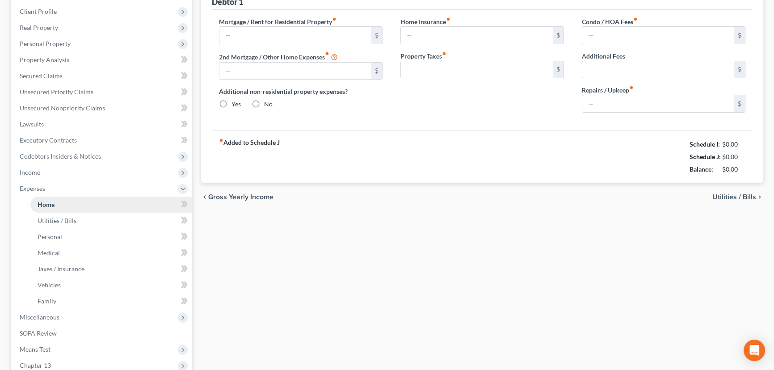
type input "1,517.00"
type input "0.00"
radio input "true"
type input "200.00"
type input "700.00"
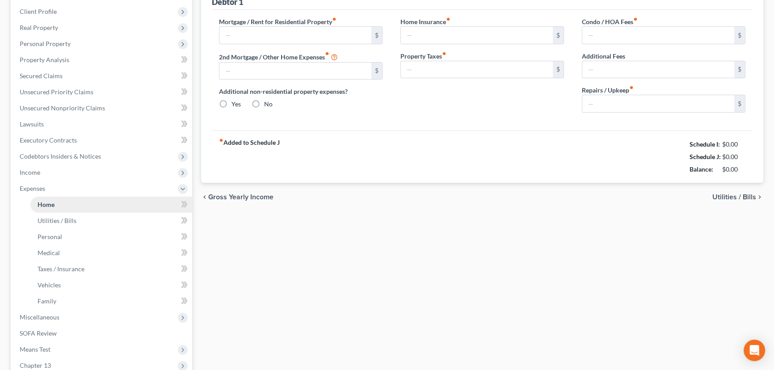
type input "0.00"
type input "100.00"
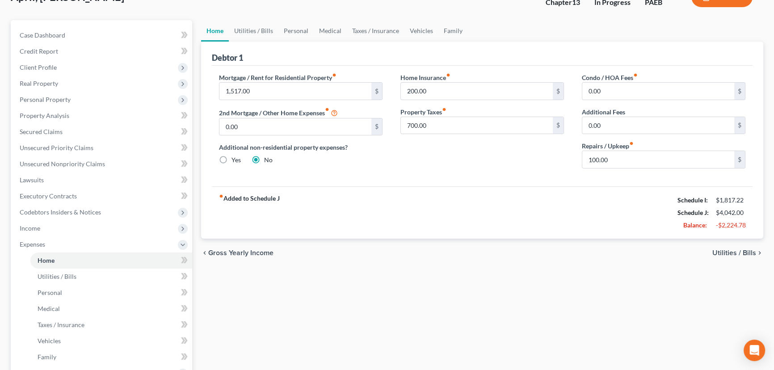
scroll to position [40, 0]
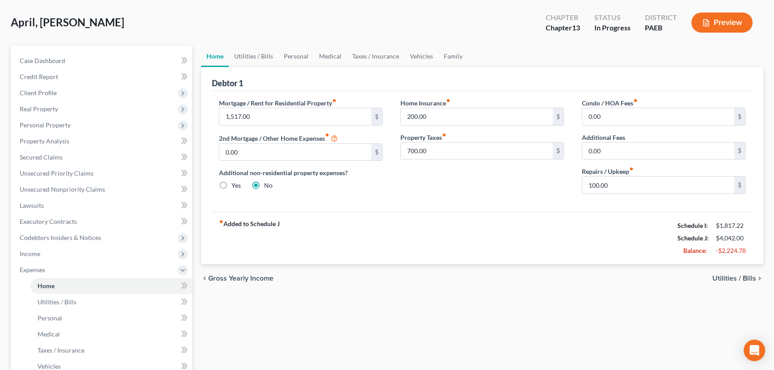
click at [349, 296] on div "Home Utilities / Bills Personal Medical Taxes / Insurance Vehicles Family Debto…" at bounding box center [482, 288] width 571 height 484
click at [57, 253] on span "Income" at bounding box center [103, 254] width 180 height 16
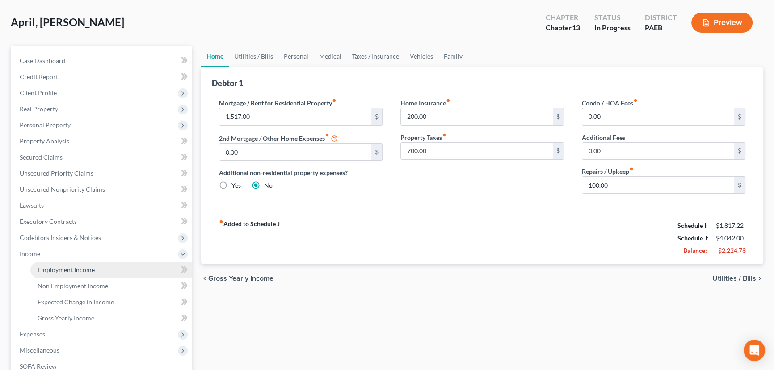
click at [103, 266] on link "Employment Income" at bounding box center [111, 270] width 162 height 16
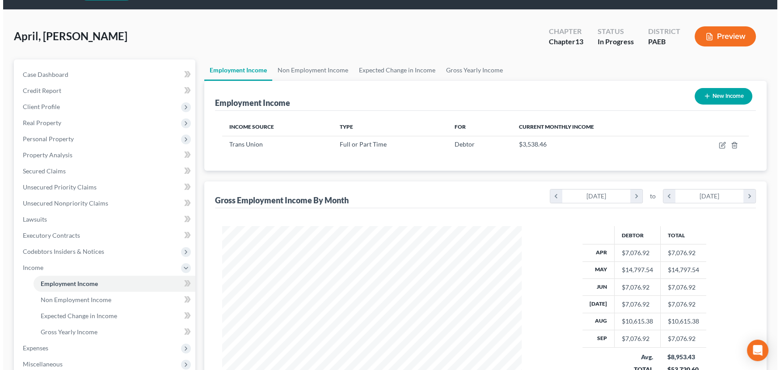
scroll to position [40, 0]
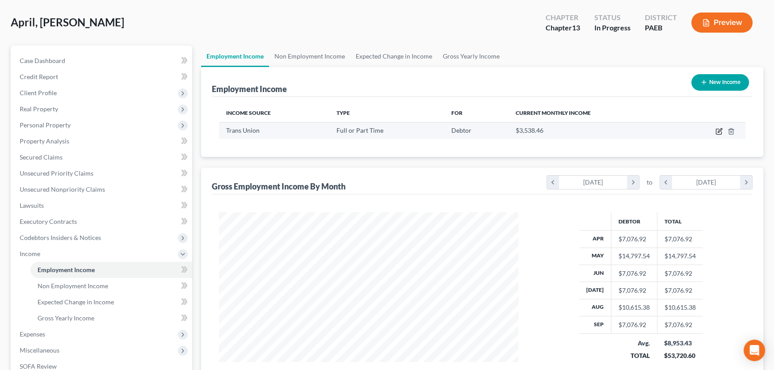
click at [716, 132] on icon "button" at bounding box center [718, 131] width 5 height 5
select select "0"
select select "14"
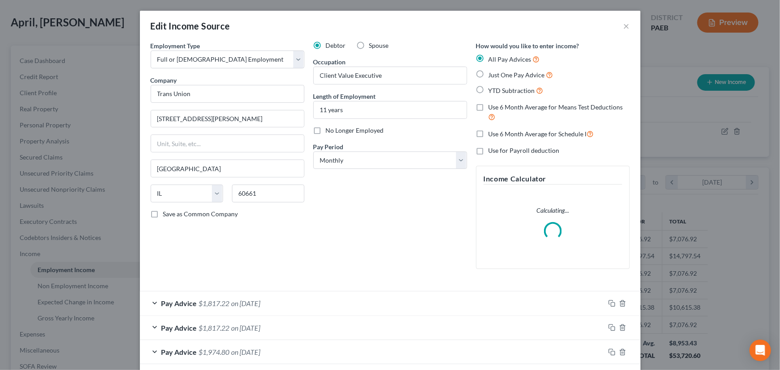
scroll to position [160, 320]
click at [357, 158] on select "Select Monthly Twice Monthly Every Other Week Weekly" at bounding box center [390, 160] width 154 height 18
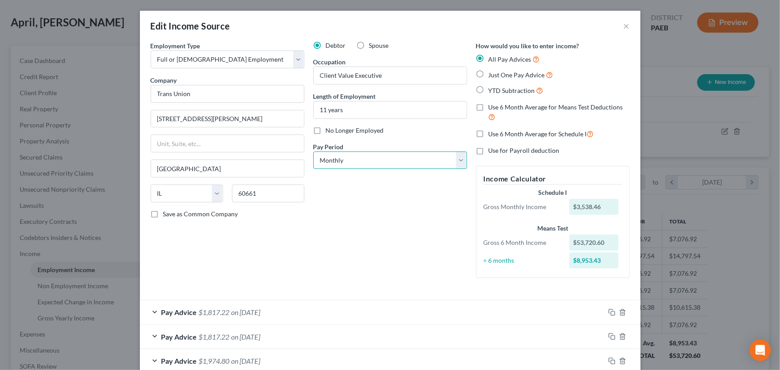
select select "2"
click at [313, 151] on select "Select Monthly Twice Monthly Every Other Week Weekly" at bounding box center [390, 160] width 154 height 18
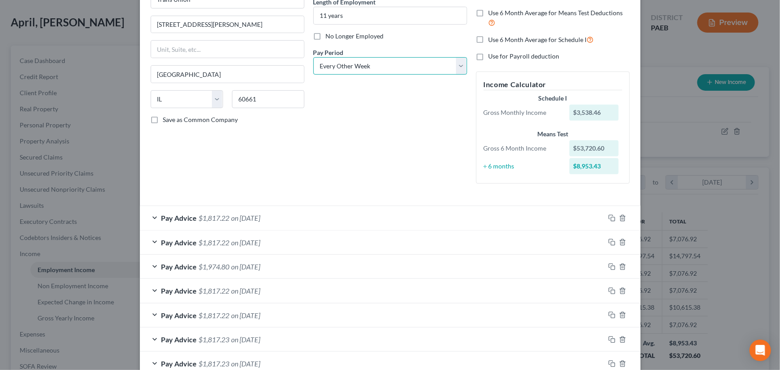
scroll to position [122, 0]
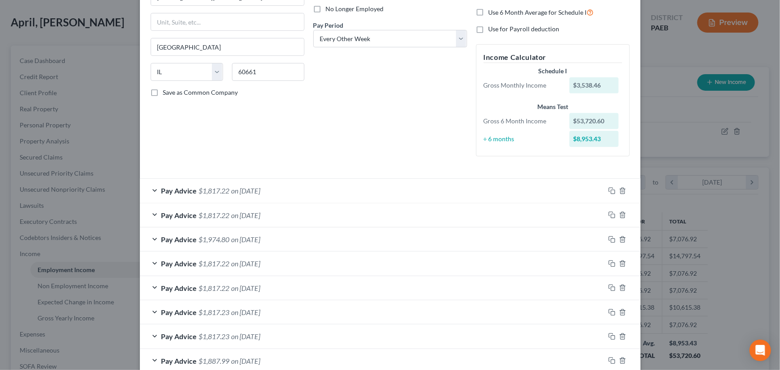
click at [669, 121] on div "Edit Income Source × Employment Type * Select Full or [DEMOGRAPHIC_DATA] Employ…" at bounding box center [390, 185] width 780 height 370
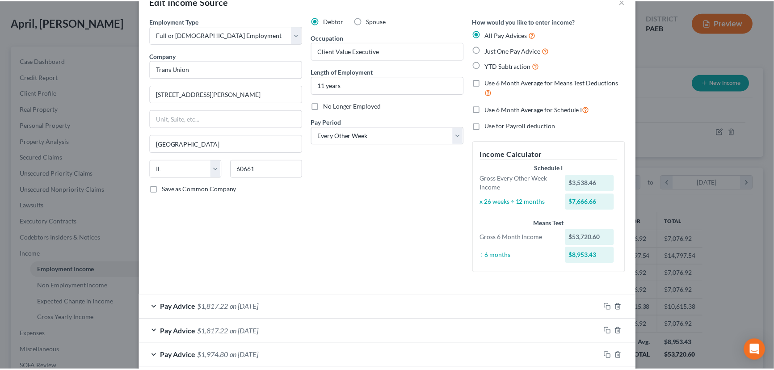
scroll to position [0, 0]
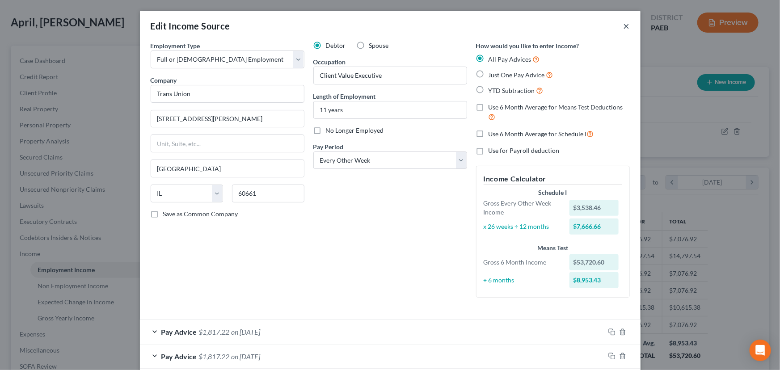
click at [624, 26] on button "×" at bounding box center [626, 26] width 6 height 11
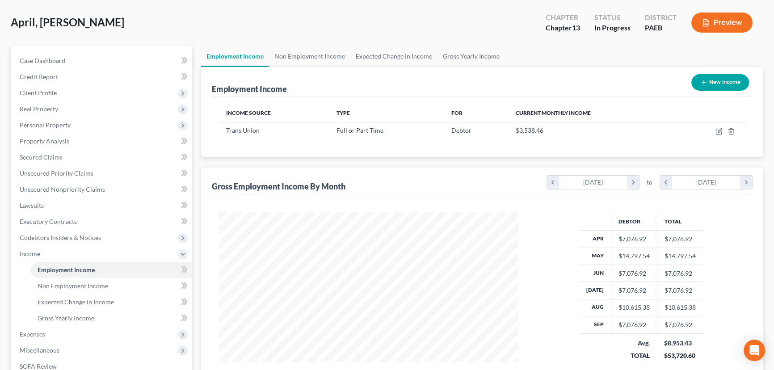
scroll to position [162, 0]
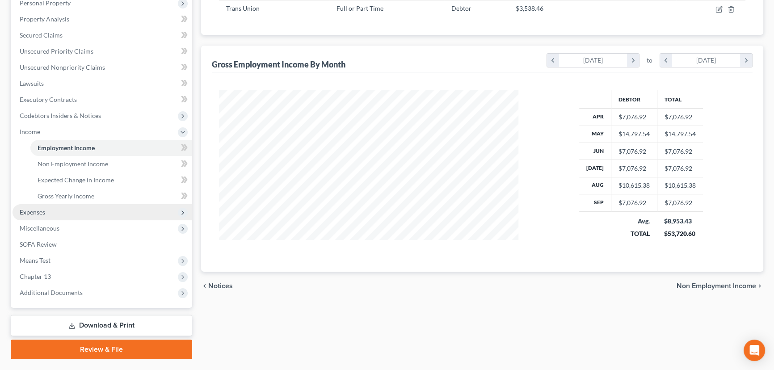
click at [49, 214] on span "Expenses" at bounding box center [103, 212] width 180 height 16
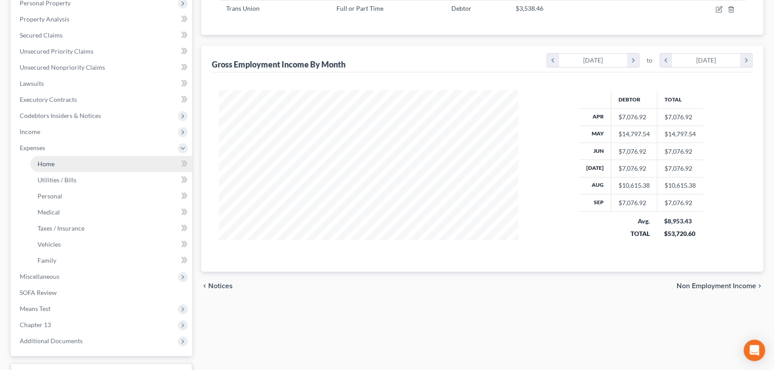
click at [67, 166] on link "Home" at bounding box center [111, 164] width 162 height 16
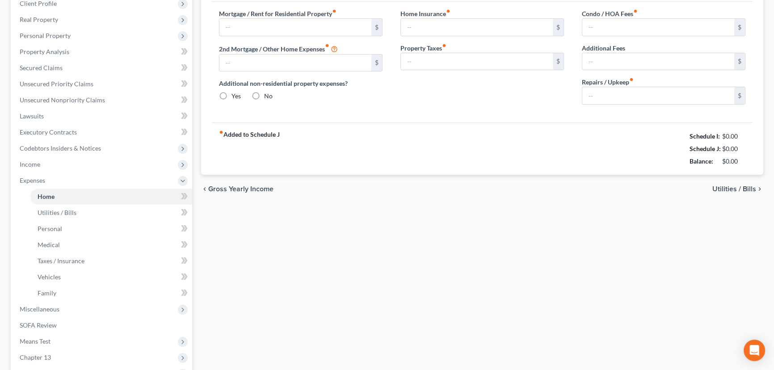
scroll to position [13, 0]
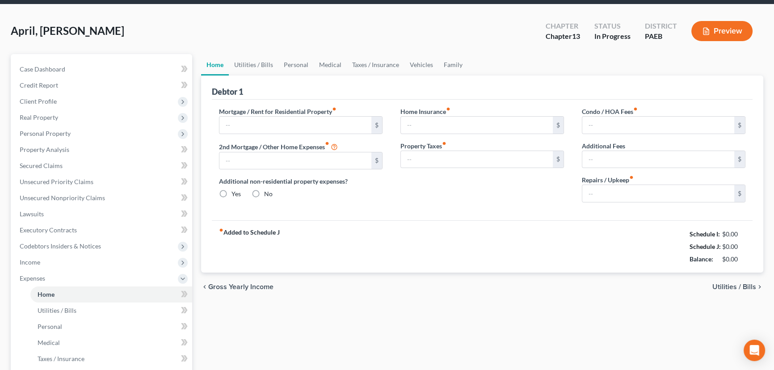
type input "1,517.00"
type input "0.00"
radio input "true"
type input "200.00"
type input "700.00"
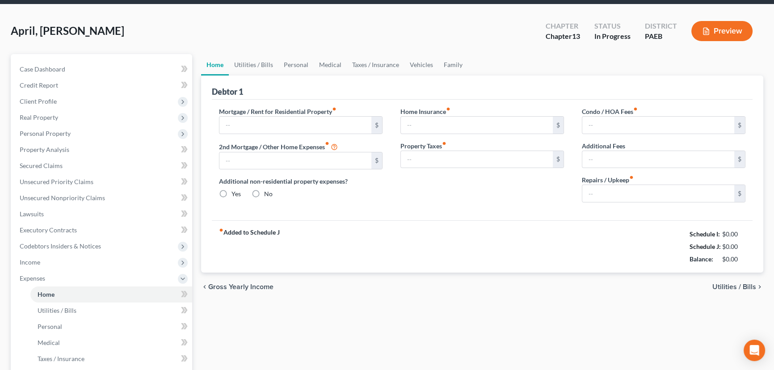
type input "0.00"
type input "100.00"
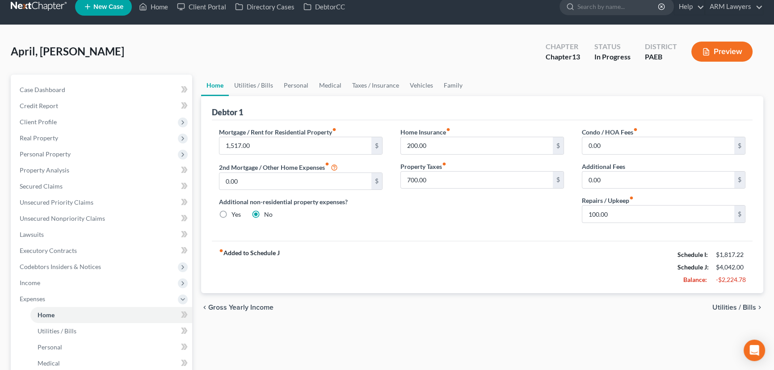
scroll to position [0, 0]
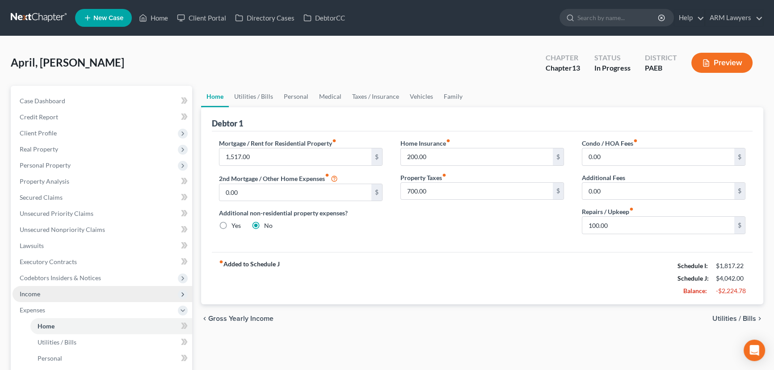
click at [59, 293] on span "Income" at bounding box center [103, 294] width 180 height 16
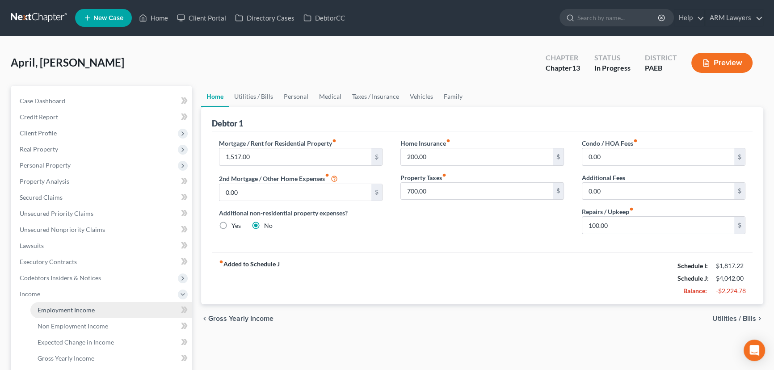
click at [100, 308] on link "Employment Income" at bounding box center [111, 310] width 162 height 16
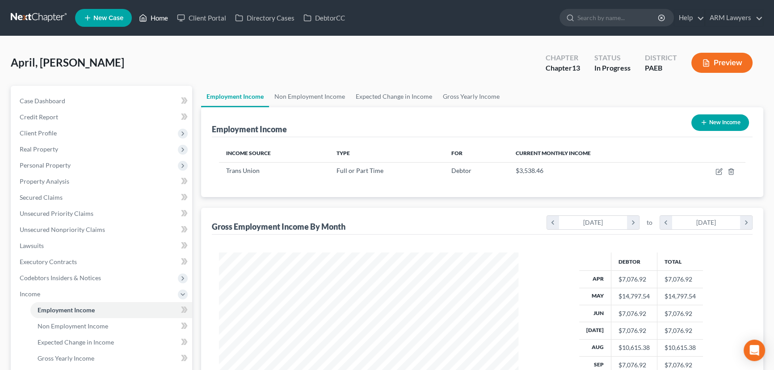
click at [157, 16] on link "Home" at bounding box center [153, 18] width 38 height 16
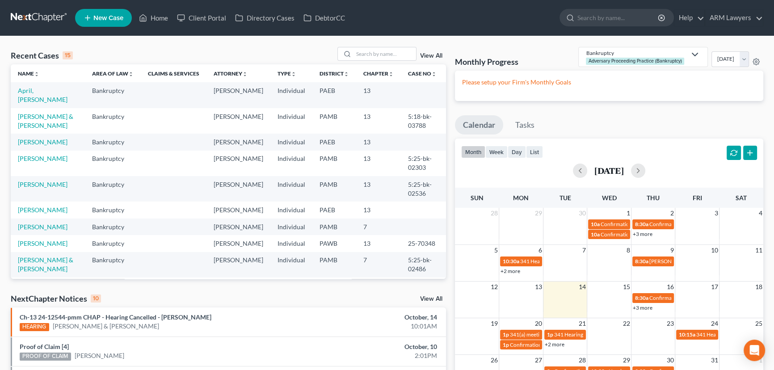
click at [37, 86] on td "April, [PERSON_NAME]" at bounding box center [48, 94] width 74 height 25
click at [37, 88] on link "April, [PERSON_NAME]" at bounding box center [43, 95] width 50 height 17
select select "9"
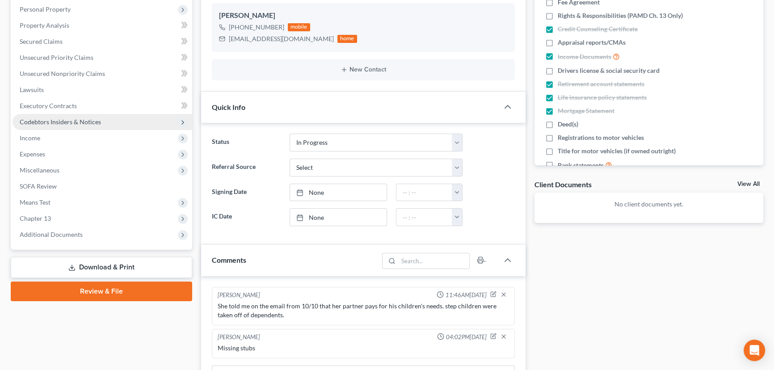
scroll to position [203, 0]
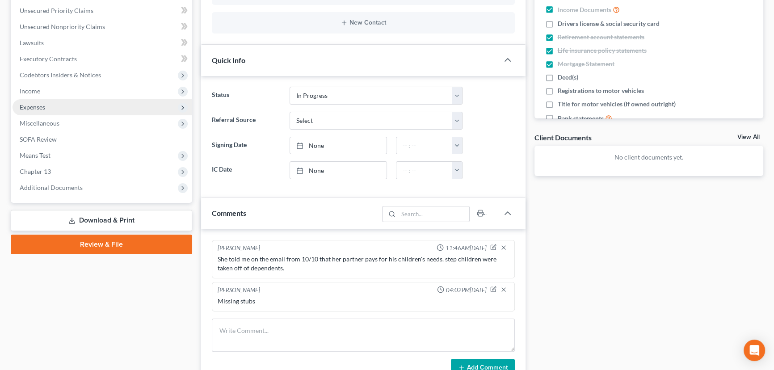
click at [63, 110] on span "Expenses" at bounding box center [103, 107] width 180 height 16
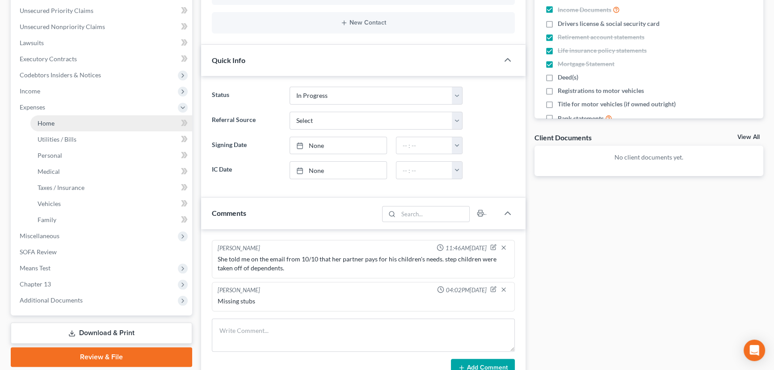
click at [95, 123] on link "Home" at bounding box center [111, 123] width 162 height 16
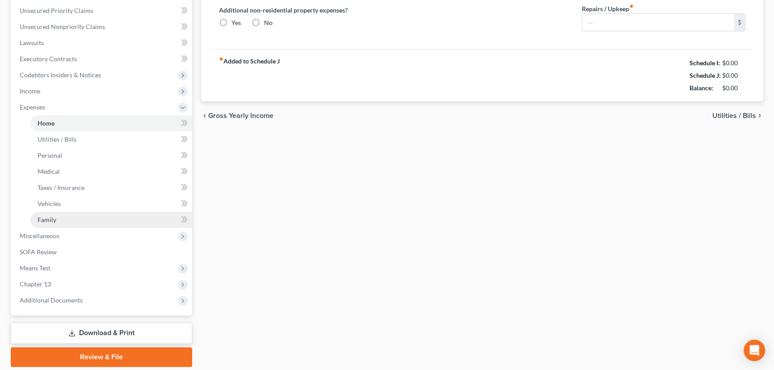
type input "1,517.00"
type input "0.00"
radio input "true"
type input "200.00"
type input "700.00"
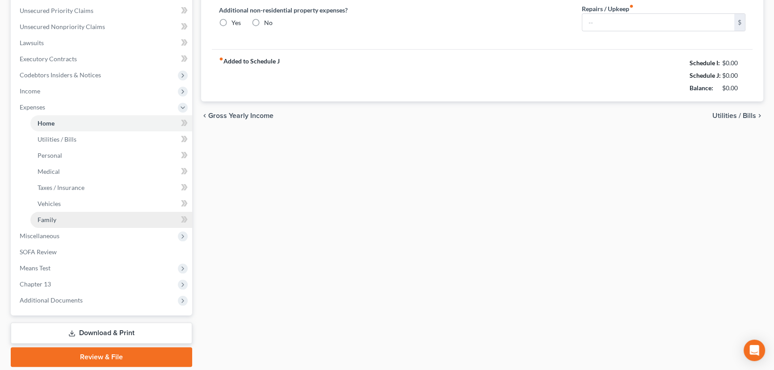
type input "0.00"
type input "100.00"
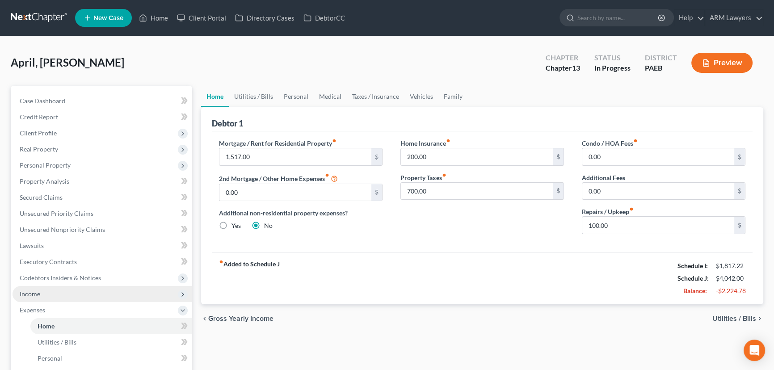
click at [80, 289] on span "Income" at bounding box center [103, 294] width 180 height 16
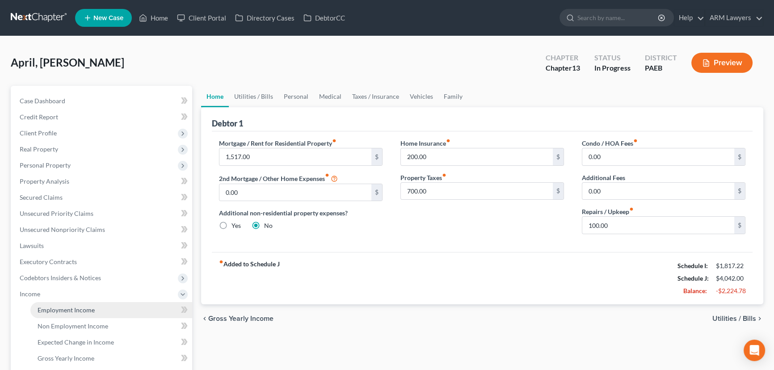
click at [99, 304] on link "Employment Income" at bounding box center [111, 310] width 162 height 16
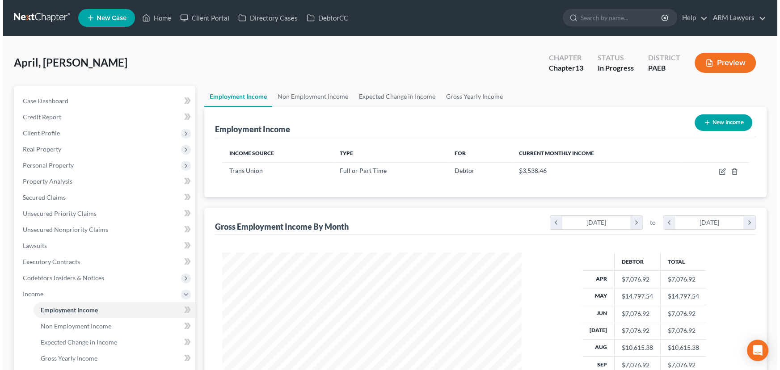
scroll to position [160, 317]
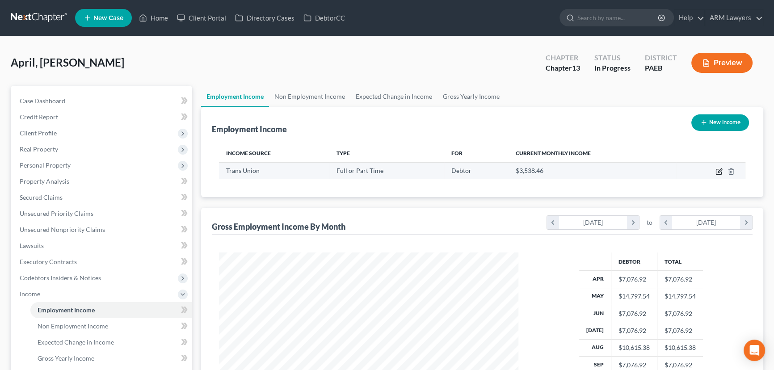
click at [717, 171] on icon "button" at bounding box center [718, 171] width 7 height 7
select select "0"
select select "14"
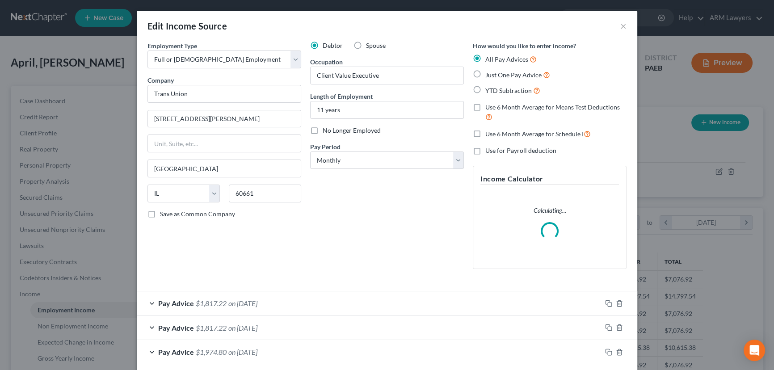
scroll to position [160, 320]
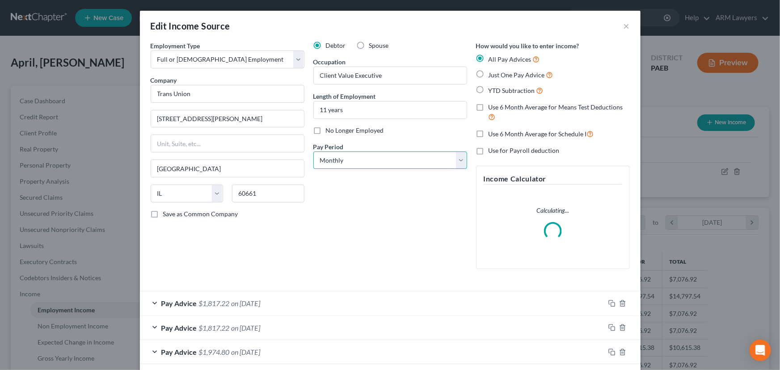
drag, startPoint x: 378, startPoint y: 160, endPoint x: 375, endPoint y: 168, distance: 8.6
click at [378, 160] on select "Select Monthly Twice Monthly Every Other Week Weekly" at bounding box center [390, 160] width 154 height 18
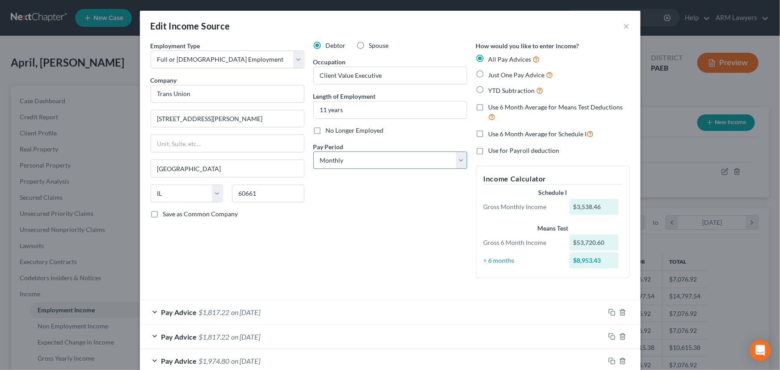
select select "2"
click at [313, 151] on select "Select Monthly Twice Monthly Every Other Week Weekly" at bounding box center [390, 160] width 154 height 18
click at [373, 193] on div "Debtor Spouse Occupation Client Value Executive Length of Employment 11 years N…" at bounding box center [390, 163] width 163 height 244
click at [623, 26] on button "×" at bounding box center [626, 26] width 6 height 11
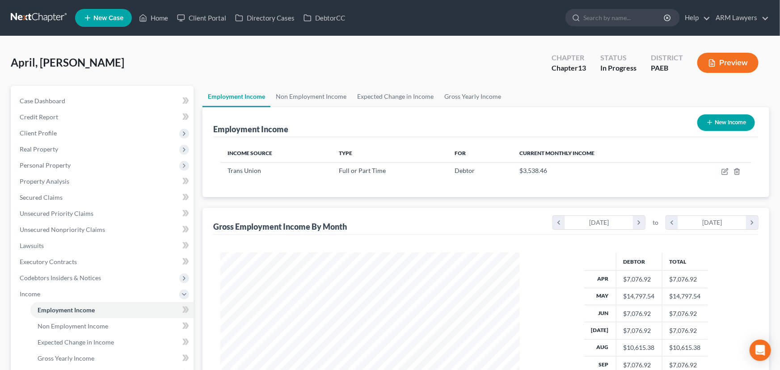
scroll to position [446550, 446392]
click at [718, 170] on icon "button" at bounding box center [719, 170] width 4 height 4
select select "0"
select select "14"
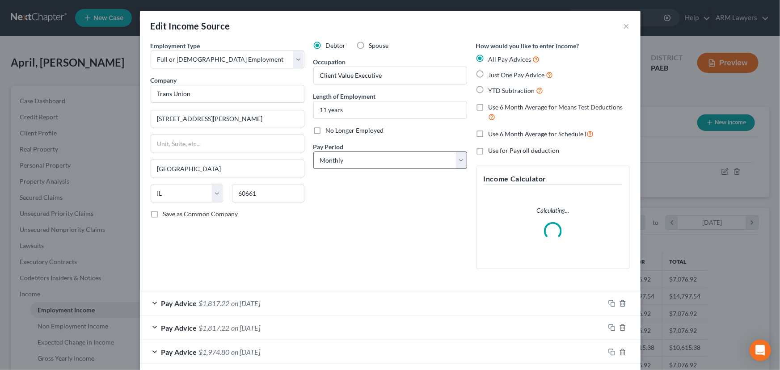
scroll to position [160, 320]
click at [361, 158] on select "Select Monthly Twice Monthly Every Other Week Weekly" at bounding box center [390, 160] width 154 height 18
select select "2"
click at [313, 151] on select "Select Monthly Twice Monthly Every Other Week Weekly" at bounding box center [390, 160] width 154 height 18
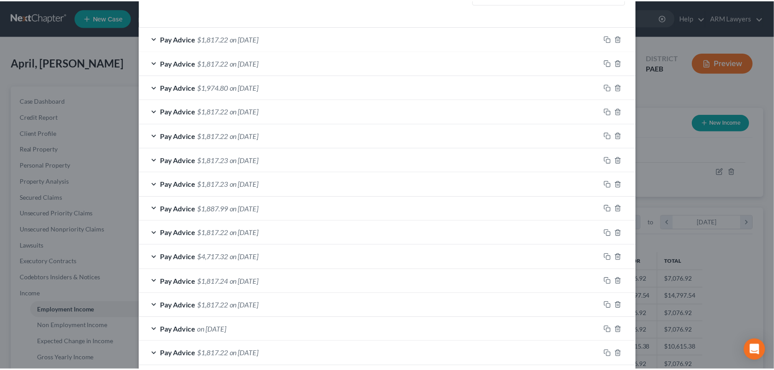
scroll to position [333, 0]
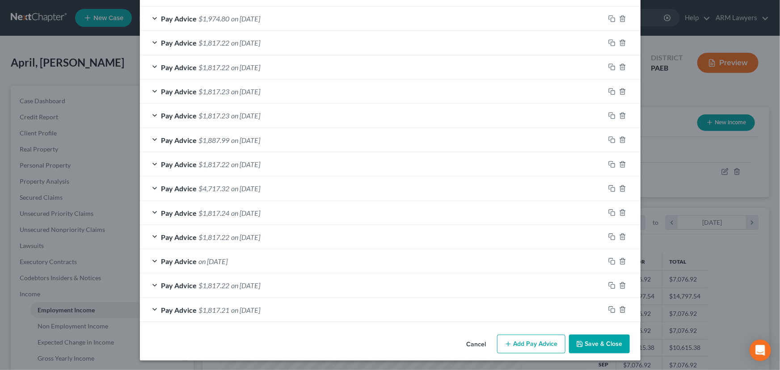
click at [592, 342] on button "Save & Close" at bounding box center [599, 344] width 61 height 19
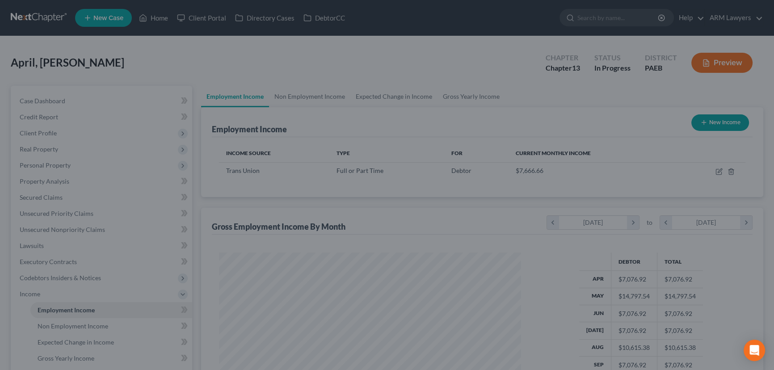
scroll to position [446550, 446392]
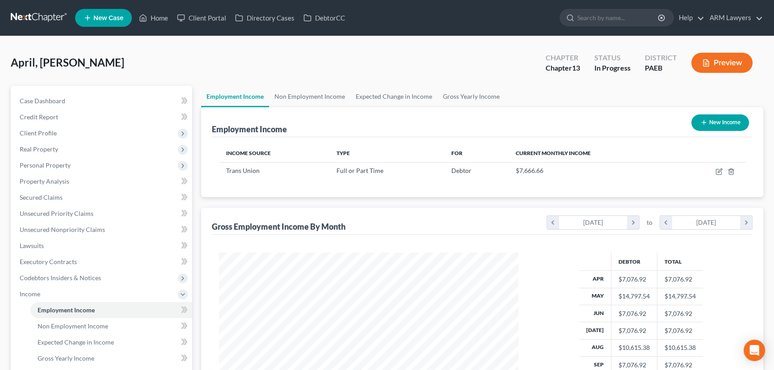
click at [390, 247] on div "Debtor Total Apr $7,076.92 $7,076.92 May $14,797.54 $14,797.54 Jun $7,076.92 $7…" at bounding box center [482, 334] width 541 height 199
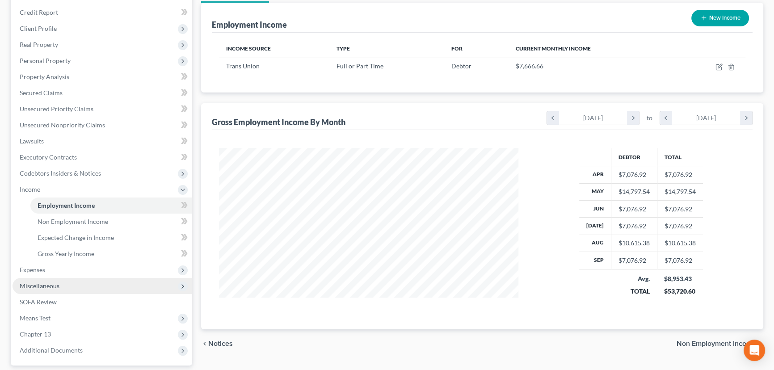
scroll to position [122, 0]
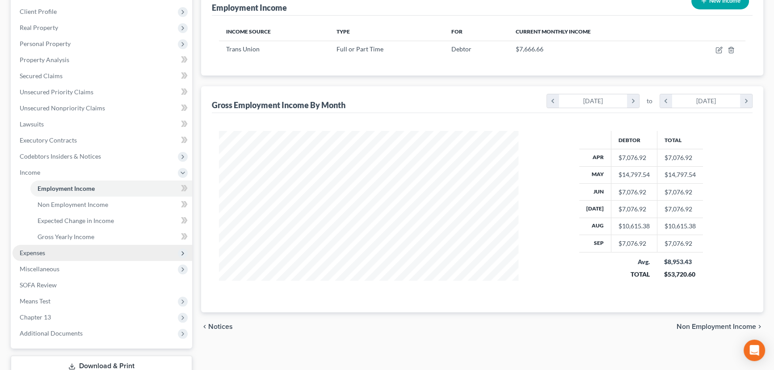
click at [96, 255] on span "Expenses" at bounding box center [103, 253] width 180 height 16
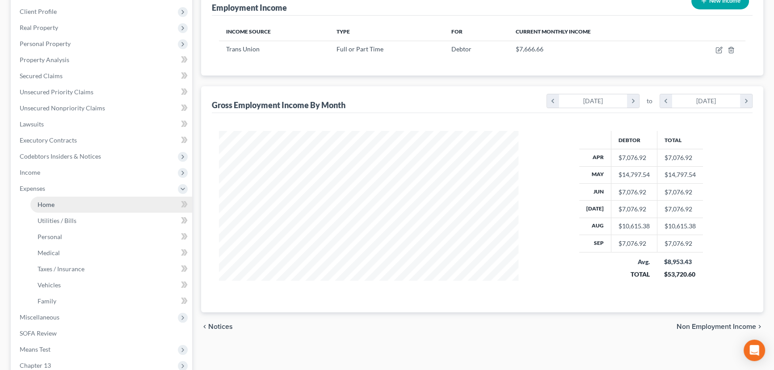
click at [82, 206] on link "Home" at bounding box center [111, 205] width 162 height 16
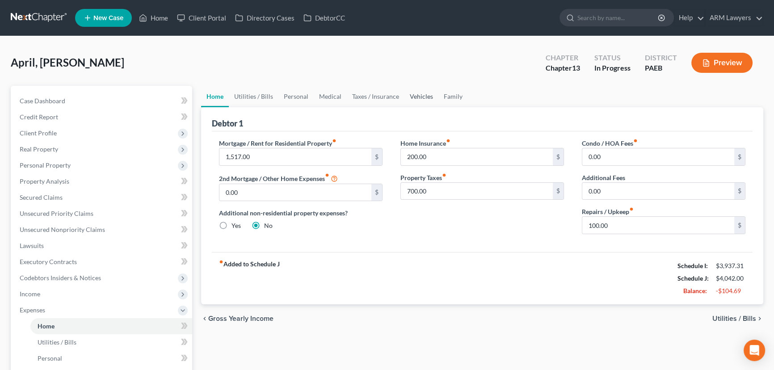
click at [419, 97] on link "Vehicles" at bounding box center [421, 96] width 34 height 21
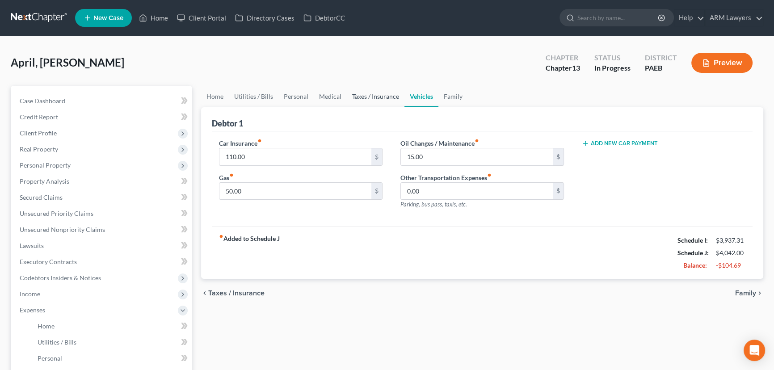
click at [358, 95] on link "Taxes / Insurance" at bounding box center [376, 96] width 58 height 21
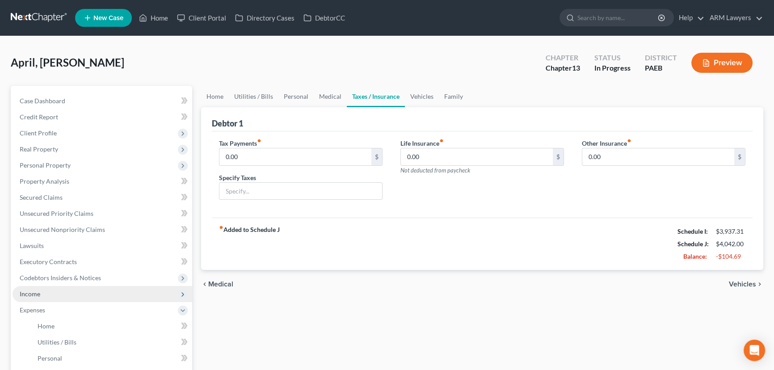
click at [53, 298] on span "Income" at bounding box center [103, 294] width 180 height 16
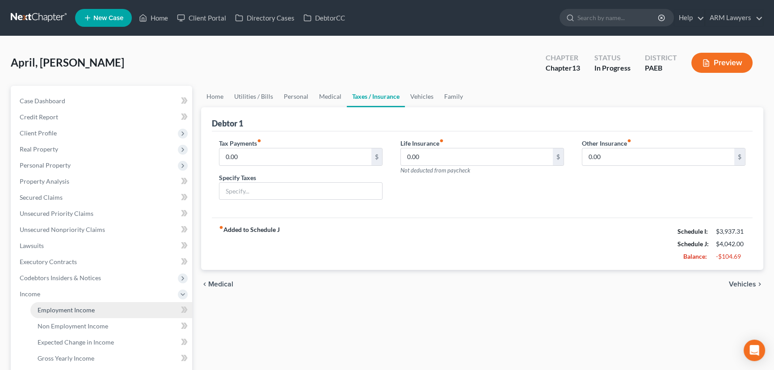
drag, startPoint x: 84, startPoint y: 304, endPoint x: 89, endPoint y: 308, distance: 6.0
click at [84, 305] on link "Employment Income" at bounding box center [111, 310] width 162 height 16
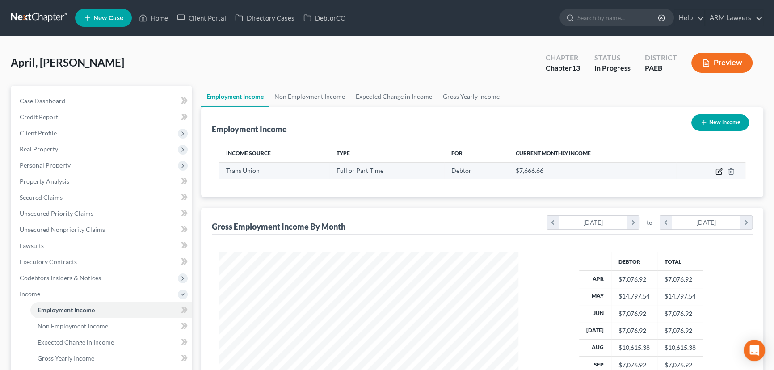
click at [719, 172] on icon "button" at bounding box center [719, 170] width 4 height 4
select select "0"
select select "14"
select select "2"
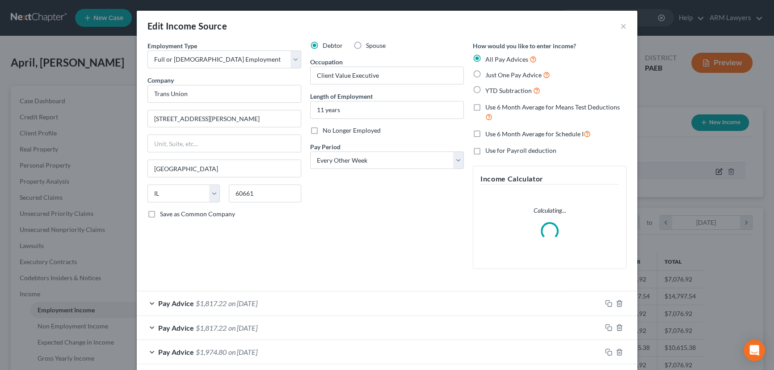
scroll to position [160, 320]
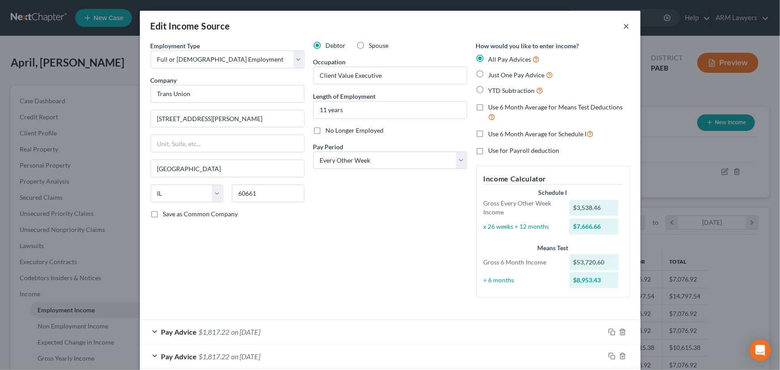
click at [623, 28] on button "×" at bounding box center [626, 26] width 6 height 11
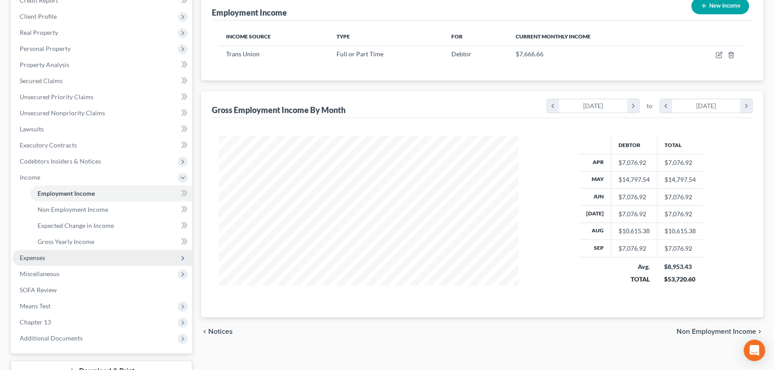
scroll to position [122, 0]
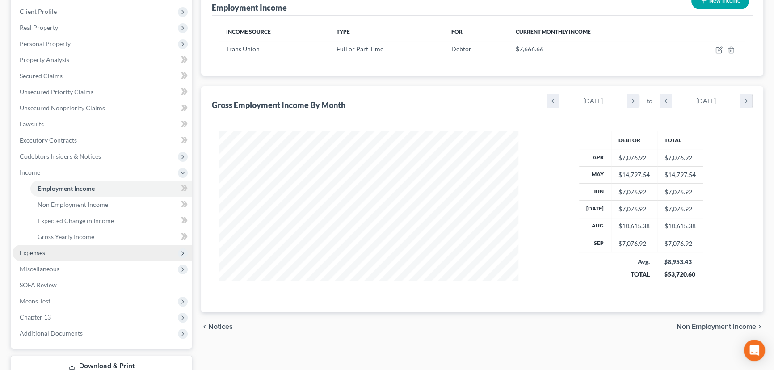
click at [53, 255] on span "Expenses" at bounding box center [103, 253] width 180 height 16
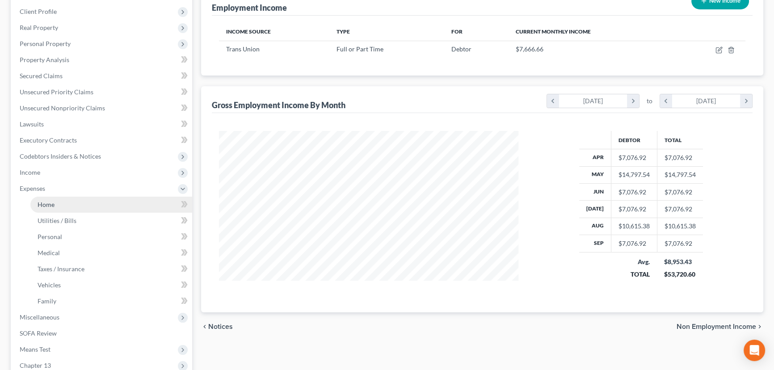
click at [89, 207] on link "Home" at bounding box center [111, 205] width 162 height 16
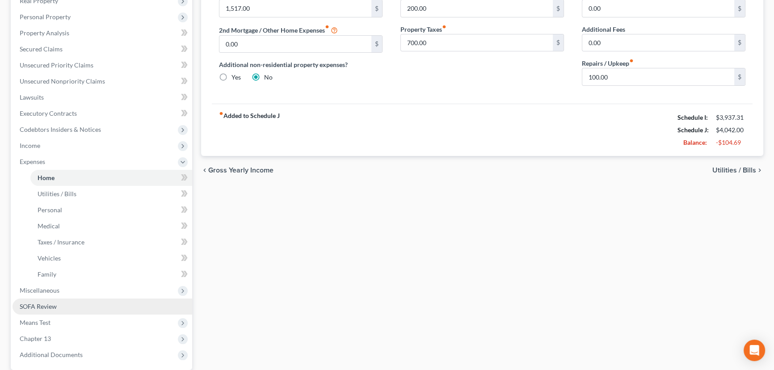
scroll to position [162, 0]
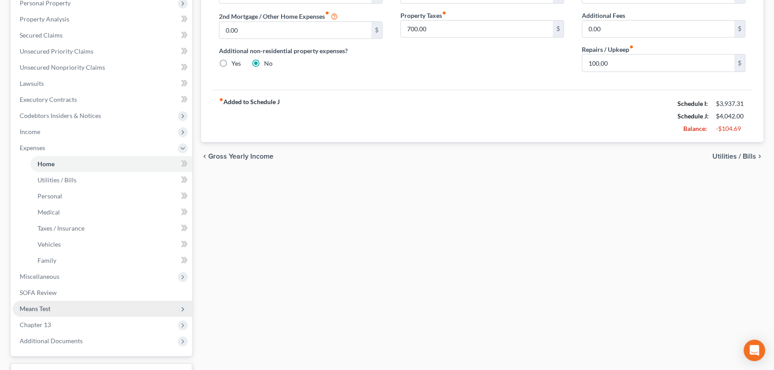
click at [98, 306] on span "Means Test" at bounding box center [103, 309] width 180 height 16
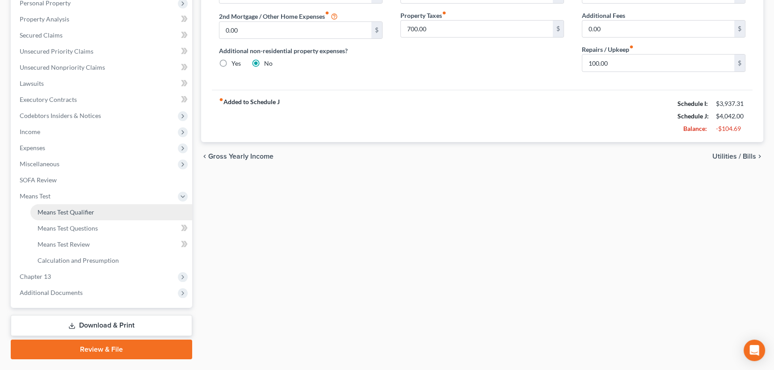
click at [104, 211] on link "Means Test Qualifier" at bounding box center [111, 212] width 162 height 16
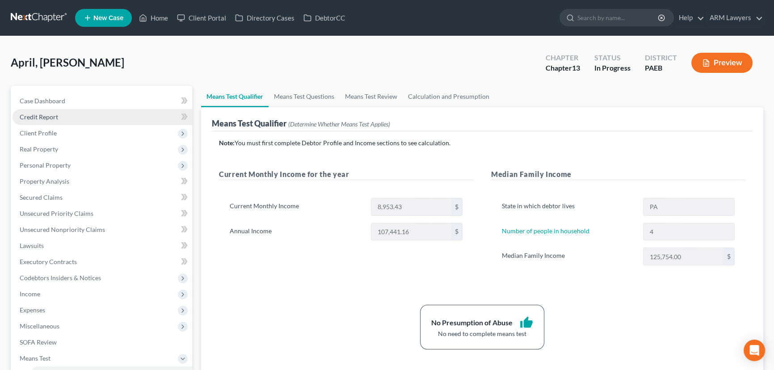
click at [75, 118] on link "Credit Report" at bounding box center [103, 117] width 180 height 16
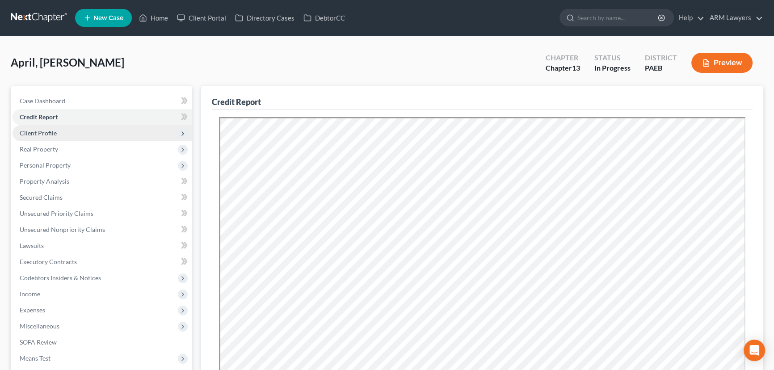
click at [91, 130] on span "Client Profile" at bounding box center [103, 133] width 180 height 16
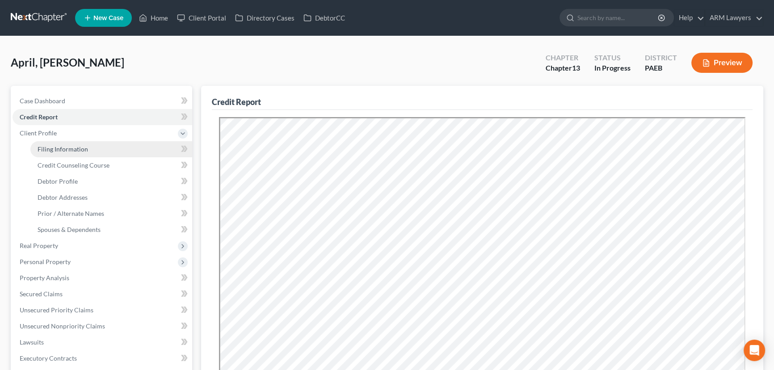
click at [100, 148] on link "Filing Information" at bounding box center [111, 149] width 162 height 16
select select "1"
select select "0"
select select "3"
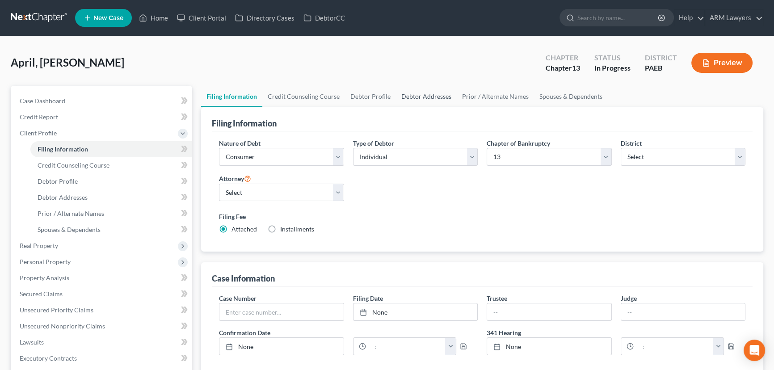
click at [408, 105] on link "Debtor Addresses" at bounding box center [426, 96] width 61 height 21
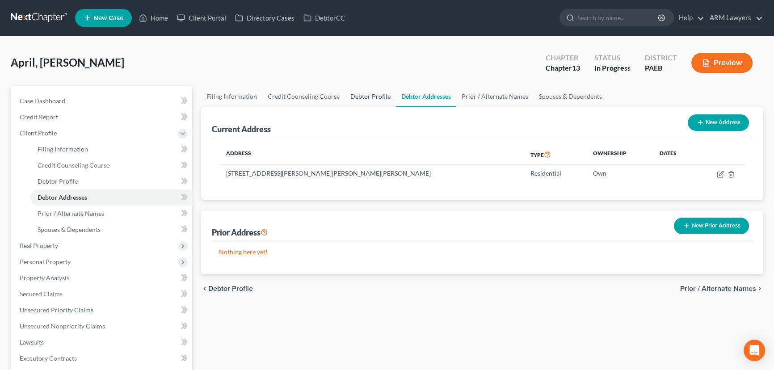
click at [363, 101] on link "Debtor Profile" at bounding box center [370, 96] width 51 height 21
select select "0"
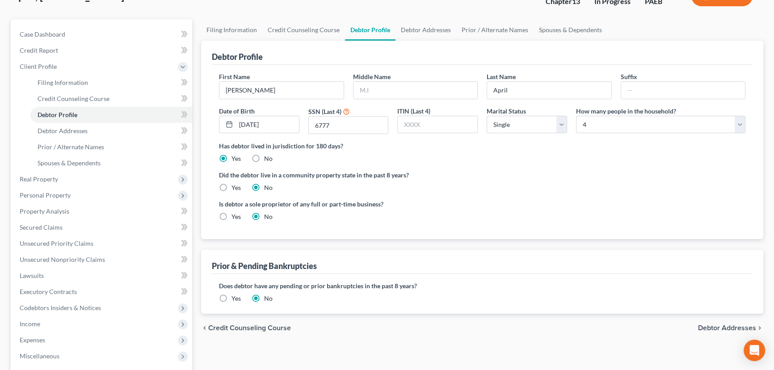
scroll to position [40, 0]
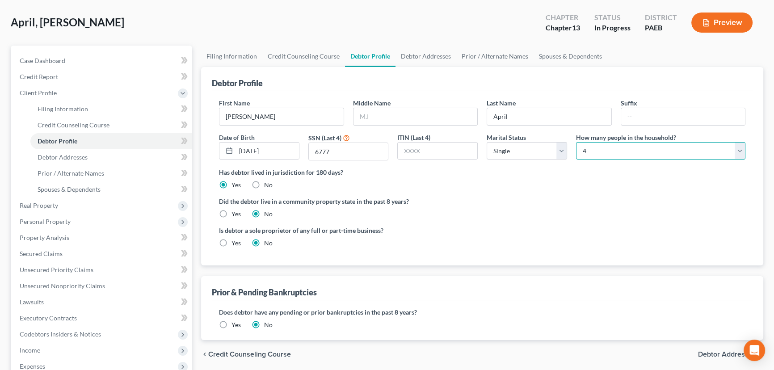
click at [588, 152] on select "Select 1 2 3 4 5 6 7 8 9 10 11 12 13 14 15 16 17 18 19 20" at bounding box center [660, 151] width 169 height 18
select select "1"
click at [576, 142] on select "Select 1 2 3 4 5 6 7 8 9 10 11 12 13 14 15 16 17 18 19 20" at bounding box center [660, 151] width 169 height 18
click at [457, 217] on div "Did the debtor live in a community property state in the past 8 years? Yes No" at bounding box center [482, 208] width 526 height 22
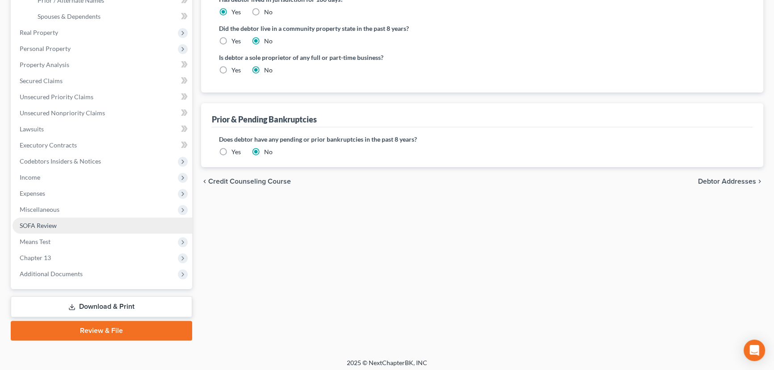
scroll to position [216, 0]
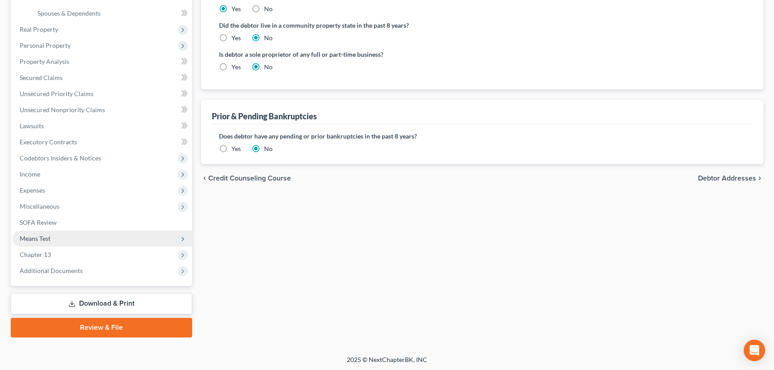
click at [84, 239] on span "Means Test" at bounding box center [103, 239] width 180 height 16
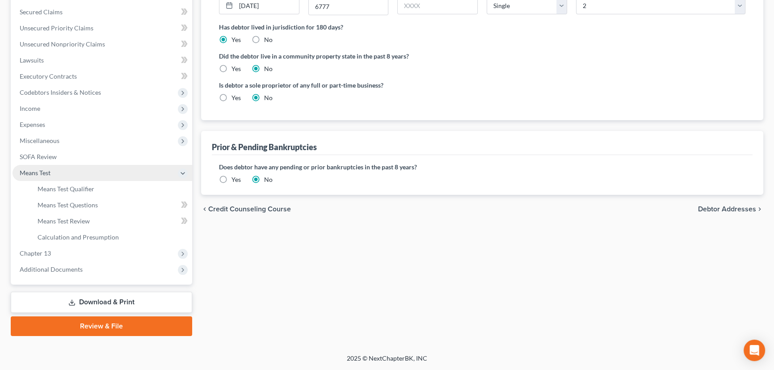
scroll to position [184, 0]
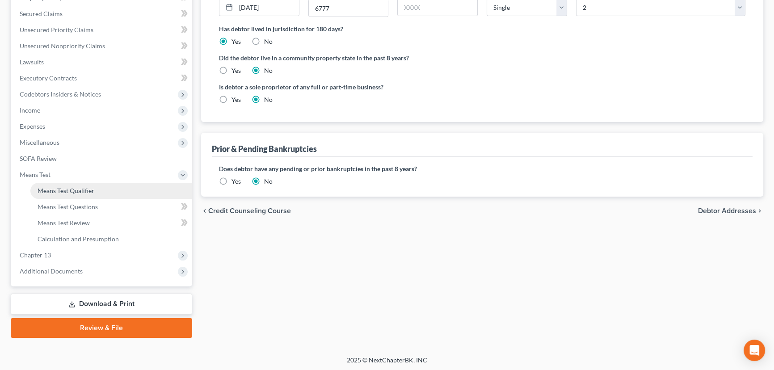
click at [94, 192] on link "Means Test Qualifier" at bounding box center [111, 191] width 162 height 16
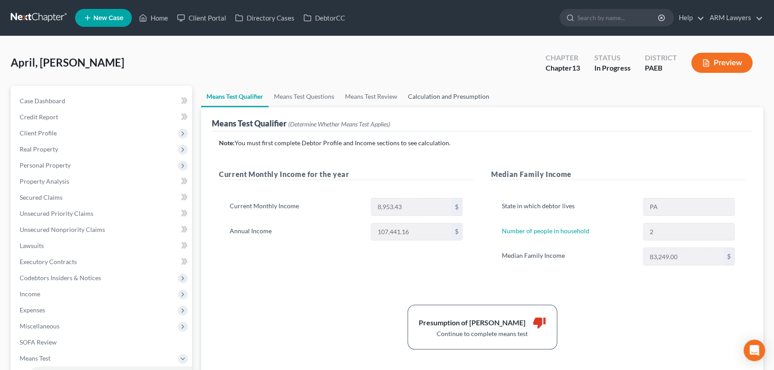
click at [424, 96] on link "Calculation and Presumption" at bounding box center [448, 96] width 92 height 21
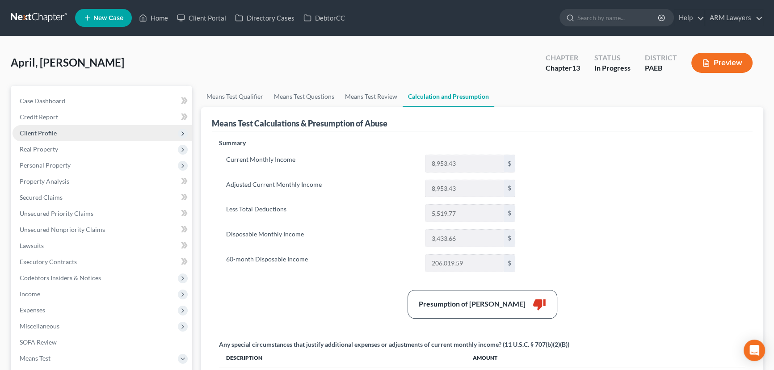
click at [59, 137] on span "Client Profile" at bounding box center [103, 133] width 180 height 16
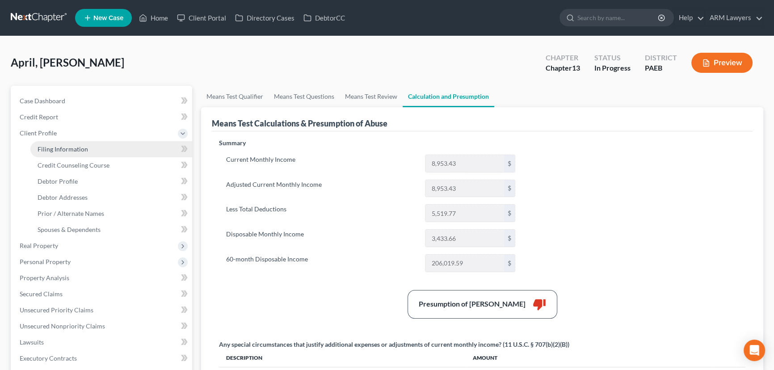
click at [107, 151] on link "Filing Information" at bounding box center [111, 149] width 162 height 16
select select "1"
select select "0"
select select "3"
select select "67"
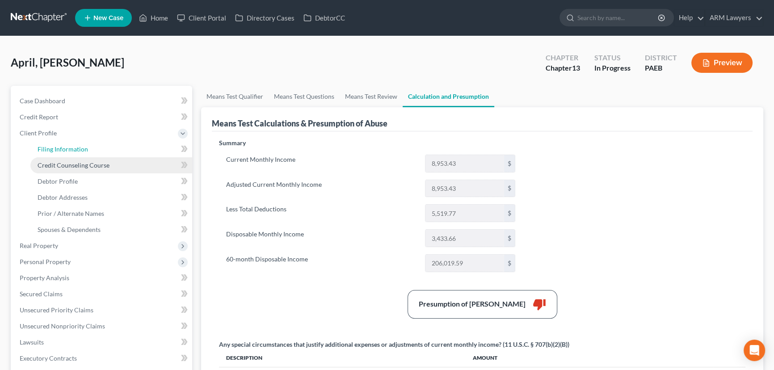
select select "9"
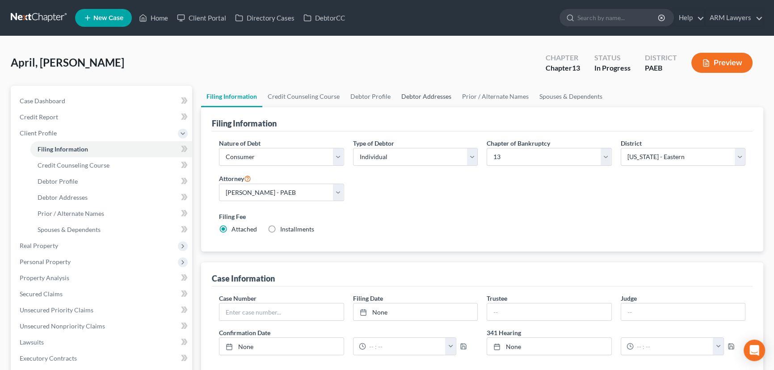
click at [450, 94] on link "Debtor Addresses" at bounding box center [426, 96] width 61 height 21
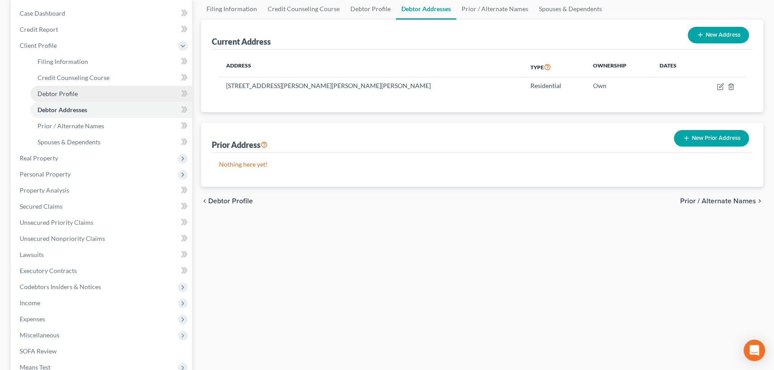
scroll to position [122, 0]
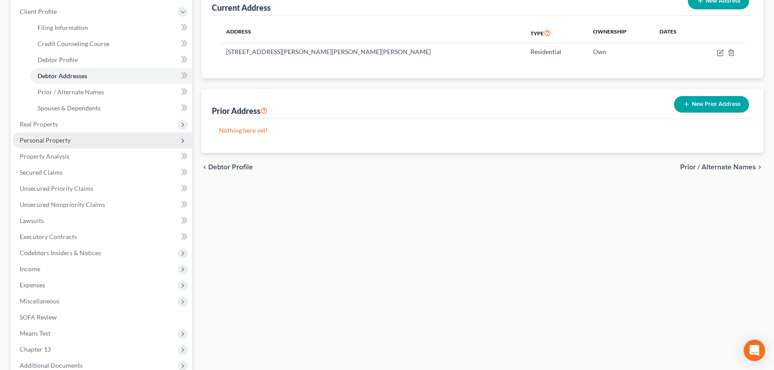
click at [84, 141] on span "Personal Property" at bounding box center [103, 140] width 180 height 16
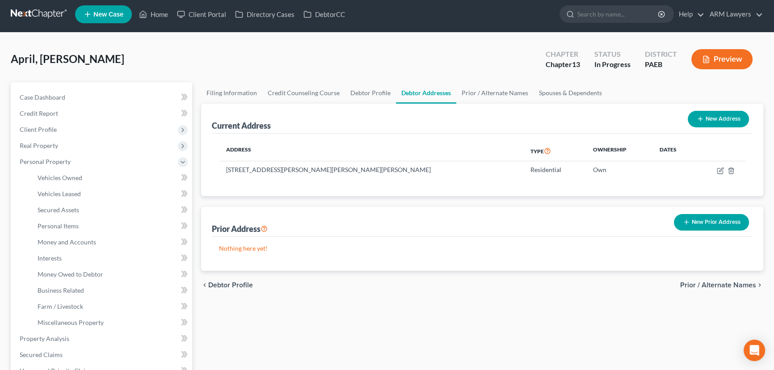
scroll to position [0, 0]
